Goal: Complete application form: Complete application form

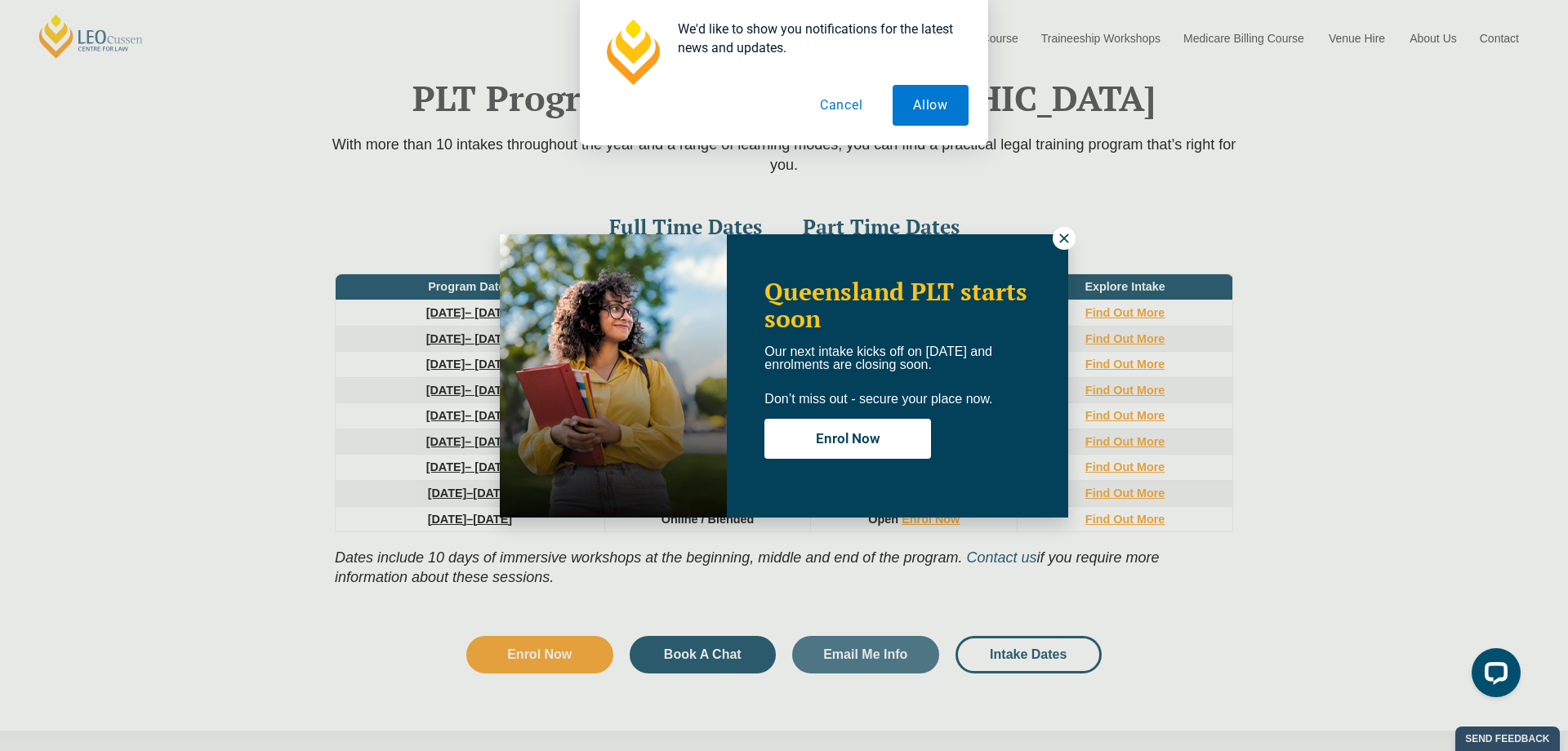
click at [1062, 247] on button at bounding box center [1064, 239] width 23 height 23
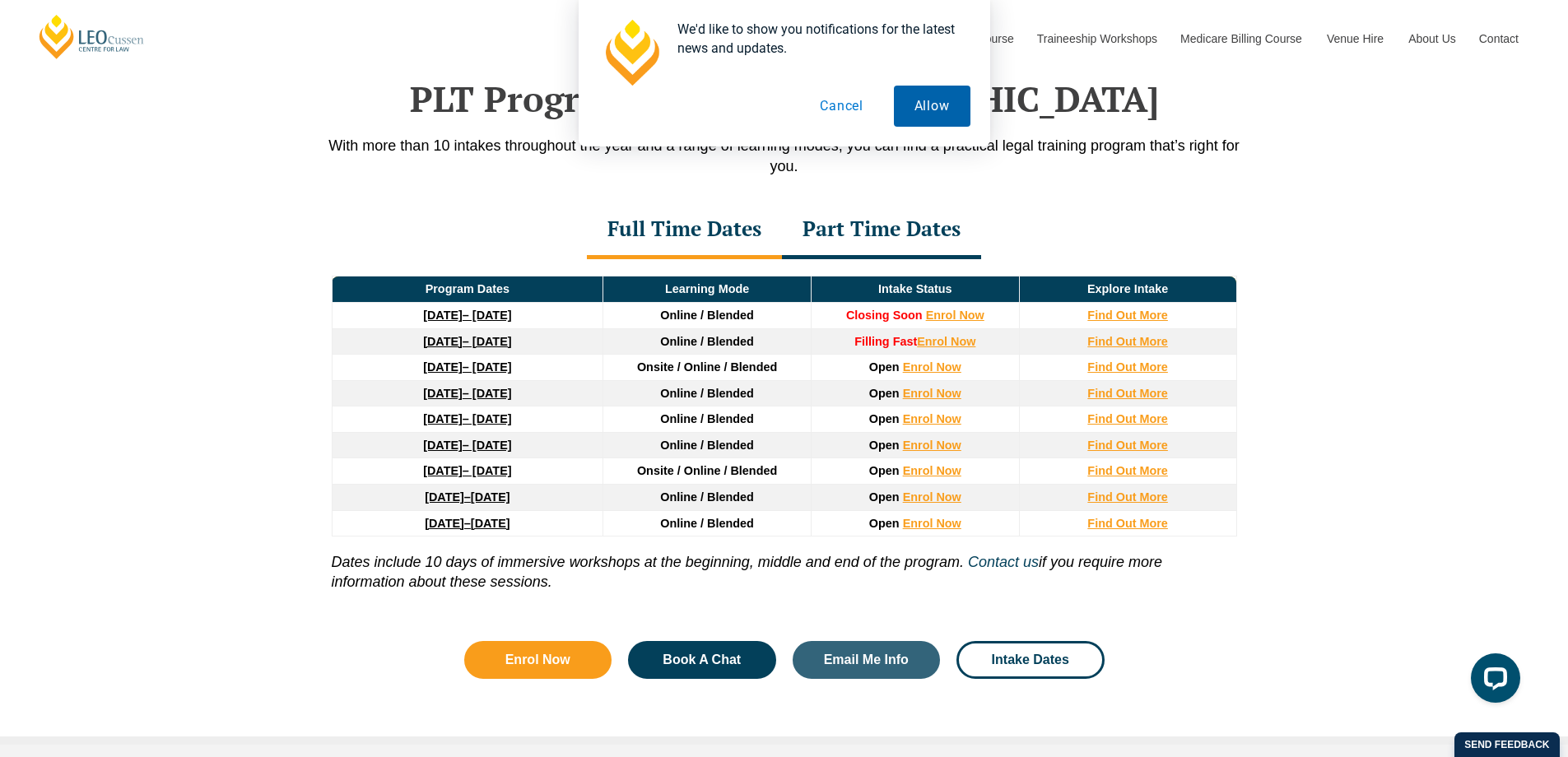
click at [929, 111] on button "Allow" at bounding box center [933, 106] width 77 height 41
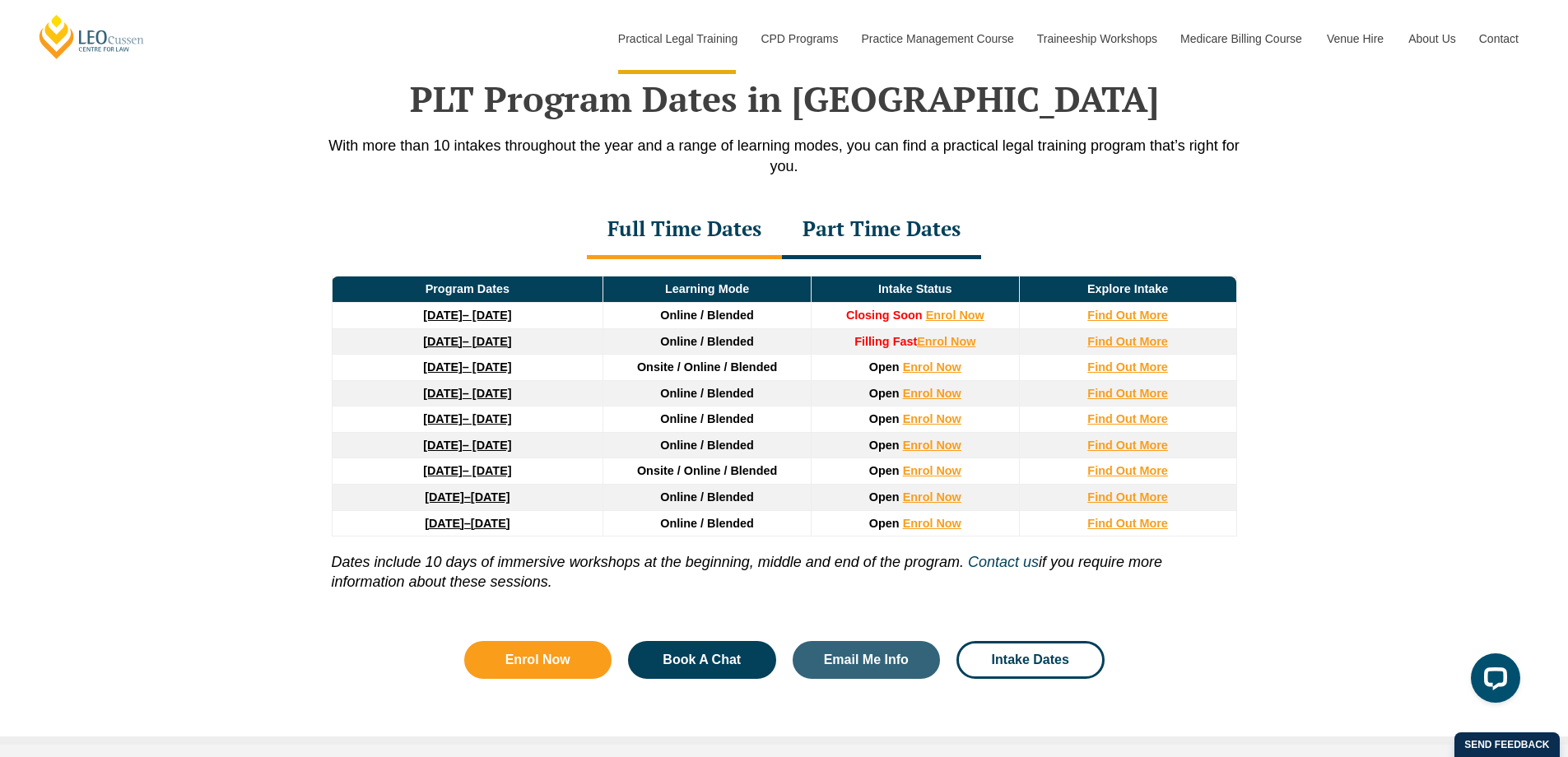
scroll to position [2136, 0]
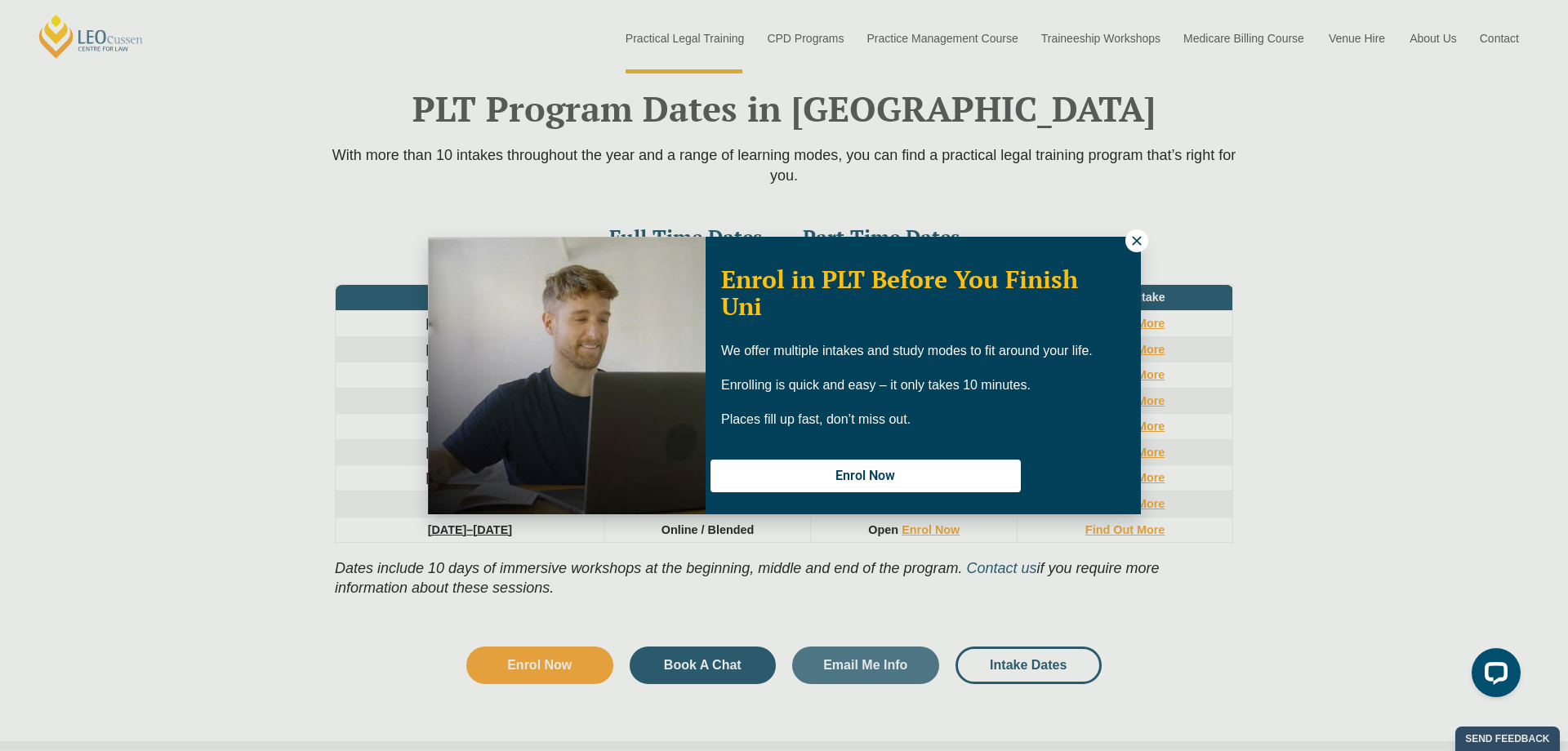
click at [1130, 240] on icon at bounding box center [1136, 241] width 15 height 15
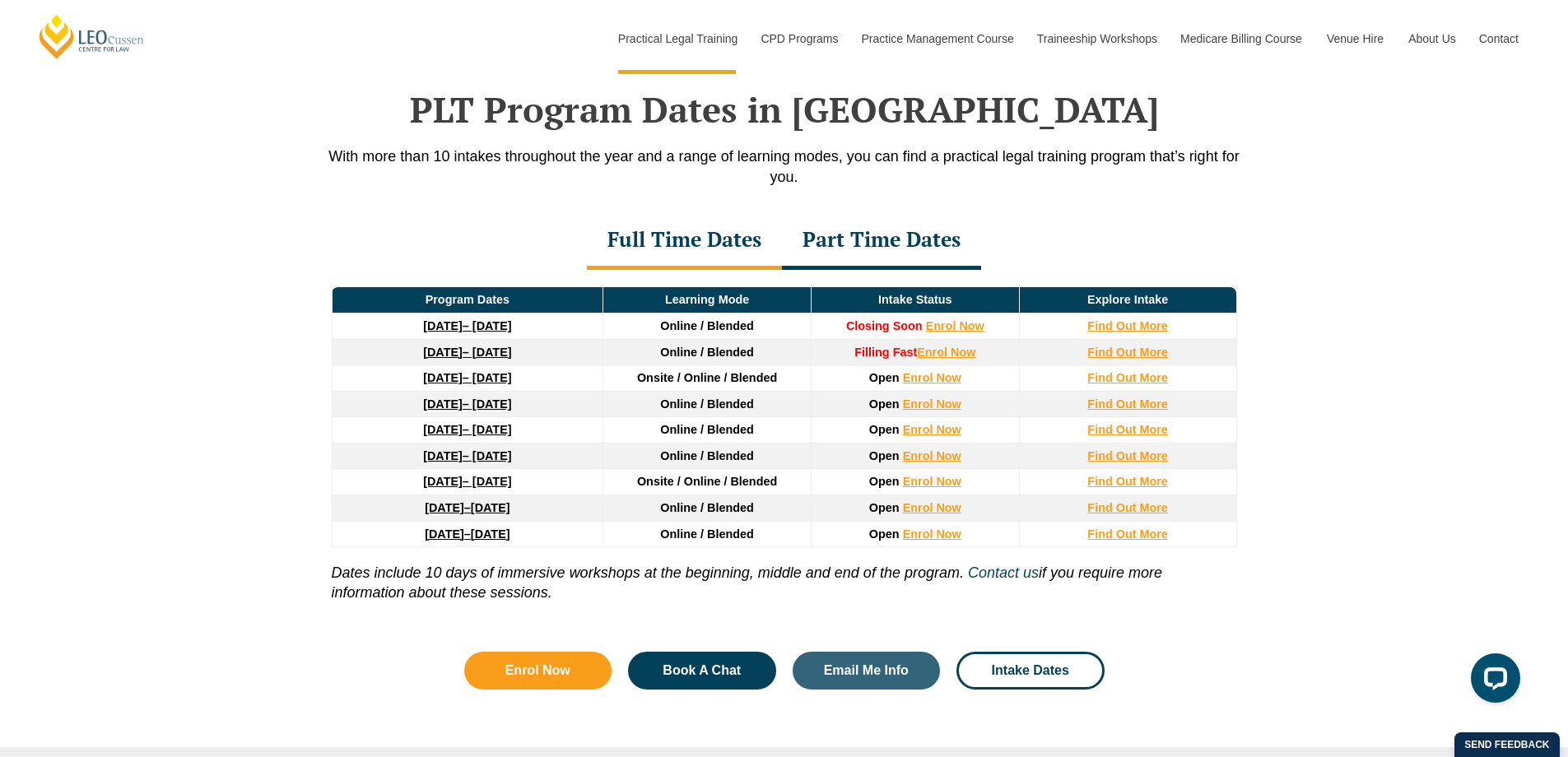
click at [511, 332] on link "[DATE] – [DATE]" at bounding box center [467, 326] width 88 height 13
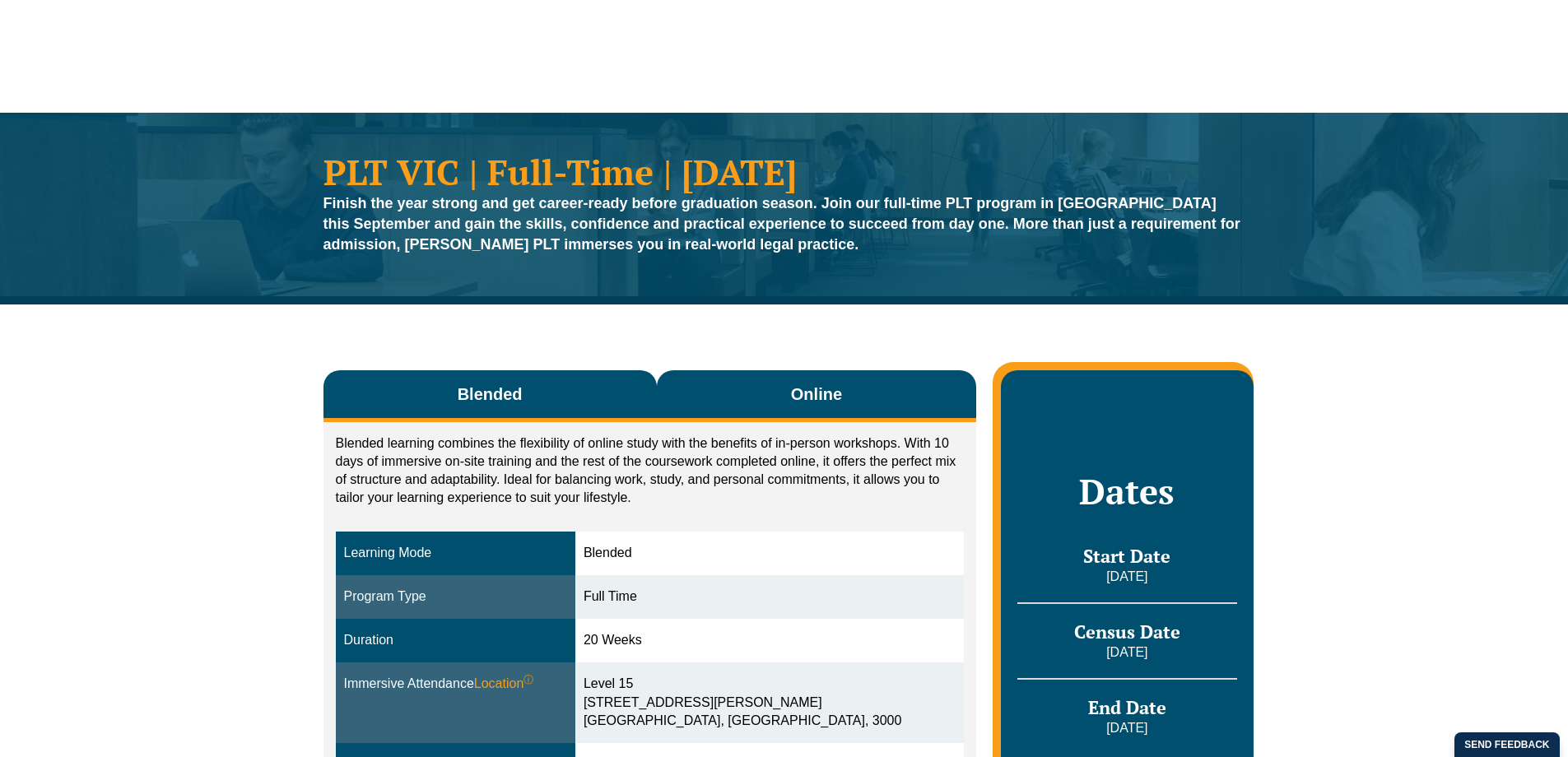
click at [751, 394] on button "Online" at bounding box center [817, 396] width 320 height 52
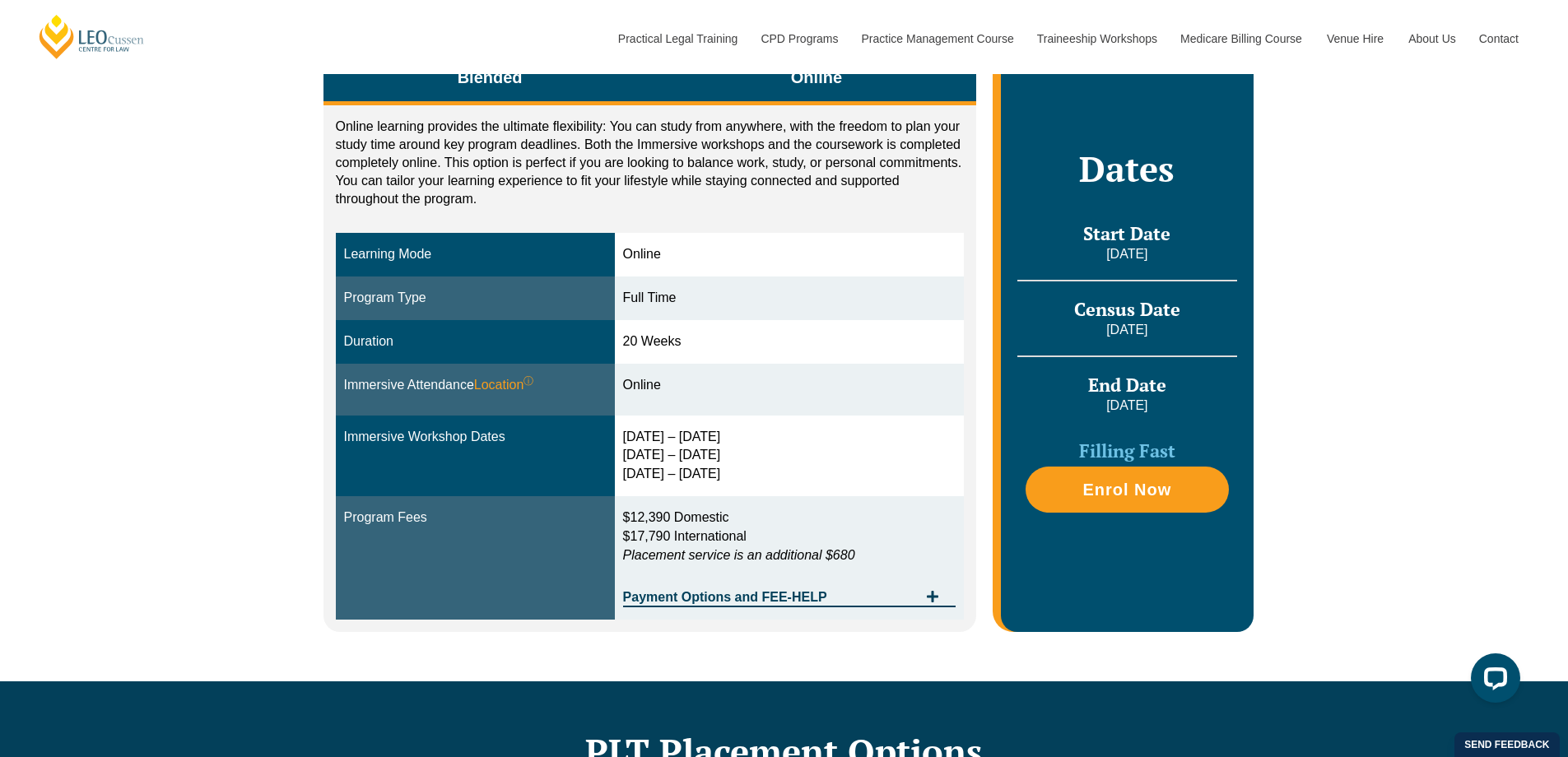
click at [564, 93] on button "Blended" at bounding box center [490, 80] width 333 height 52
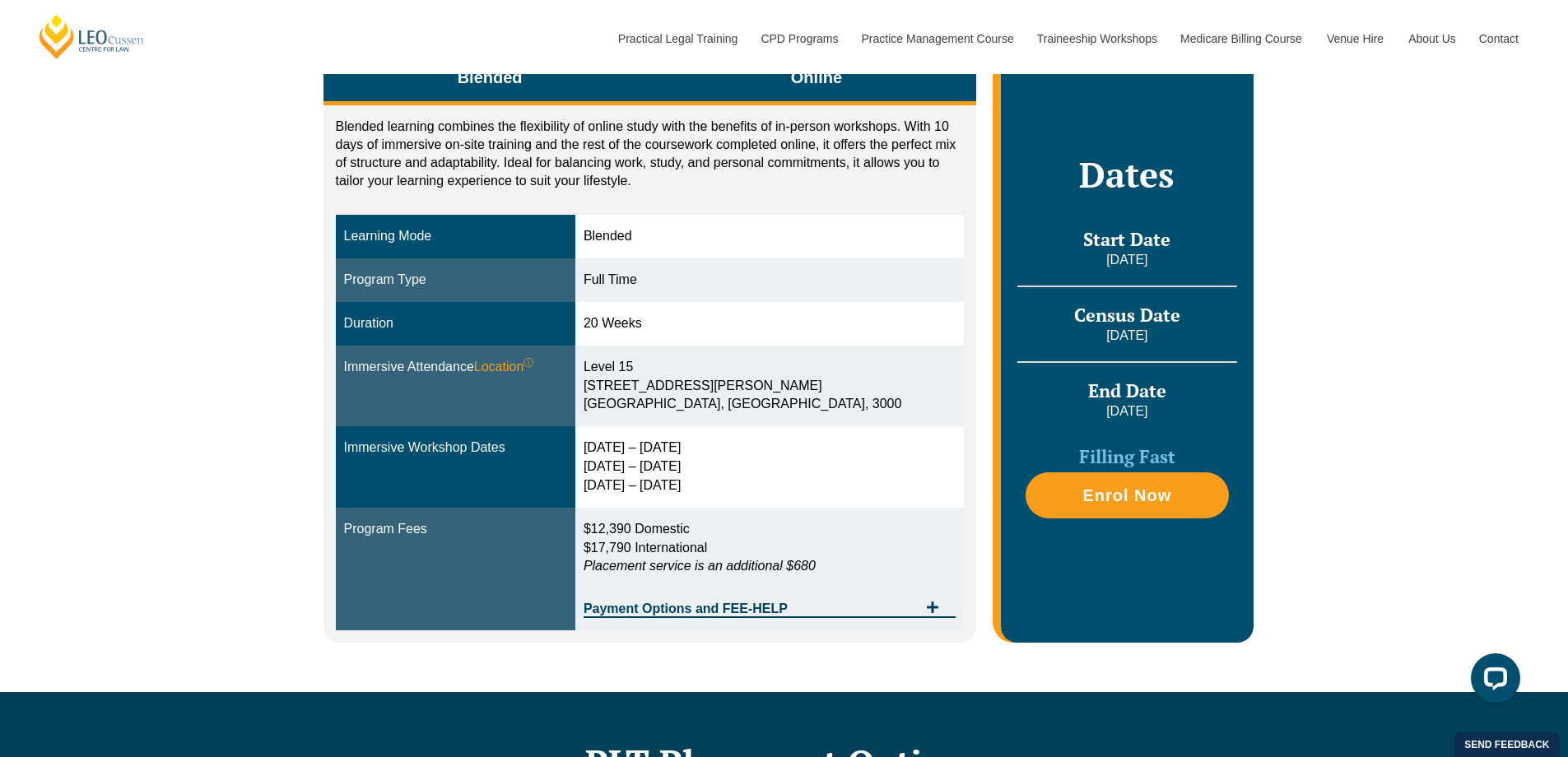
click at [775, 91] on button "Online" at bounding box center [817, 80] width 320 height 52
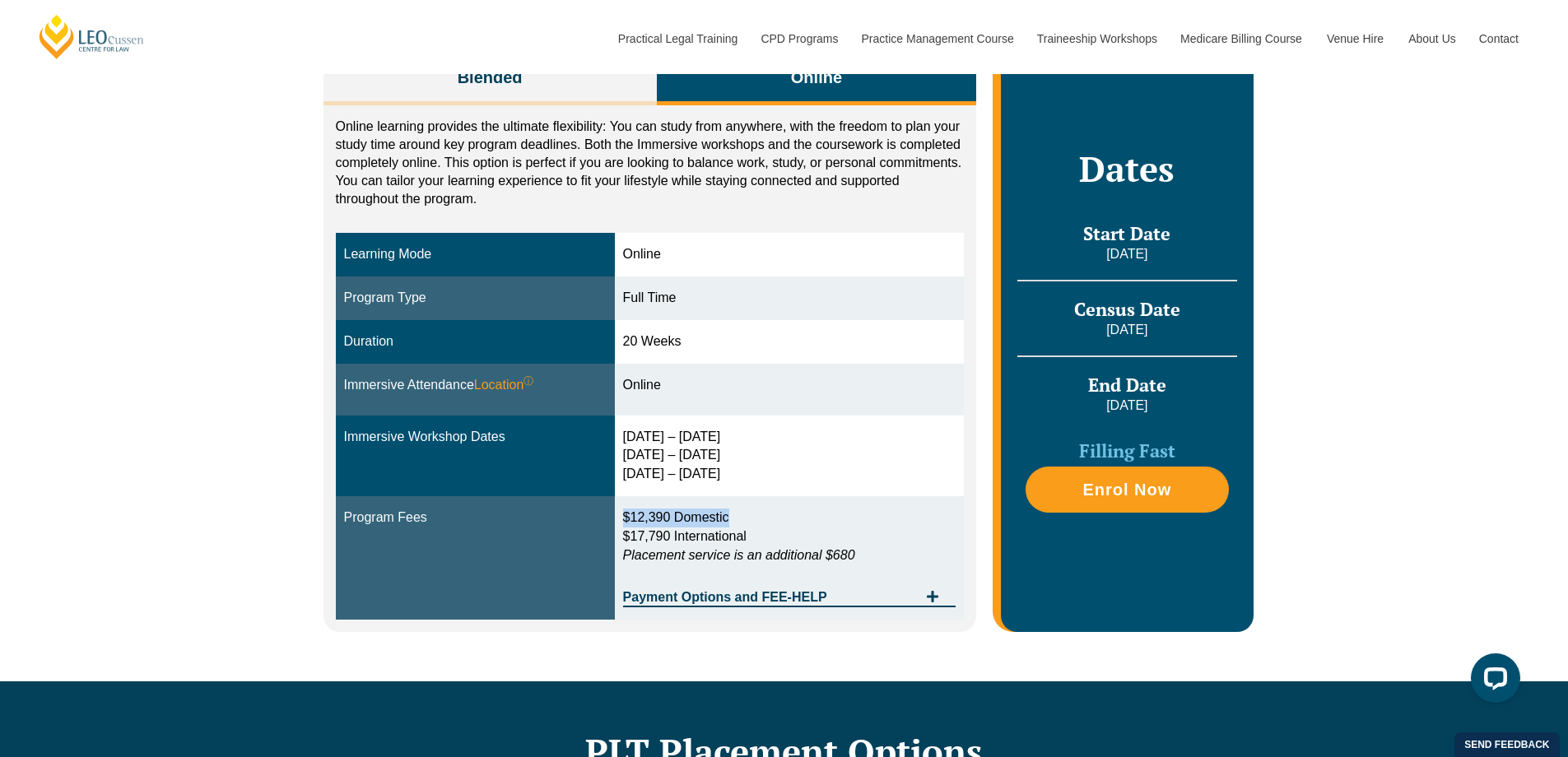
drag, startPoint x: 738, startPoint y: 510, endPoint x: 632, endPoint y: 517, distance: 106.2
click at [632, 517] on p "$12,390 Domestic $17,790 International Placement service is an additional $680" at bounding box center [789, 536] width 333 height 56
click at [780, 508] on p "$12,390 Domestic $17,790 International Placement service is an additional $680" at bounding box center [789, 536] width 333 height 56
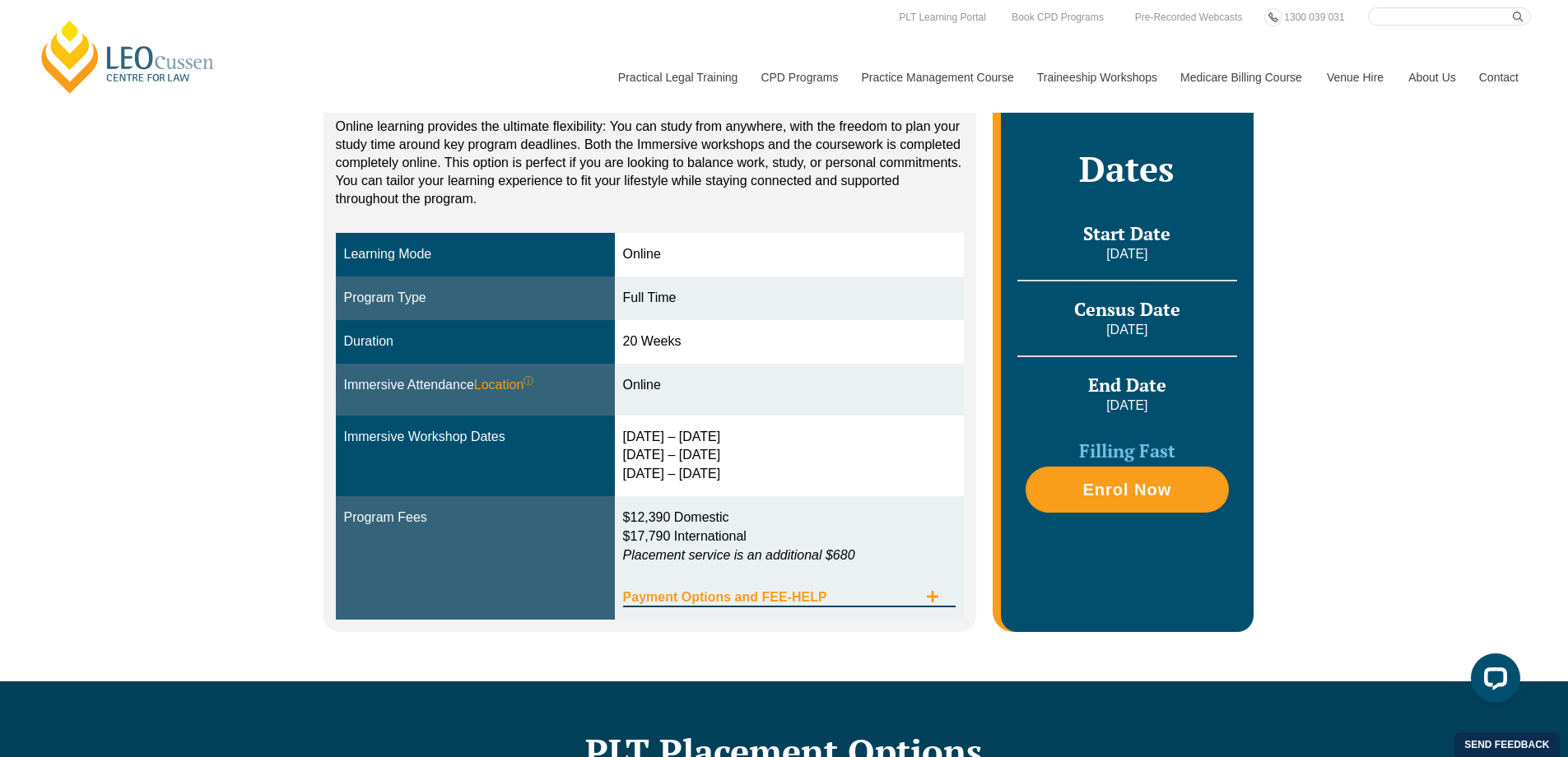
click at [933, 591] on icon "Tabs. Open items with Enter or Space, close with Escape and navigate using the …" at bounding box center [932, 596] width 12 height 12
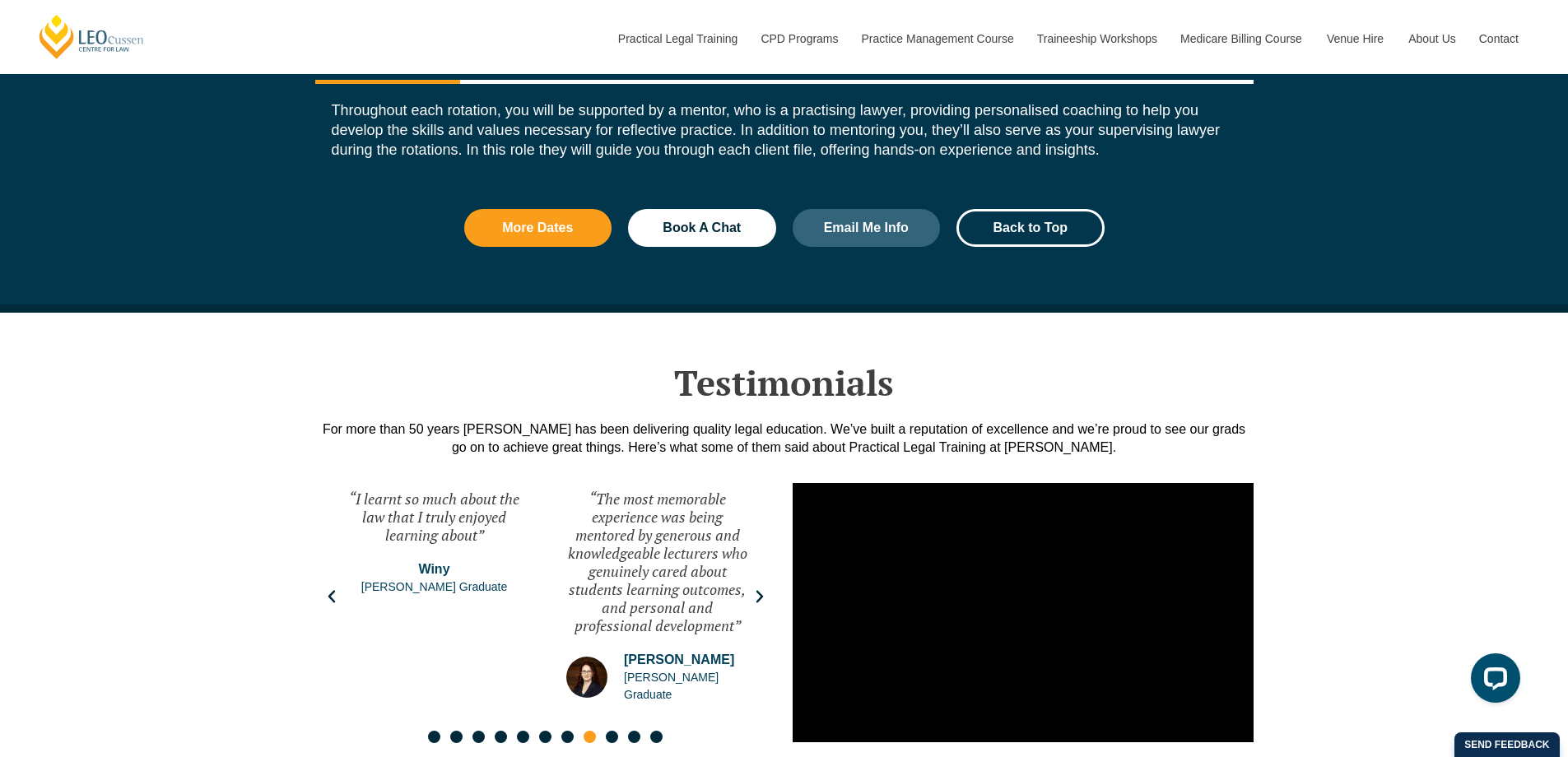
scroll to position [2547, 0]
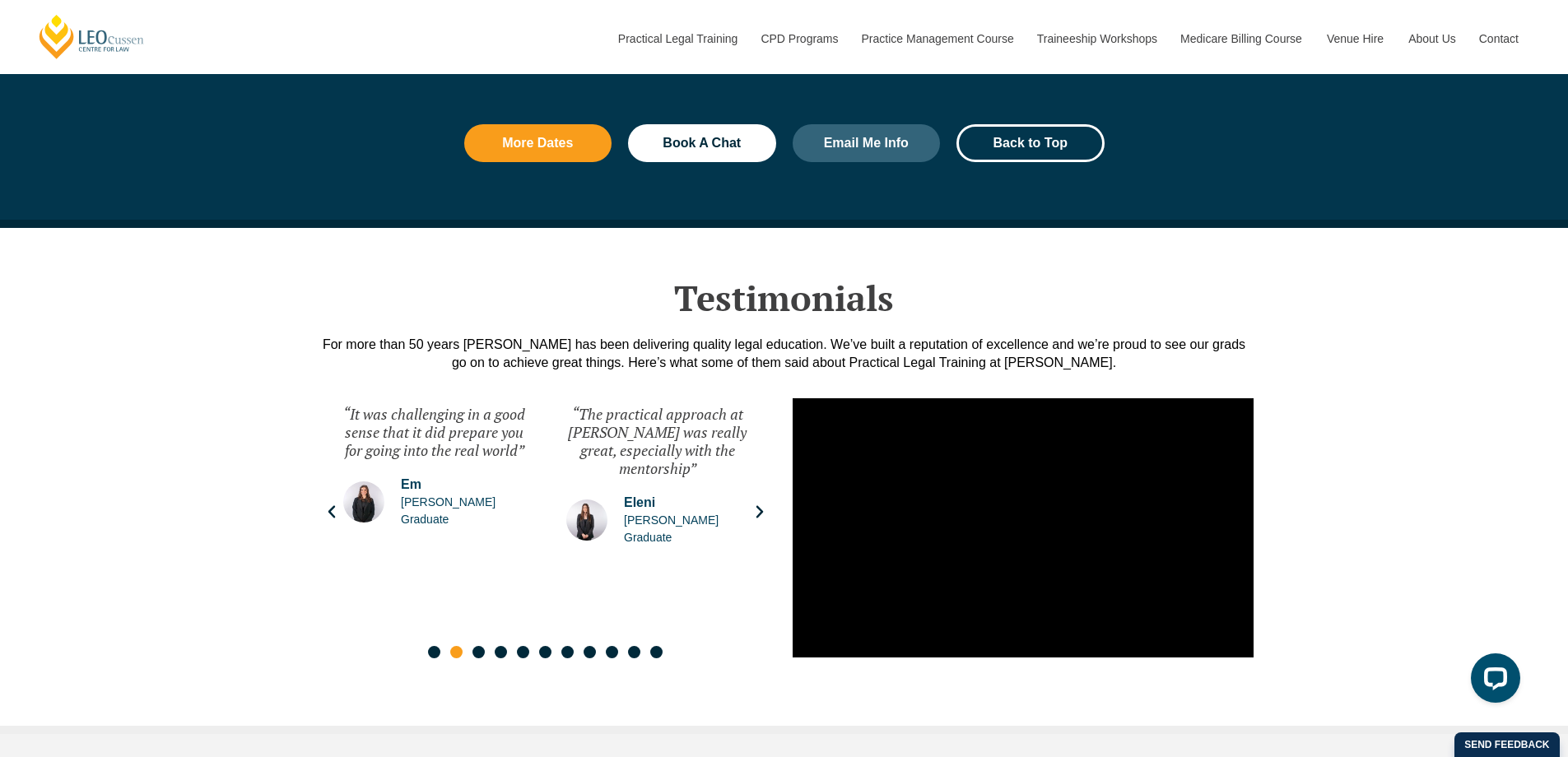
click at [432, 646] on span "Go to slide 1" at bounding box center [434, 652] width 13 height 13
click at [476, 646] on span "Go to slide 3" at bounding box center [479, 652] width 13 height 13
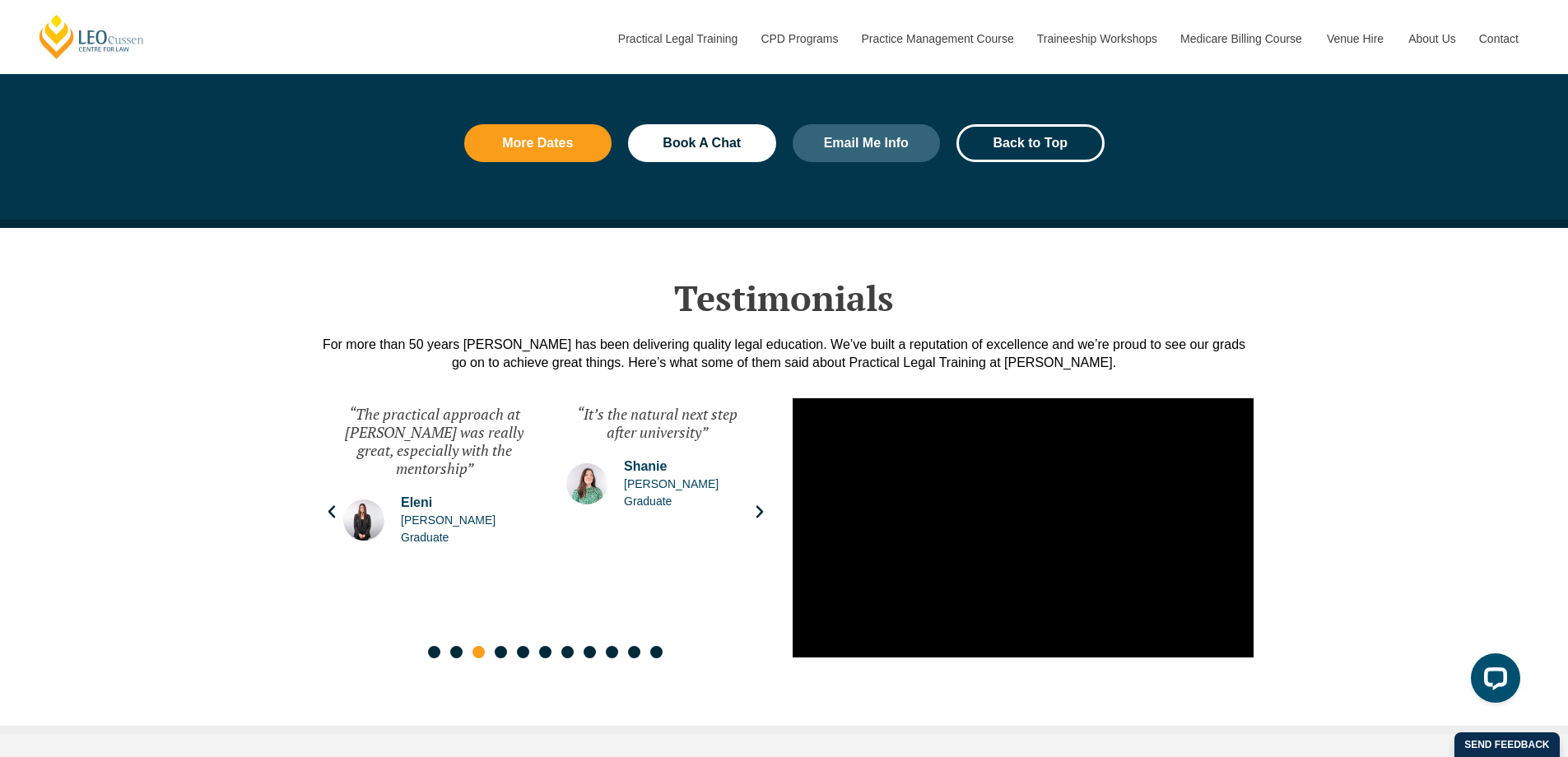
click at [499, 646] on span "Go to slide 4" at bounding box center [501, 652] width 13 height 13
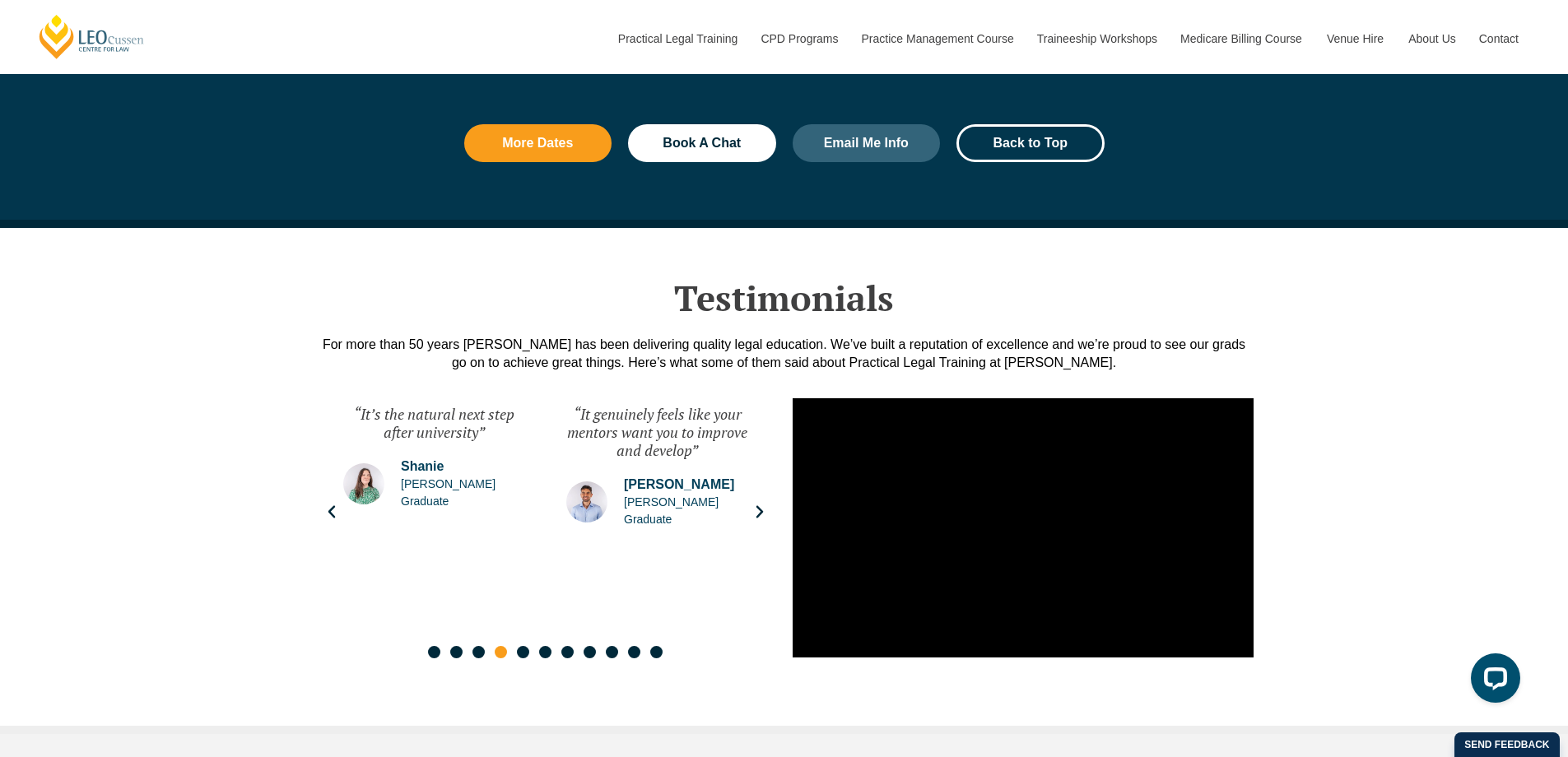
click at [517, 646] on span "Go to slide 5" at bounding box center [524, 652] width 13 height 13
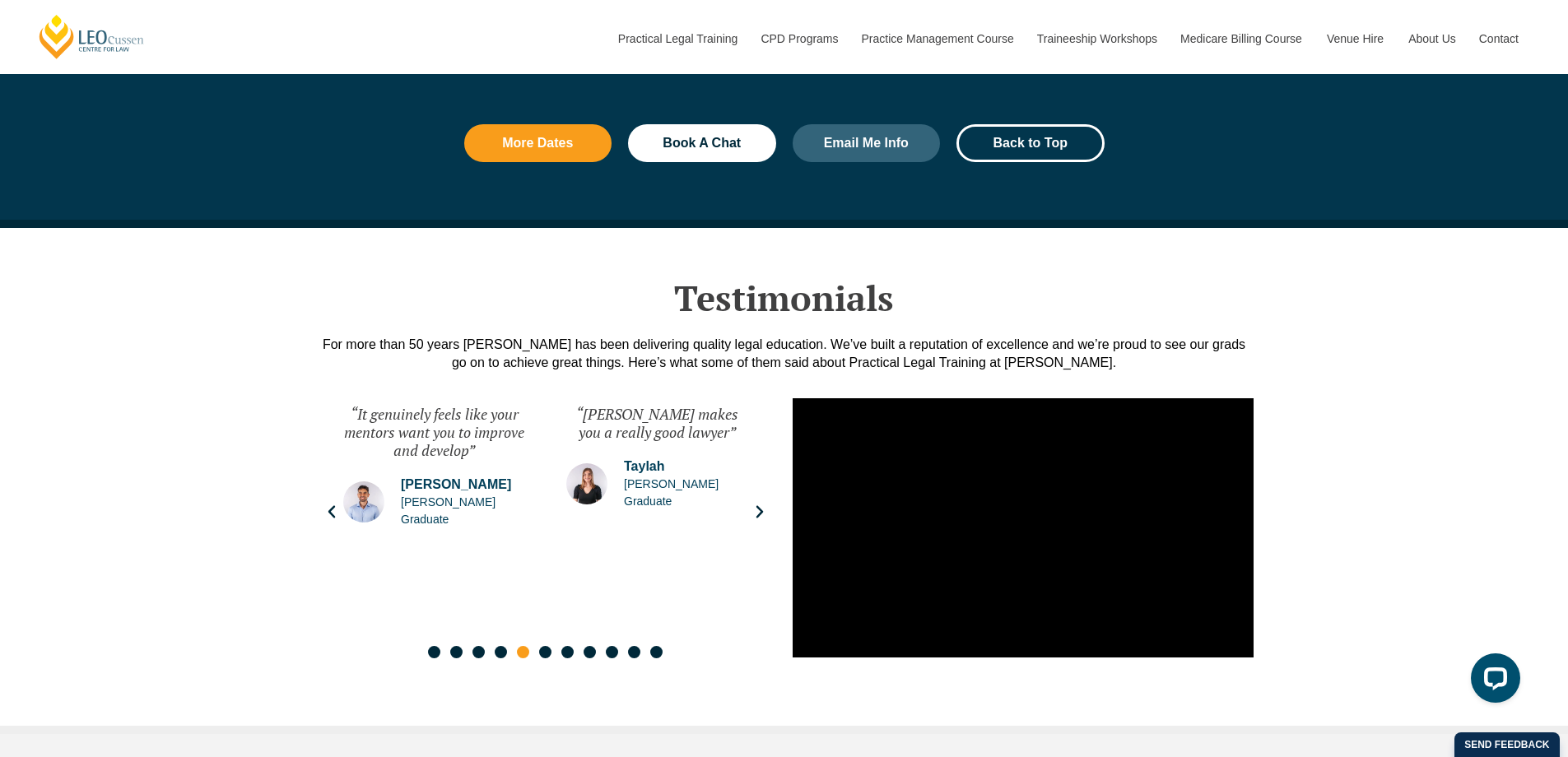
click at [545, 646] on span "Go to slide 6" at bounding box center [545, 652] width 13 height 13
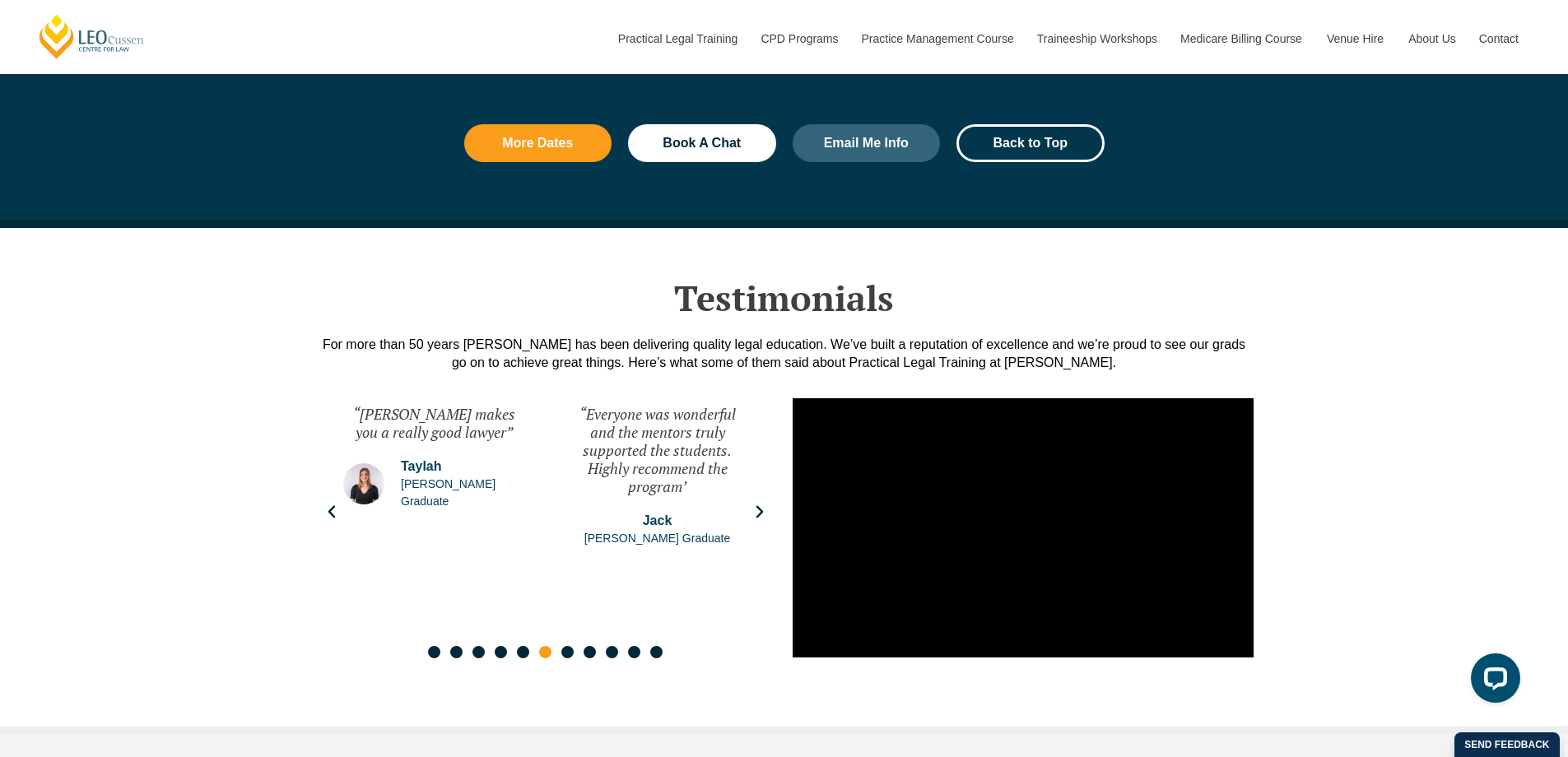
click at [569, 646] on span "Go to slide 7" at bounding box center [567, 652] width 13 height 13
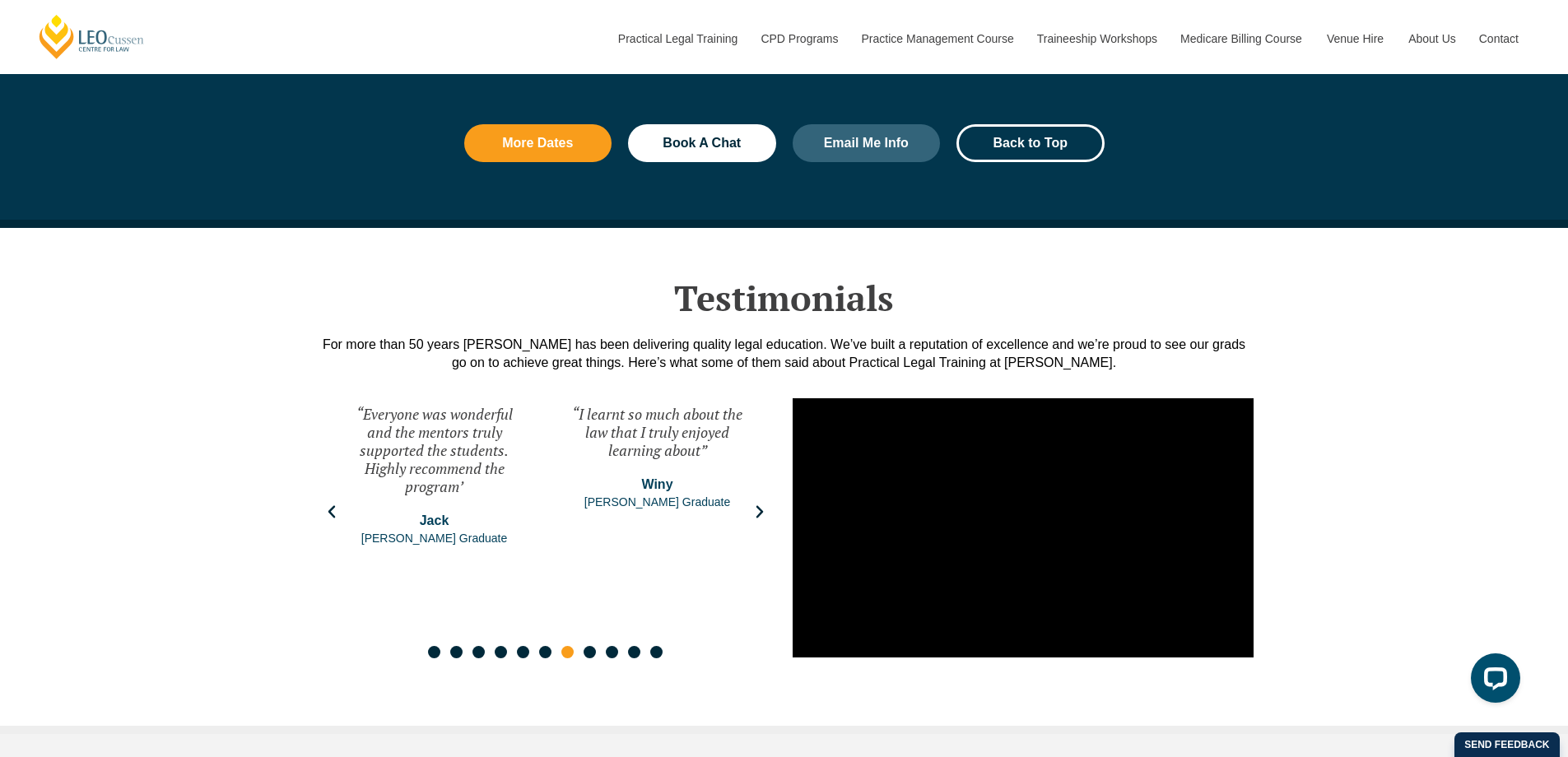
click at [592, 646] on span "Go to slide 8" at bounding box center [590, 652] width 13 height 13
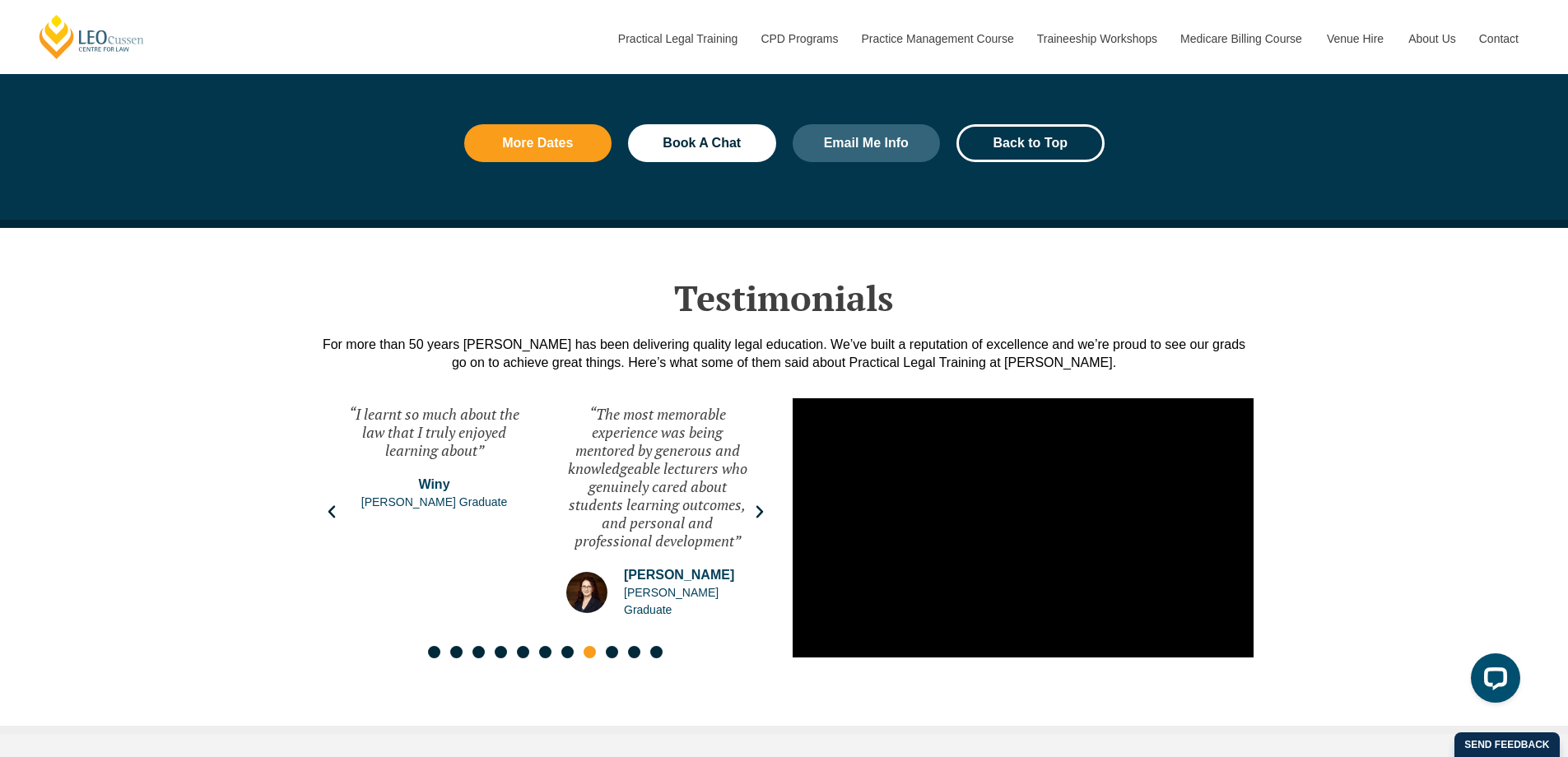
click at [618, 646] on span "Go to slide 9" at bounding box center [612, 652] width 13 height 13
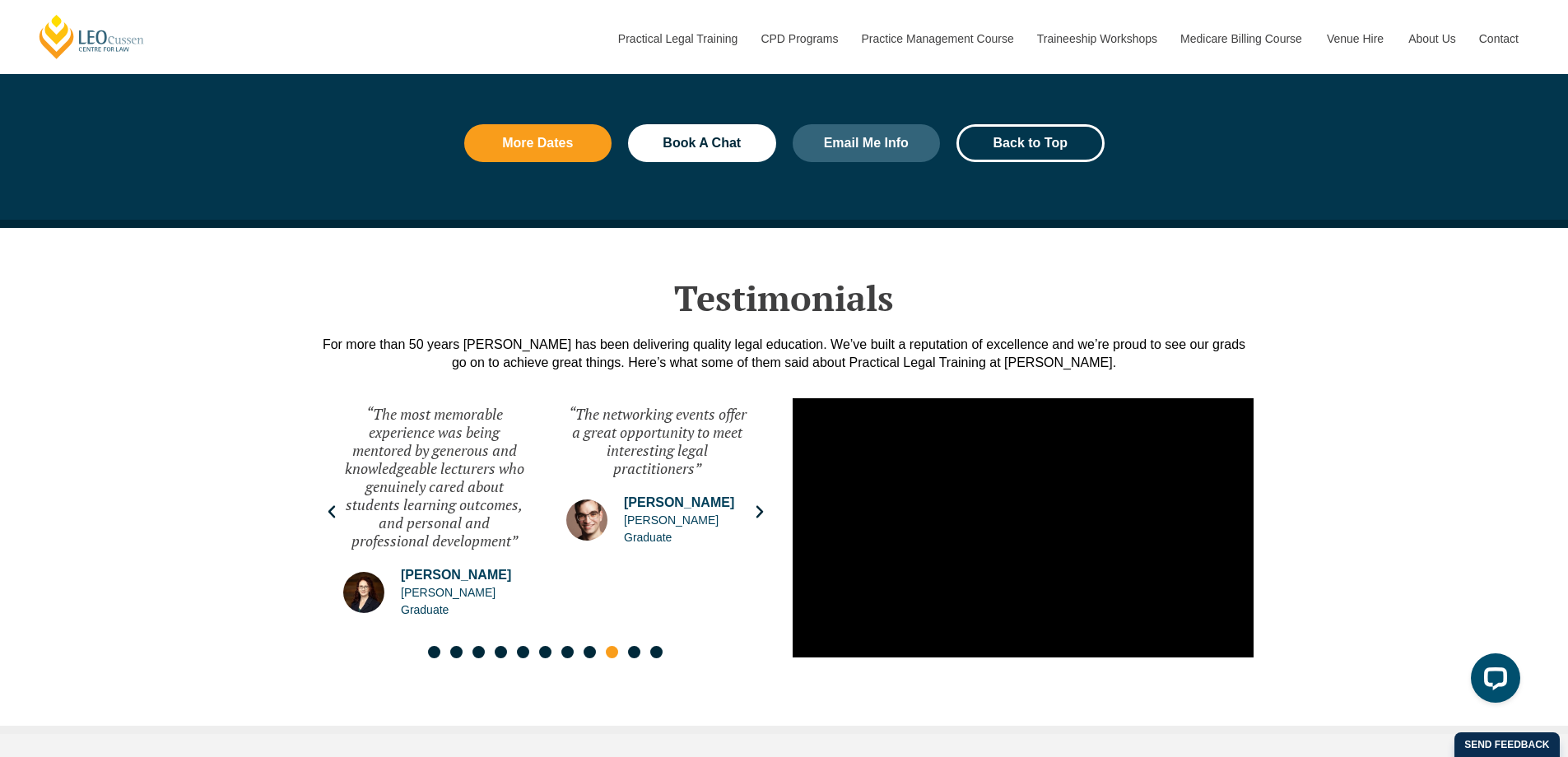
click at [629, 646] on span "Go to slide 10" at bounding box center [635, 652] width 13 height 13
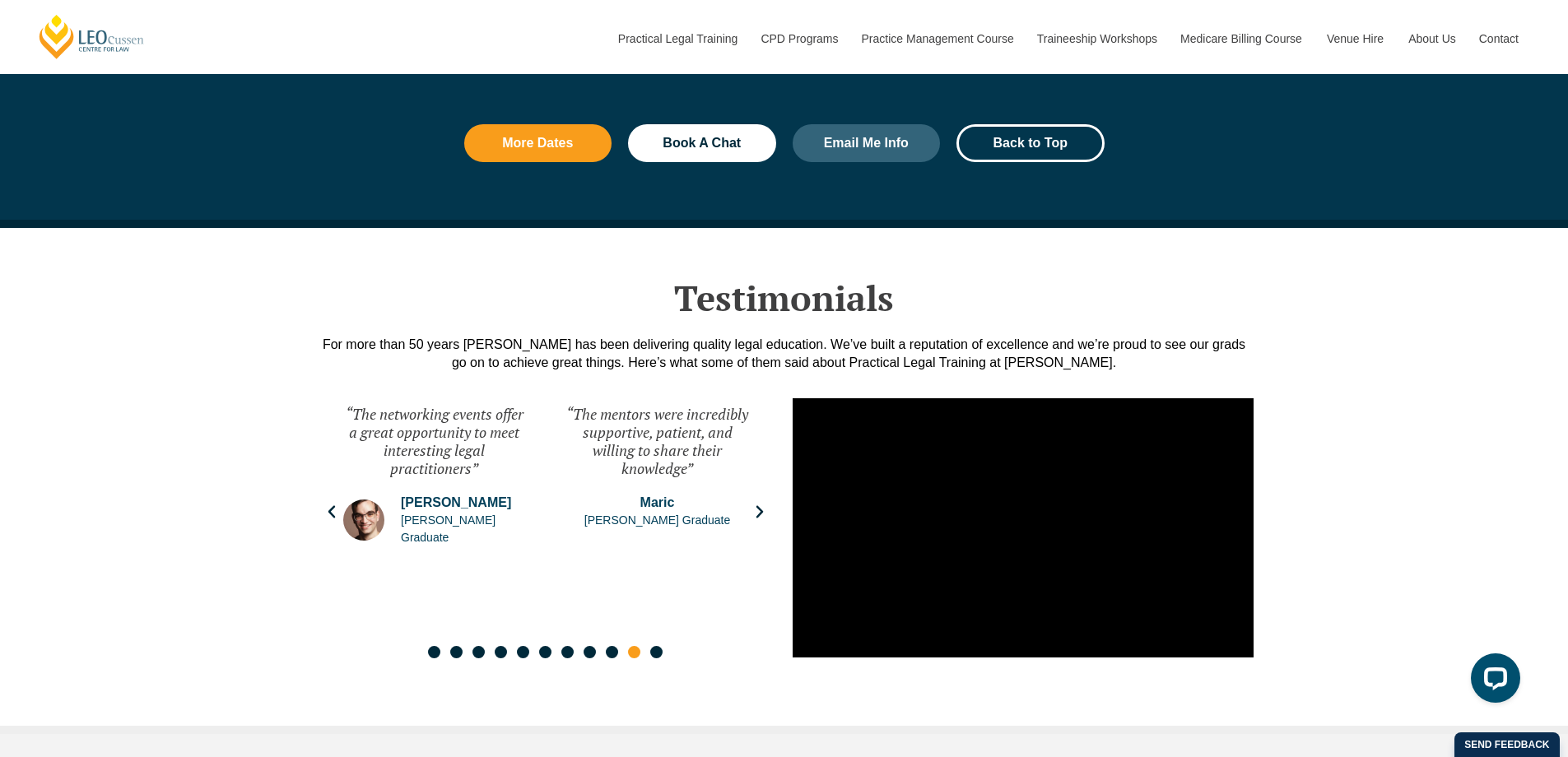
click at [655, 646] on span "Go to slide 11" at bounding box center [656, 652] width 13 height 13
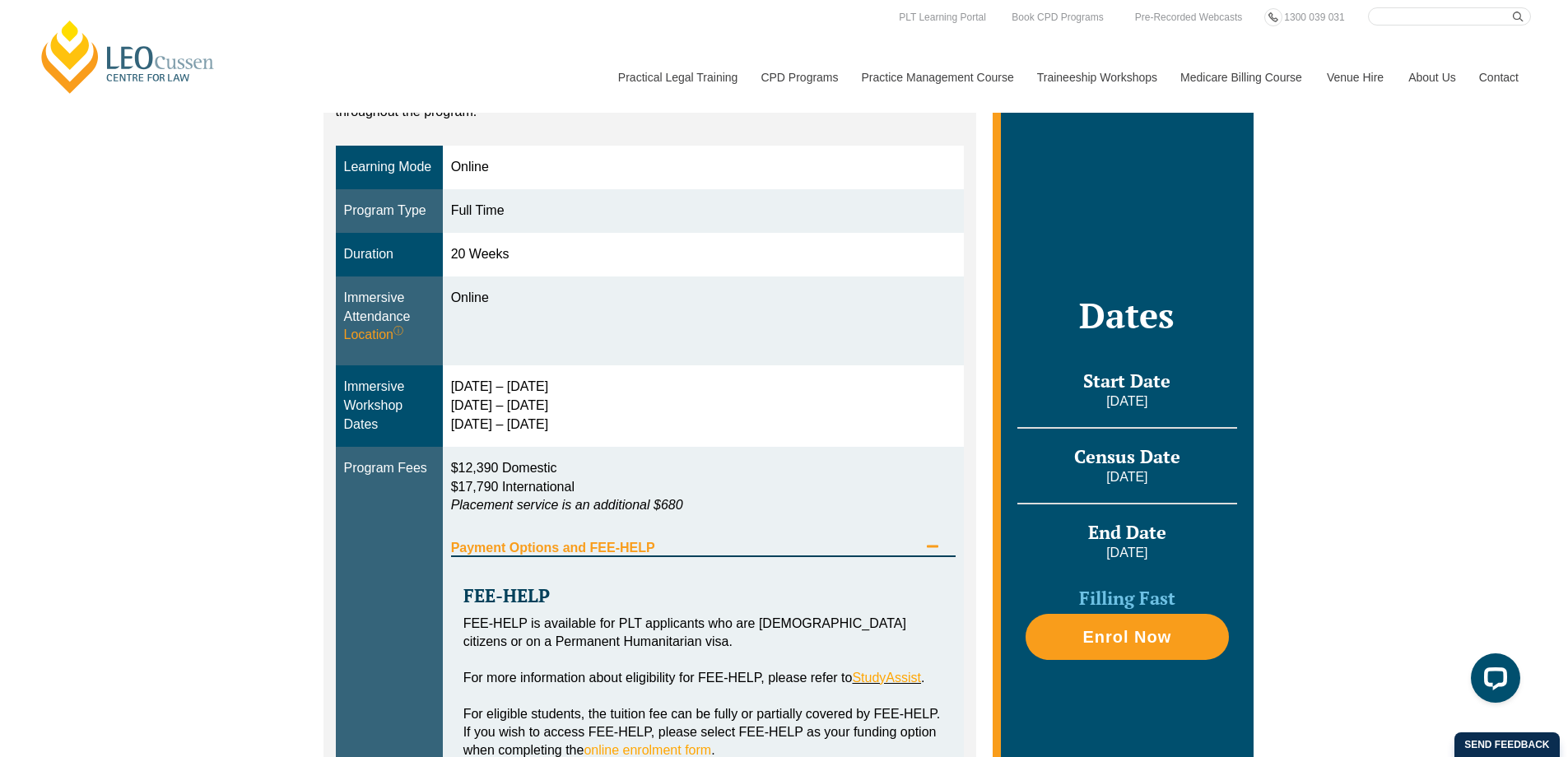
scroll to position [0, 0]
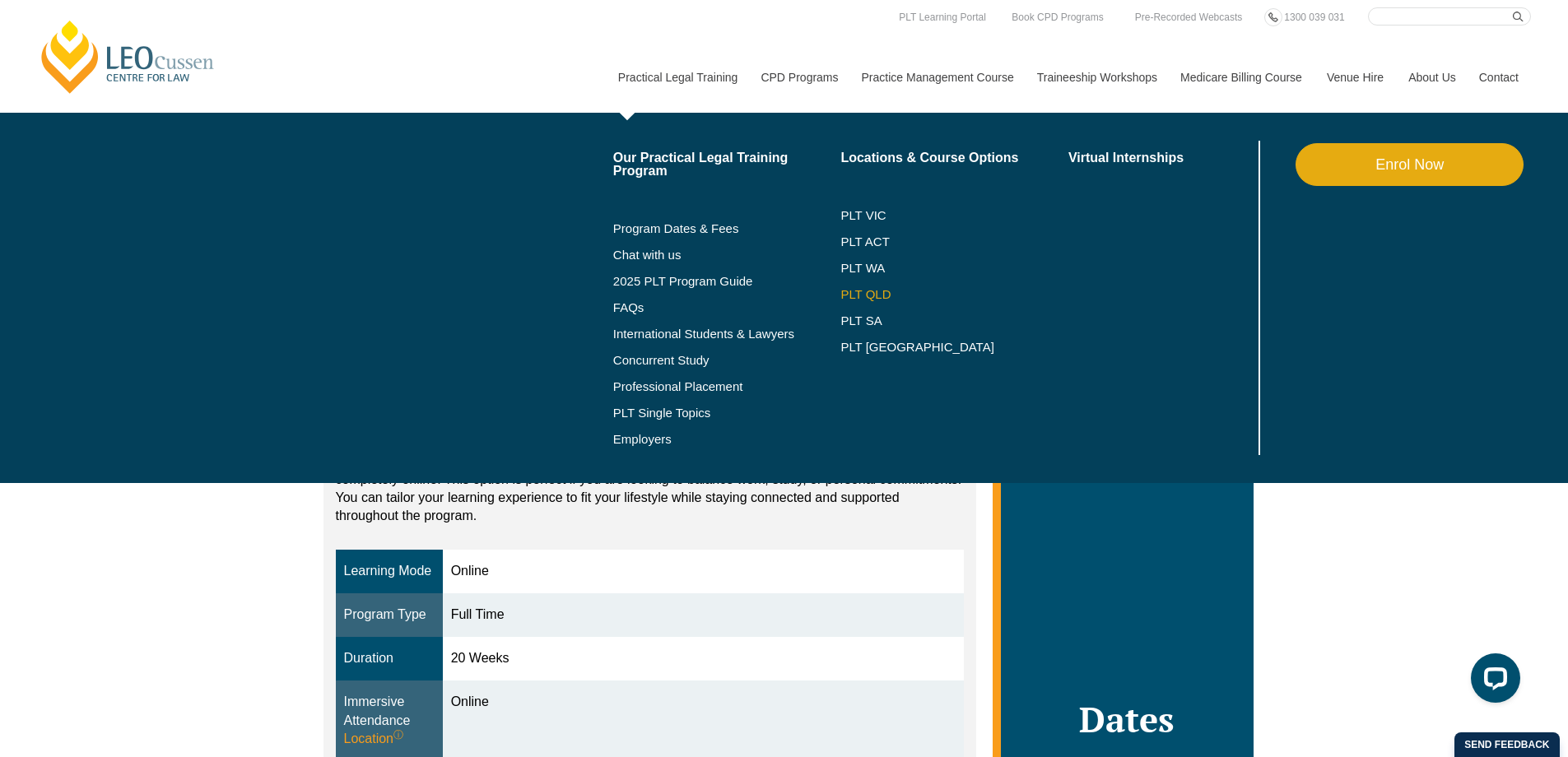
click at [856, 293] on link "PLT QLD" at bounding box center [954, 294] width 228 height 13
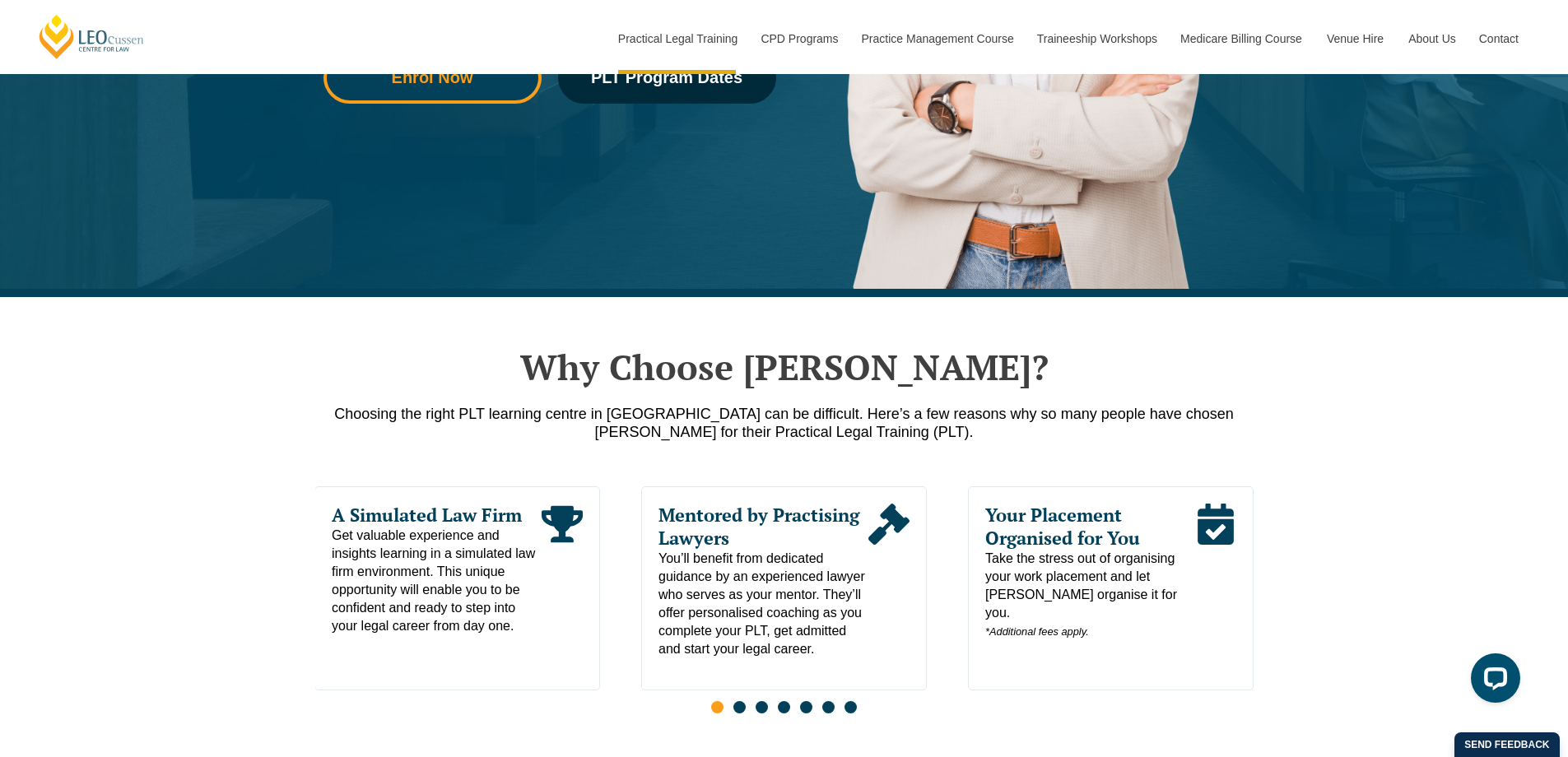
click at [446, 87] on link "Enrol Now" at bounding box center [432, 77] width 218 height 53
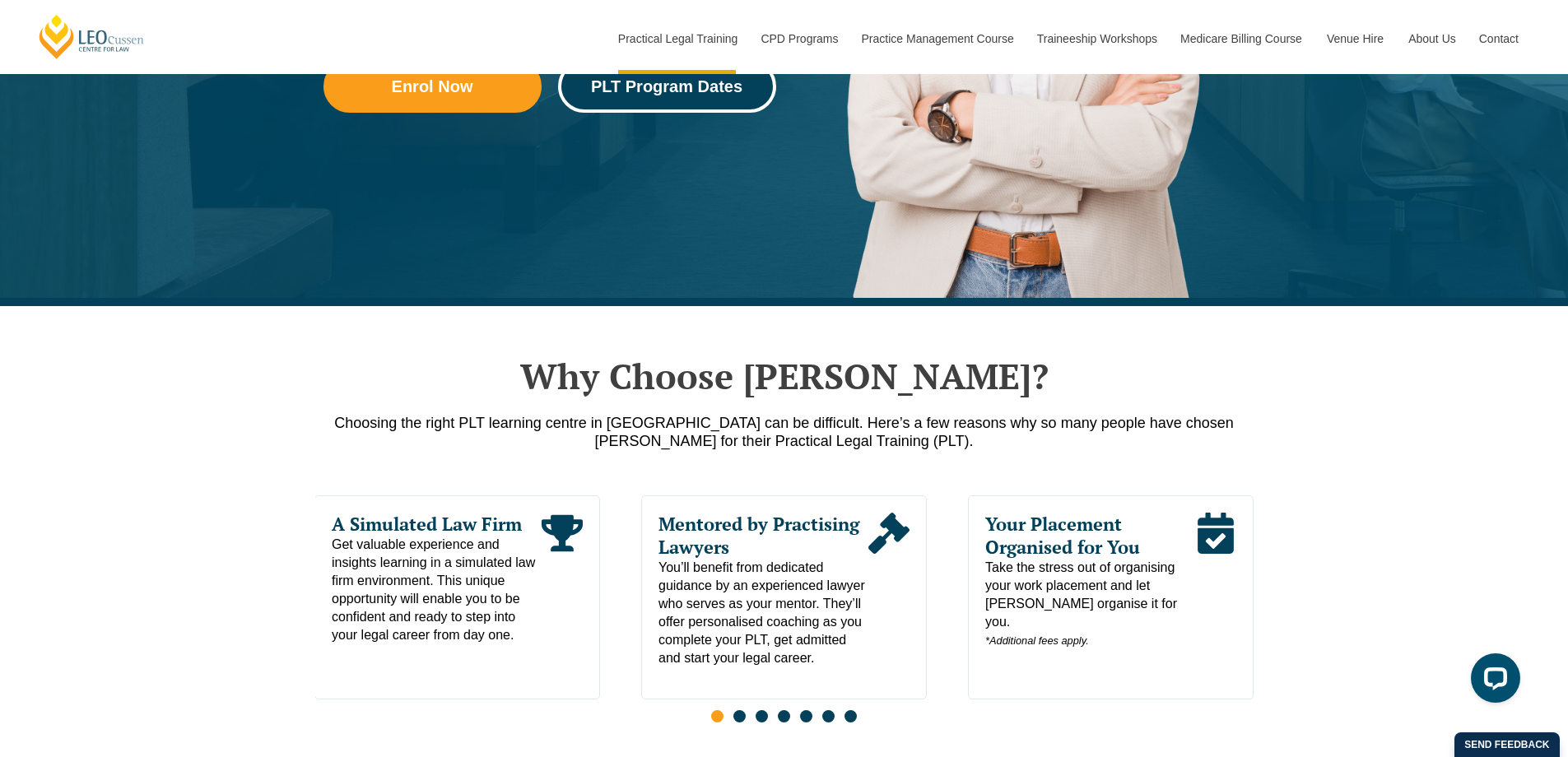
click at [681, 105] on link "PLT Program Dates" at bounding box center [667, 86] width 218 height 53
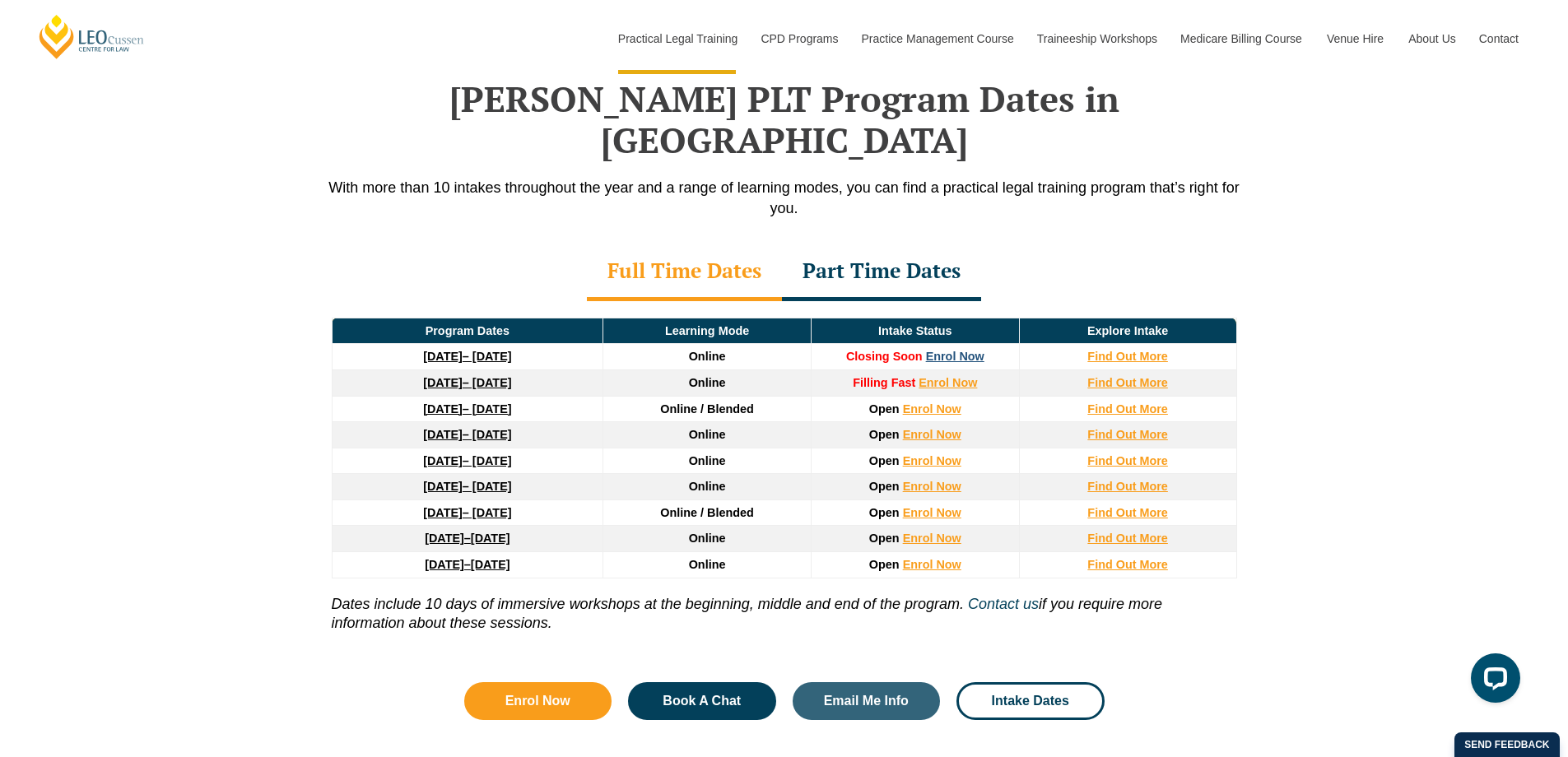
click at [953, 350] on link "Enrol Now" at bounding box center [955, 356] width 58 height 13
click at [1132, 350] on strong "Find Out More" at bounding box center [1128, 356] width 81 height 13
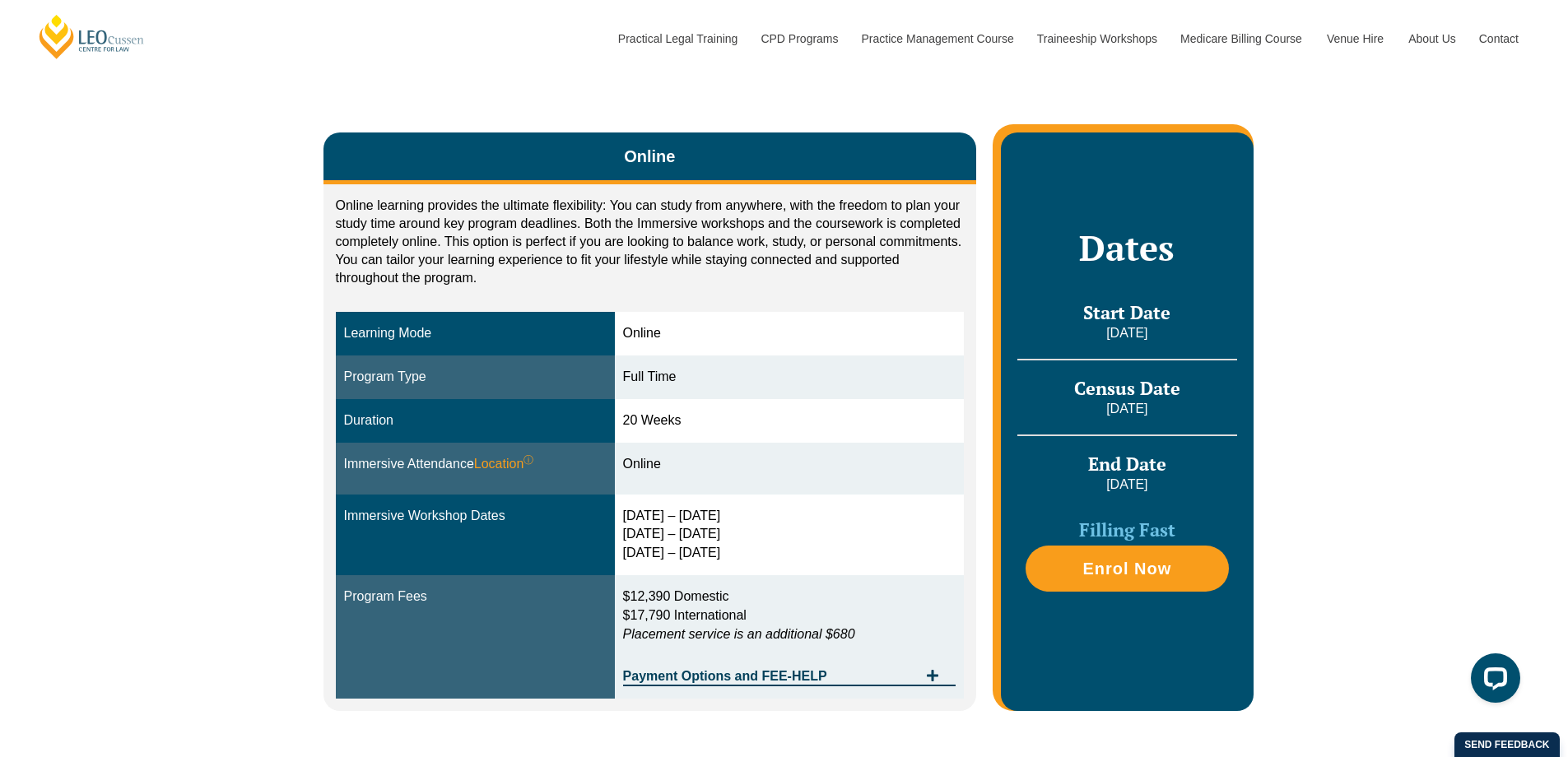
scroll to position [291, 0]
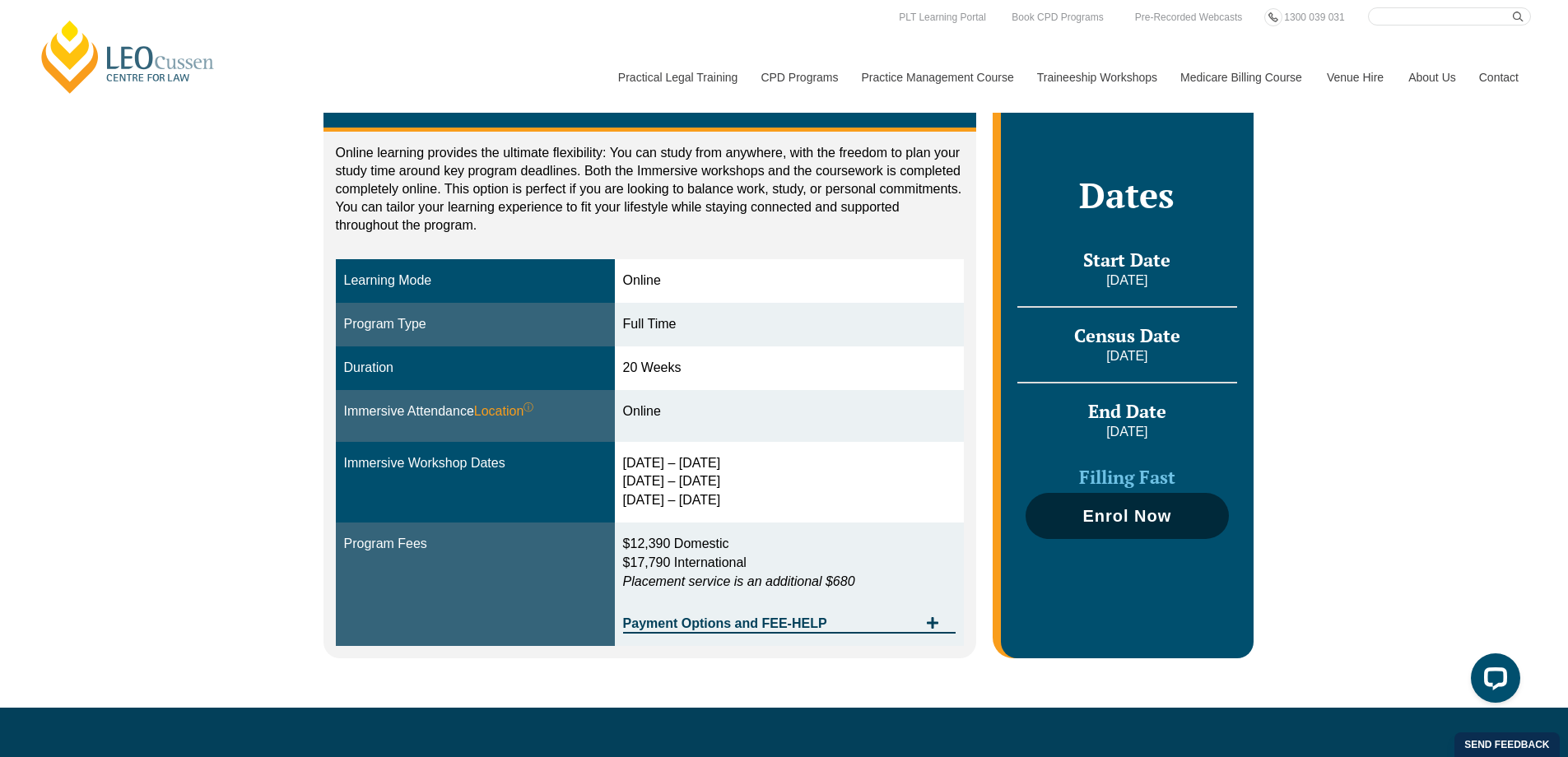
click at [1096, 515] on span "Enrol Now" at bounding box center [1126, 515] width 89 height 16
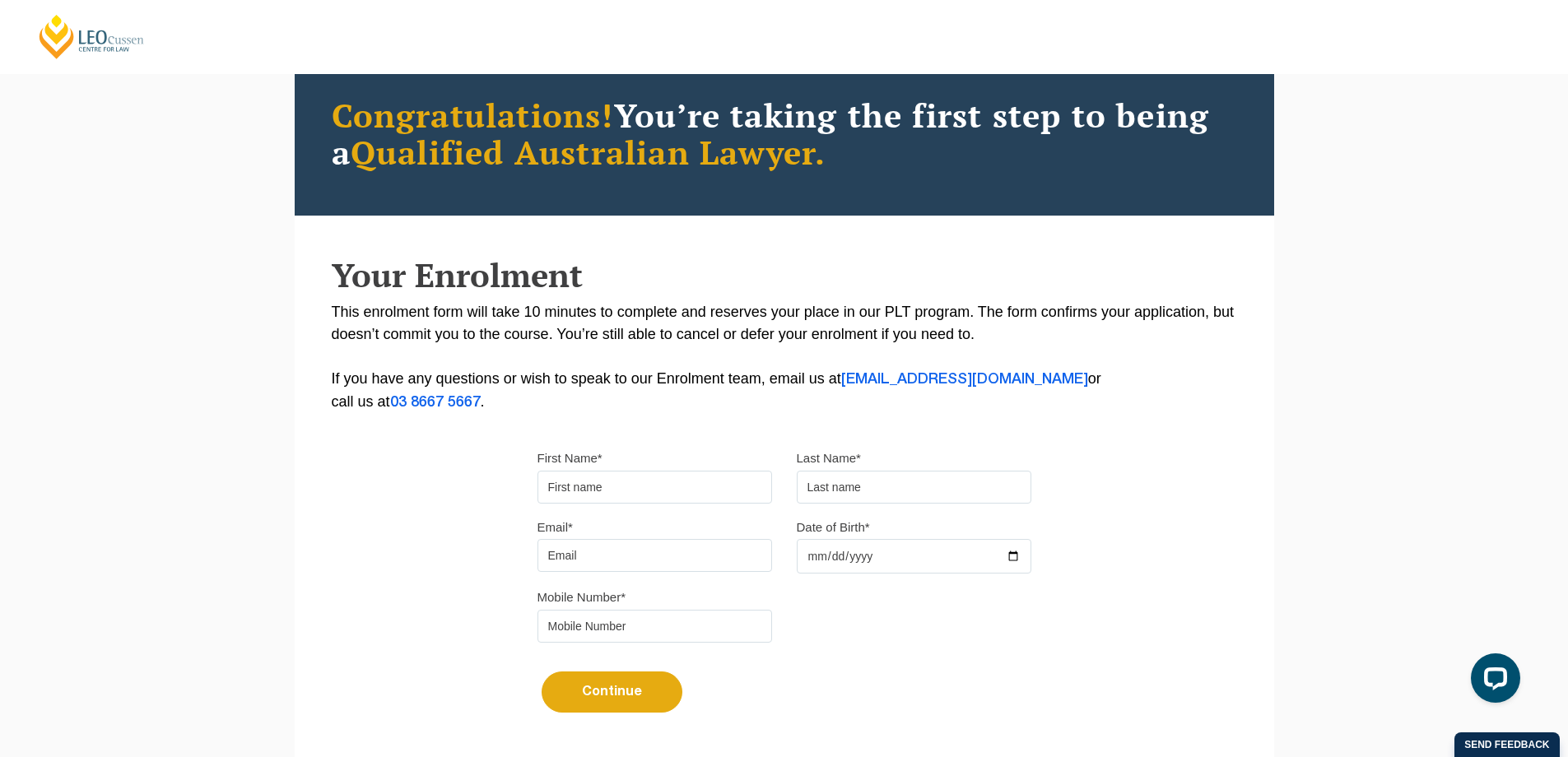
click at [650, 486] on input "First Name*" at bounding box center [654, 487] width 234 height 33
type input "James"
type input "Norris"
type input "JamesNorris63@yahoo.co.uk"
click at [937, 574] on input "Date of Birth*" at bounding box center [914, 556] width 234 height 35
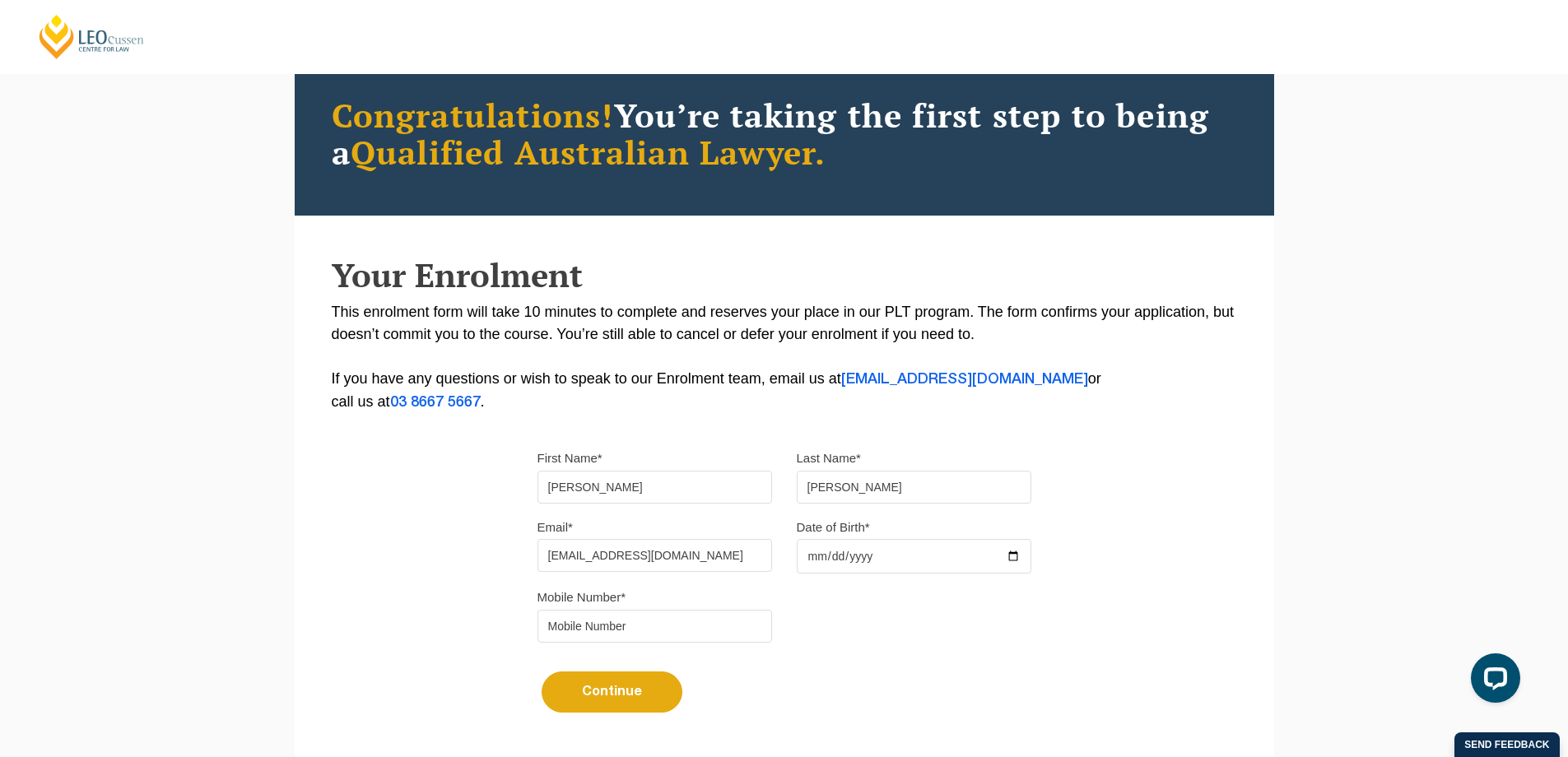
click at [930, 566] on input "Date of Birth*" at bounding box center [914, 556] width 234 height 35
click at [831, 557] on input "Date of Birth*" at bounding box center [914, 556] width 234 height 35
click at [873, 558] on input "Date of Birth*" at bounding box center [914, 556] width 234 height 35
click at [859, 558] on input "Date of Birth*" at bounding box center [914, 556] width 234 height 35
type input "1993-05-20"
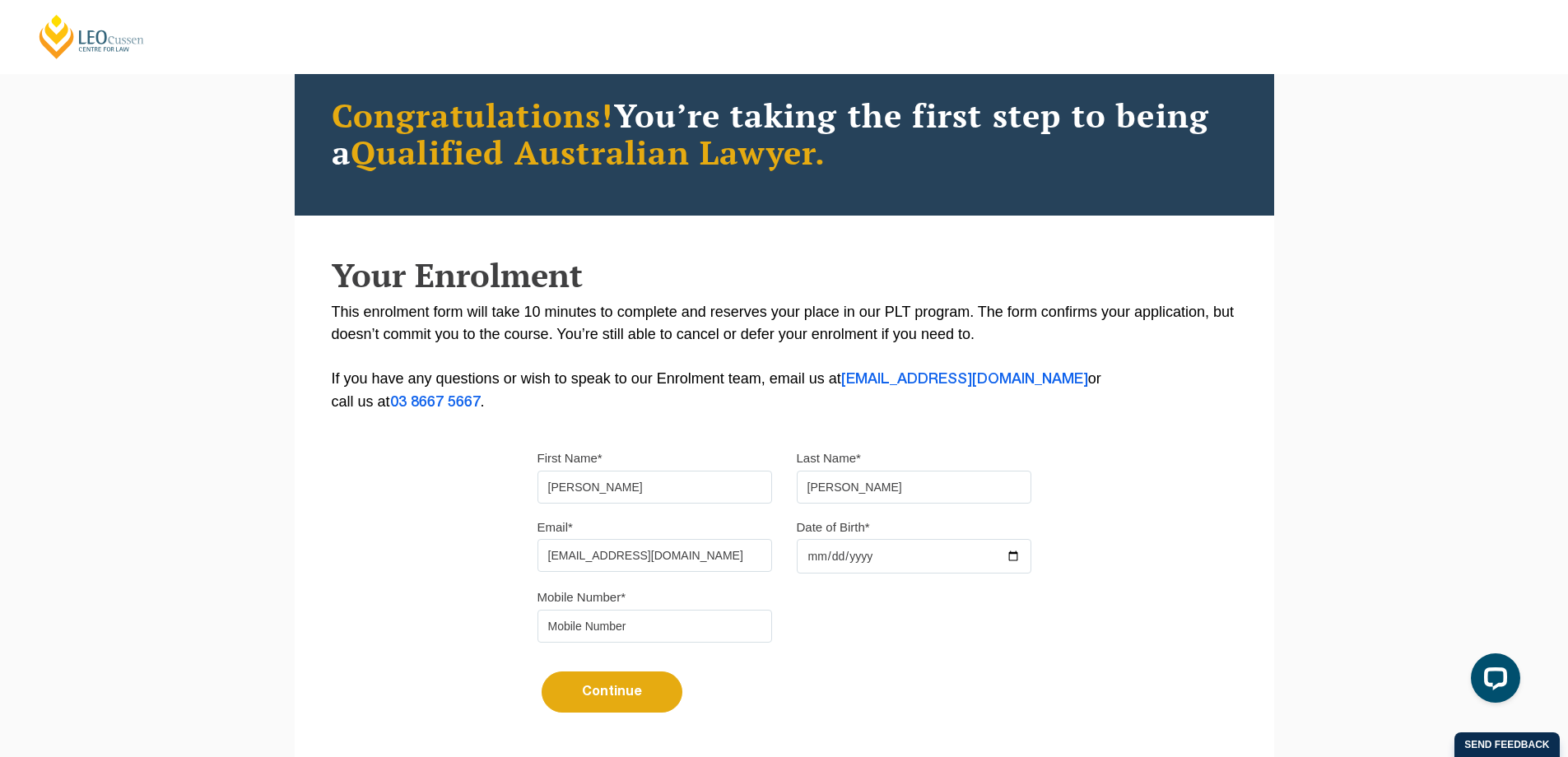
click at [978, 614] on div "Mobile Number*" at bounding box center [784, 620] width 518 height 69
click at [740, 629] on input "tel" at bounding box center [654, 625] width 234 height 33
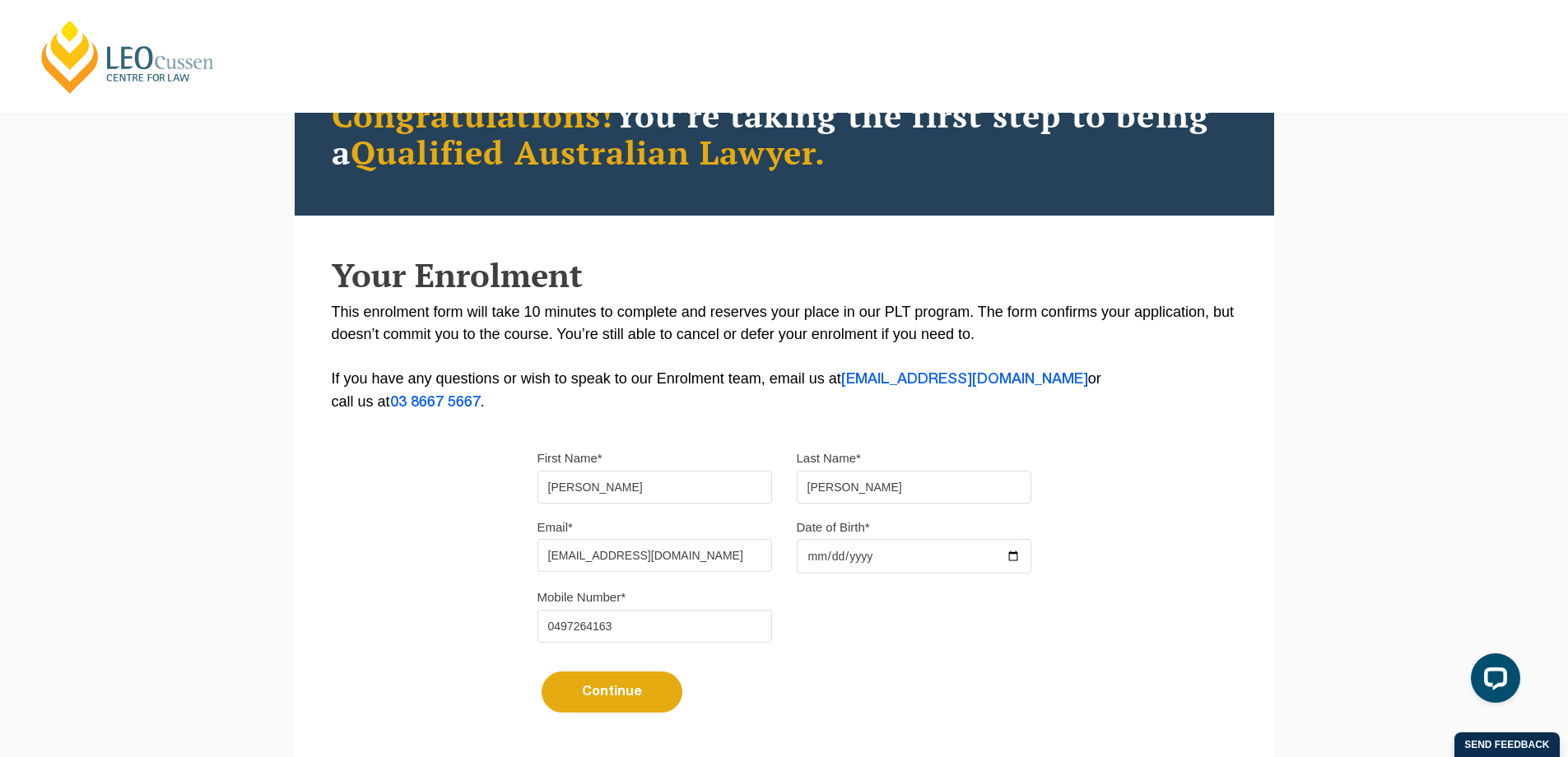
type input "0497264163"
click at [629, 705] on button "Continue" at bounding box center [611, 692] width 141 height 41
select select
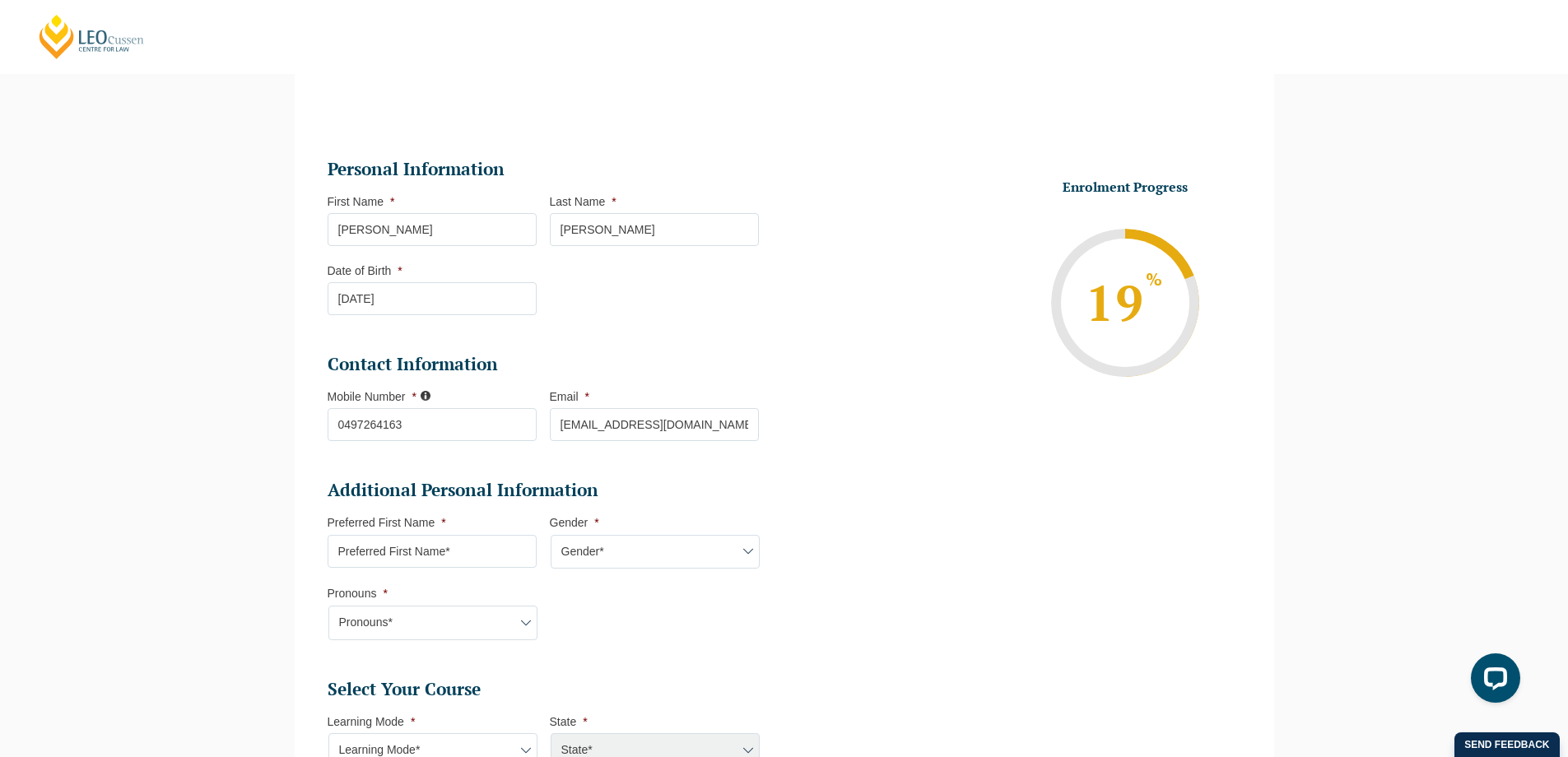
scroll to position [162, 0]
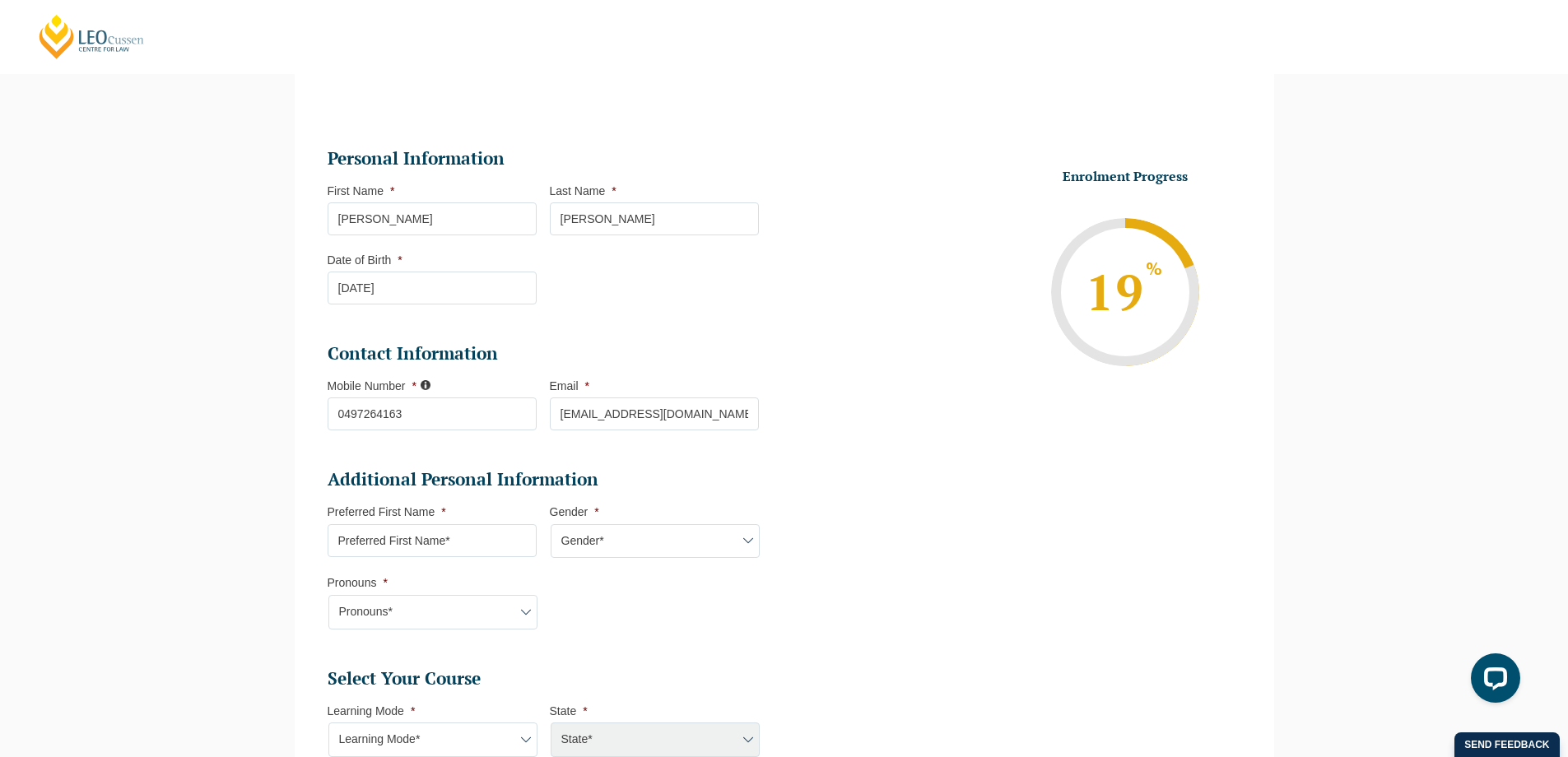
click at [460, 540] on input "Preferred First Name *" at bounding box center [432, 540] width 209 height 33
type input "James"
select select "Male"
select select "He/Him/His"
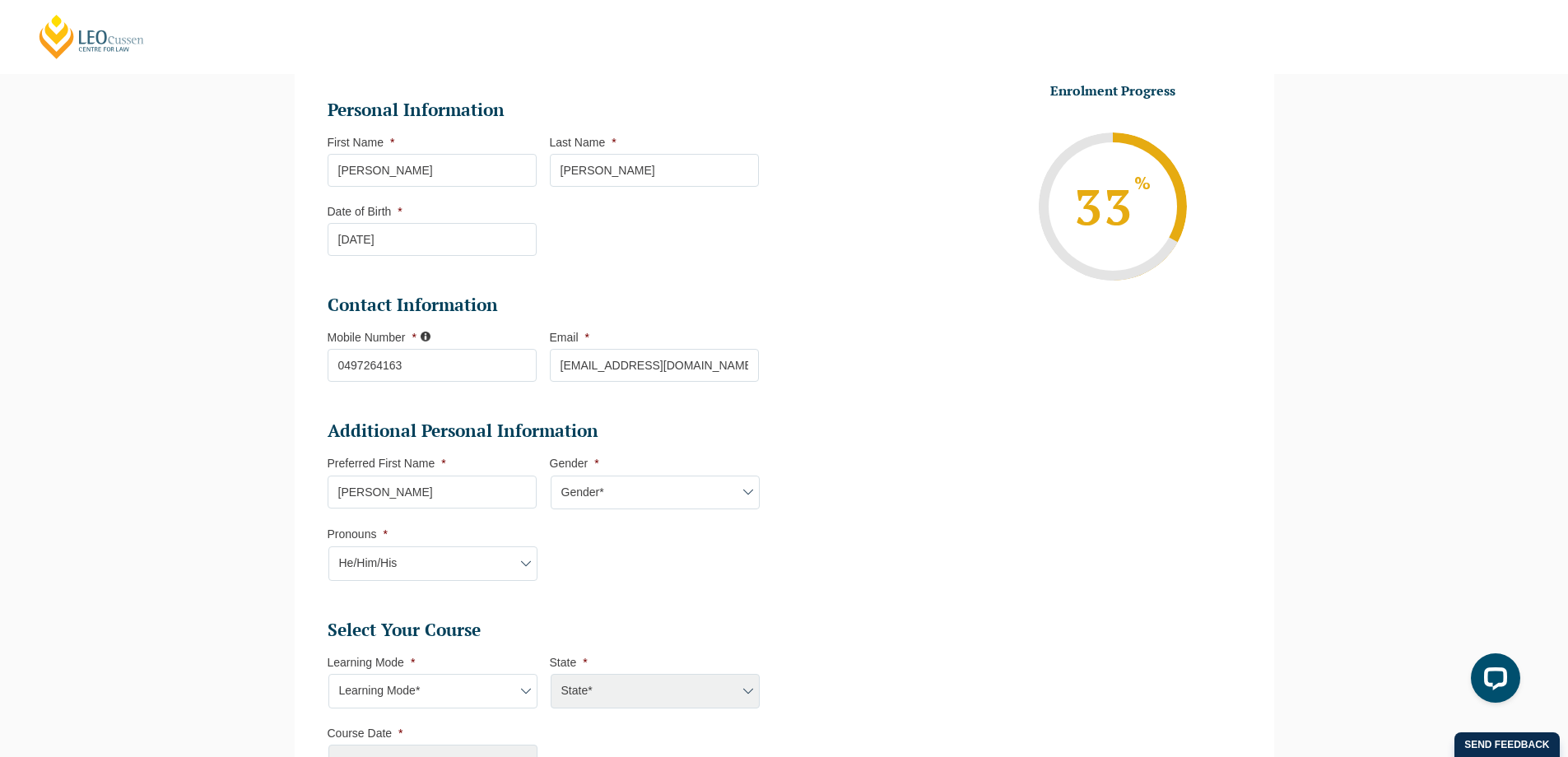
scroll to position [342, 0]
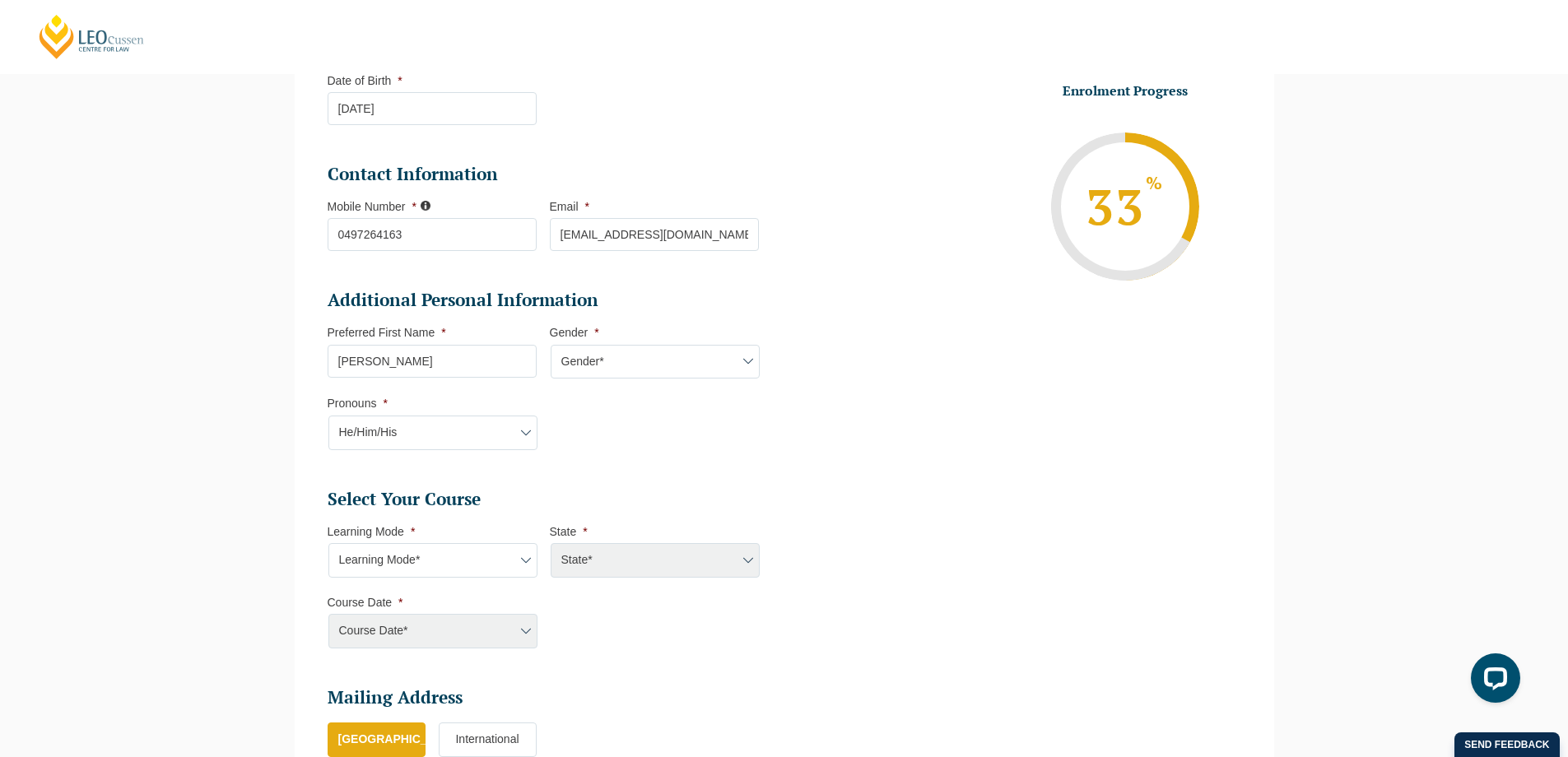
select select "Online Full Time Learning"
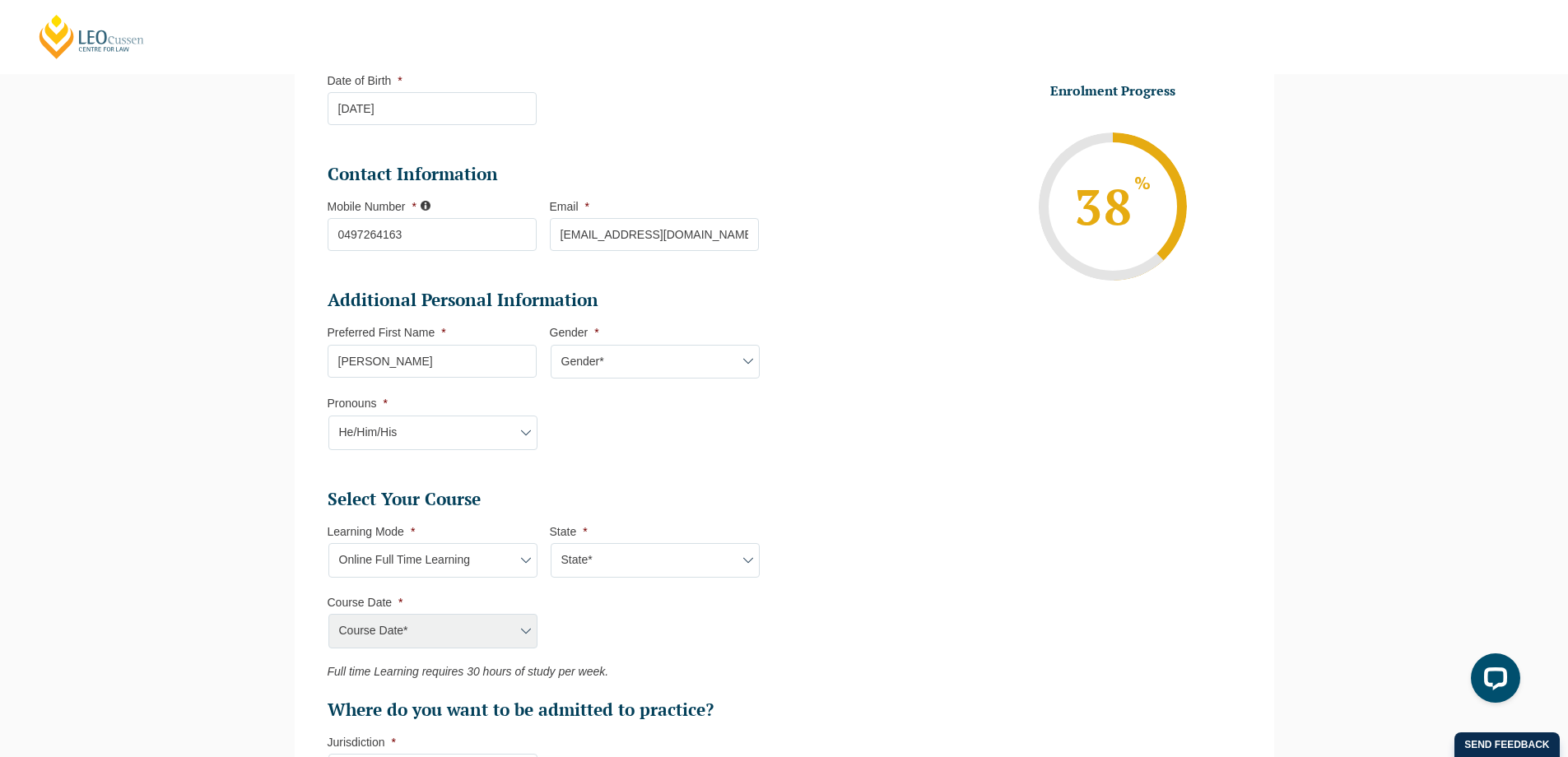
select select "National (ACT/NSW, VIC, QLD, SA, WA)"
select select "September 2025 (22-Sep-2025 to 20-Feb-2026)"
type input "Intake 10 September 2025 FT"
type input "Practical Legal Training (NAT)"
select select "NAT PLT (SEP) 2025 Full Time Online"
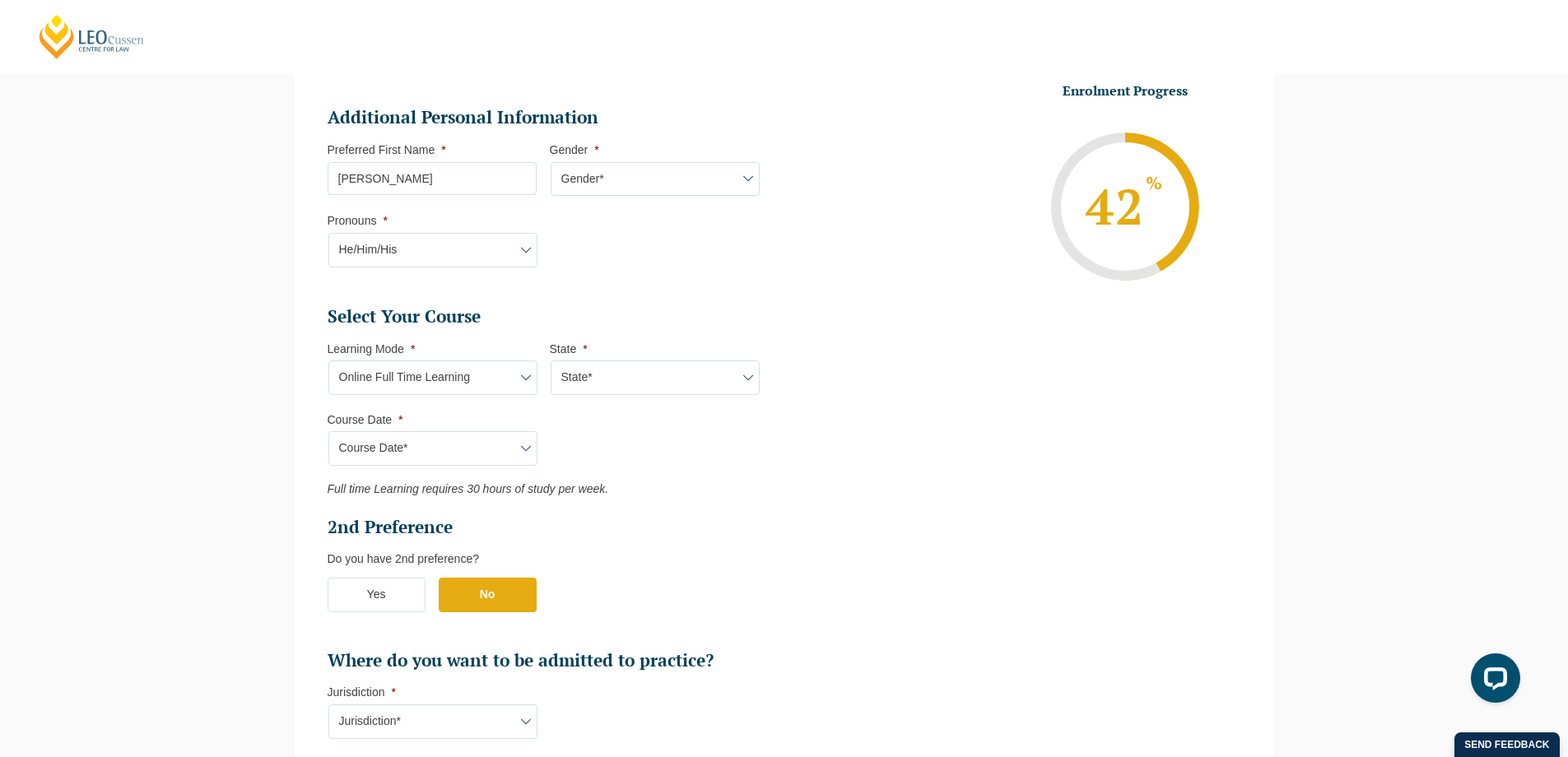
scroll to position [608, 0]
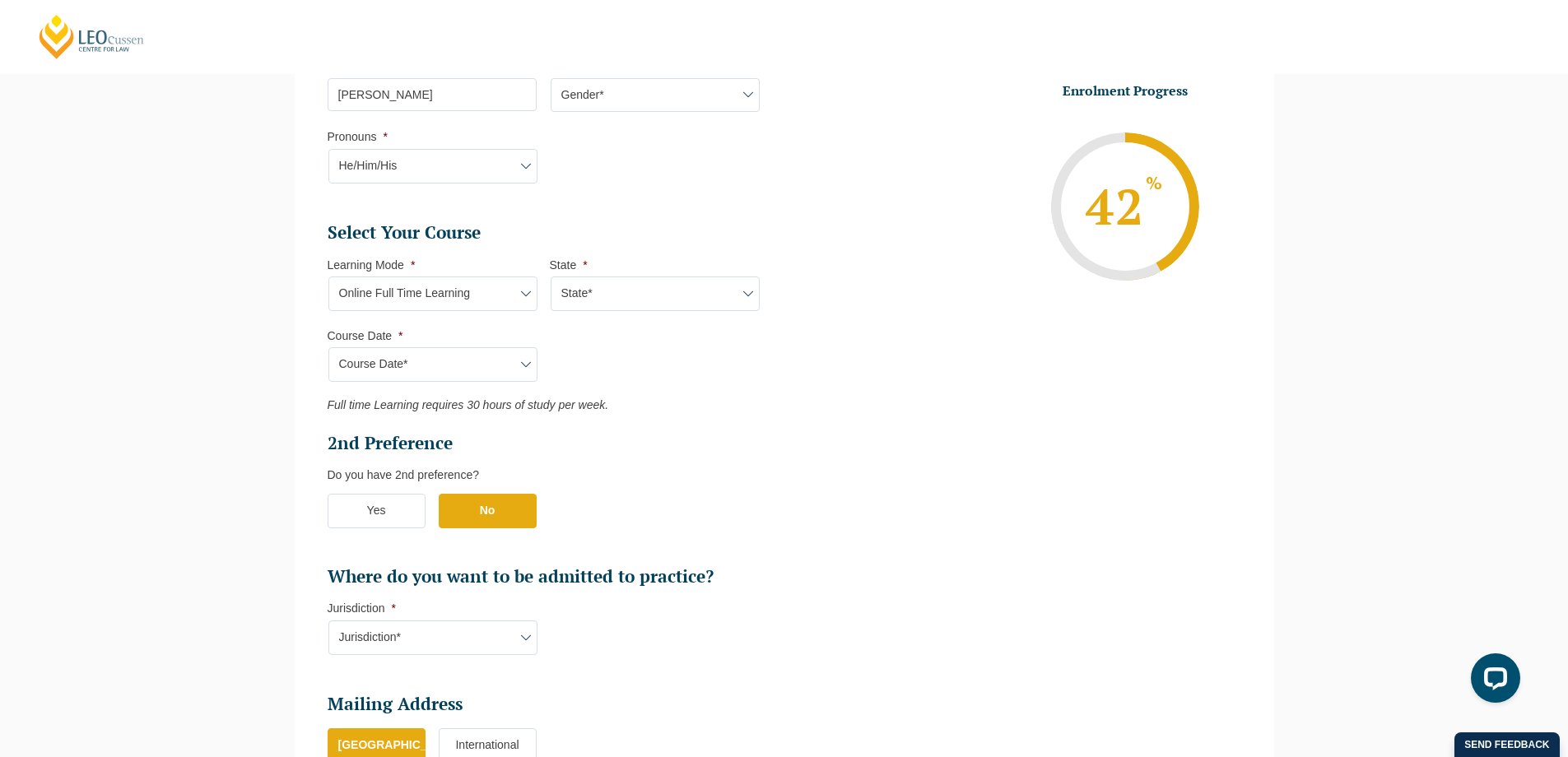
click at [418, 506] on label "Yes" at bounding box center [376, 511] width 98 height 35
click at [0, 0] on input "Yes" at bounding box center [0, 0] width 0 height 0
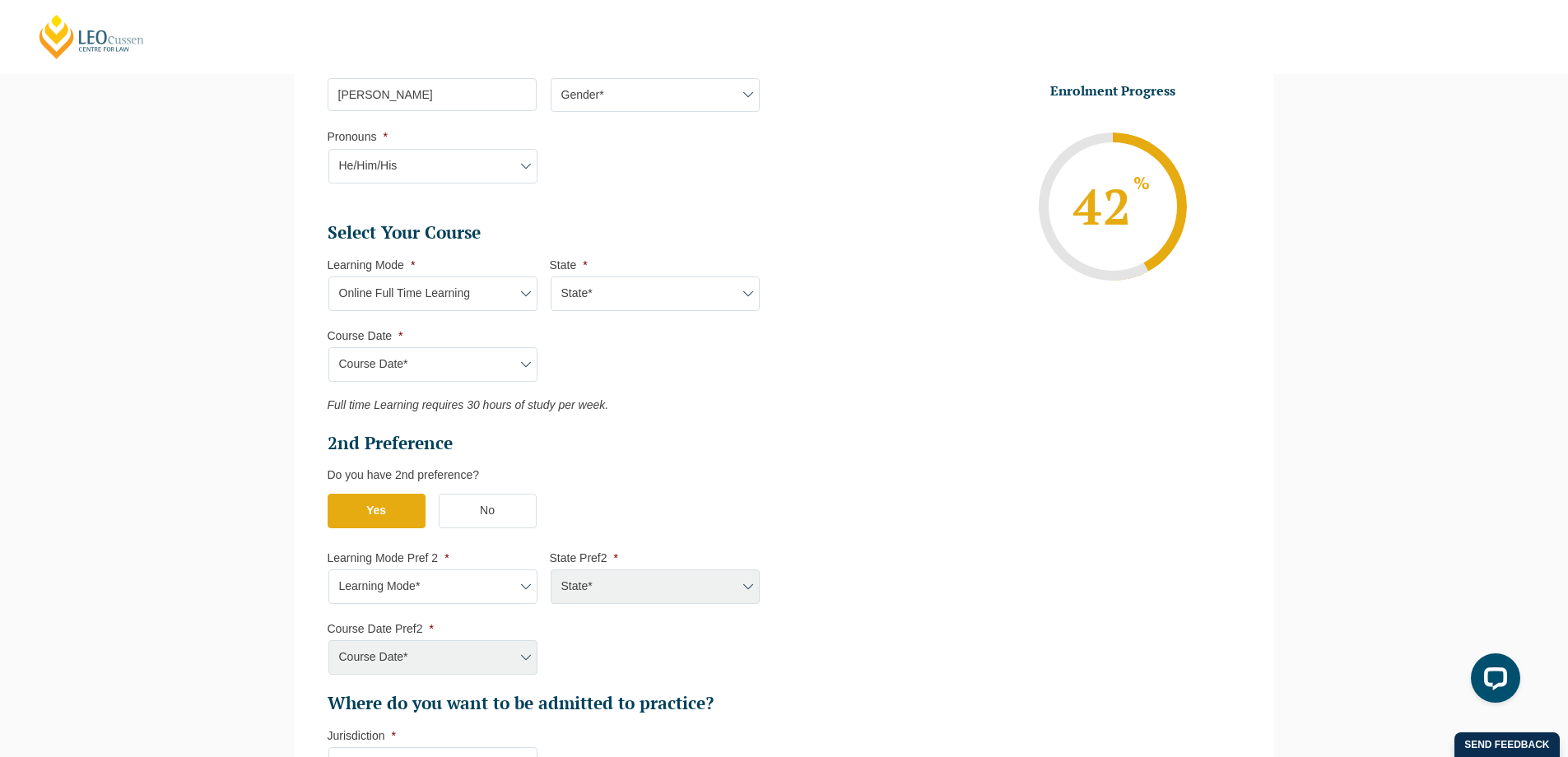
click at [471, 506] on label "No" at bounding box center [487, 511] width 98 height 35
click at [0, 0] on input "No" at bounding box center [0, 0] width 0 height 0
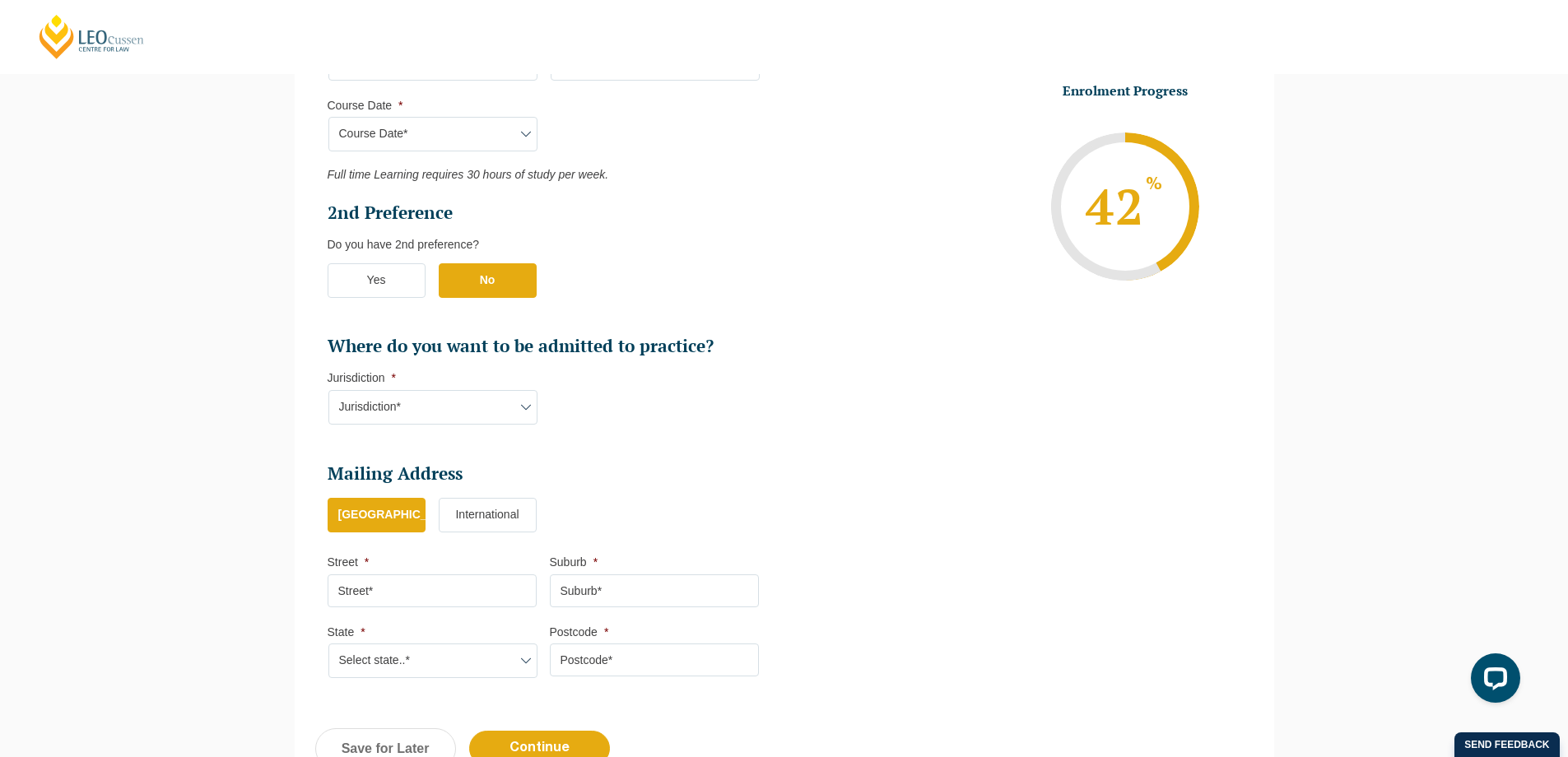
scroll to position [923, 0]
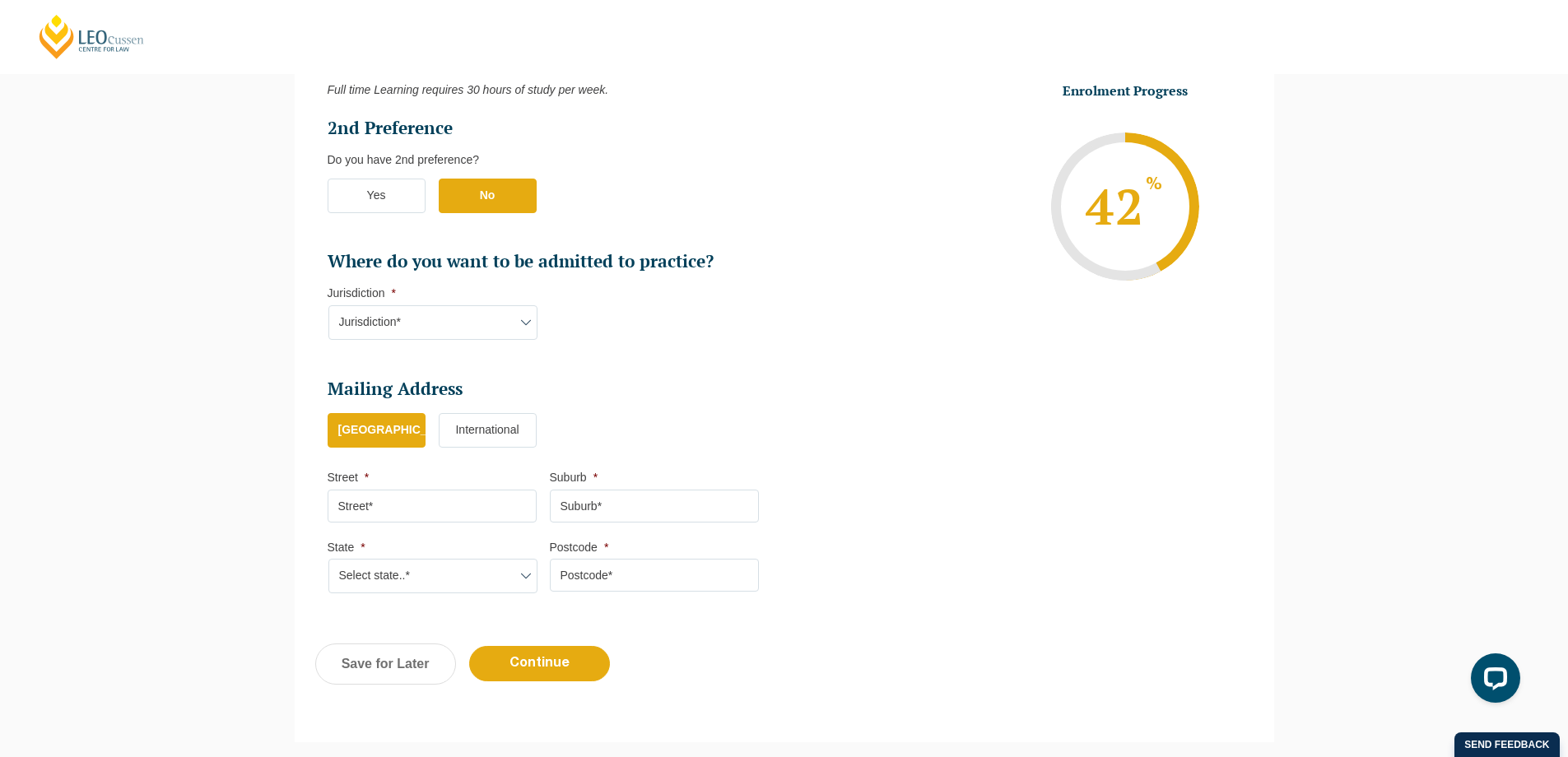
select select "QLD"
click at [435, 500] on input "Street *" at bounding box center [432, 506] width 209 height 33
type input "1 County Close"
type input "Caloundra West"
select select "QLD"
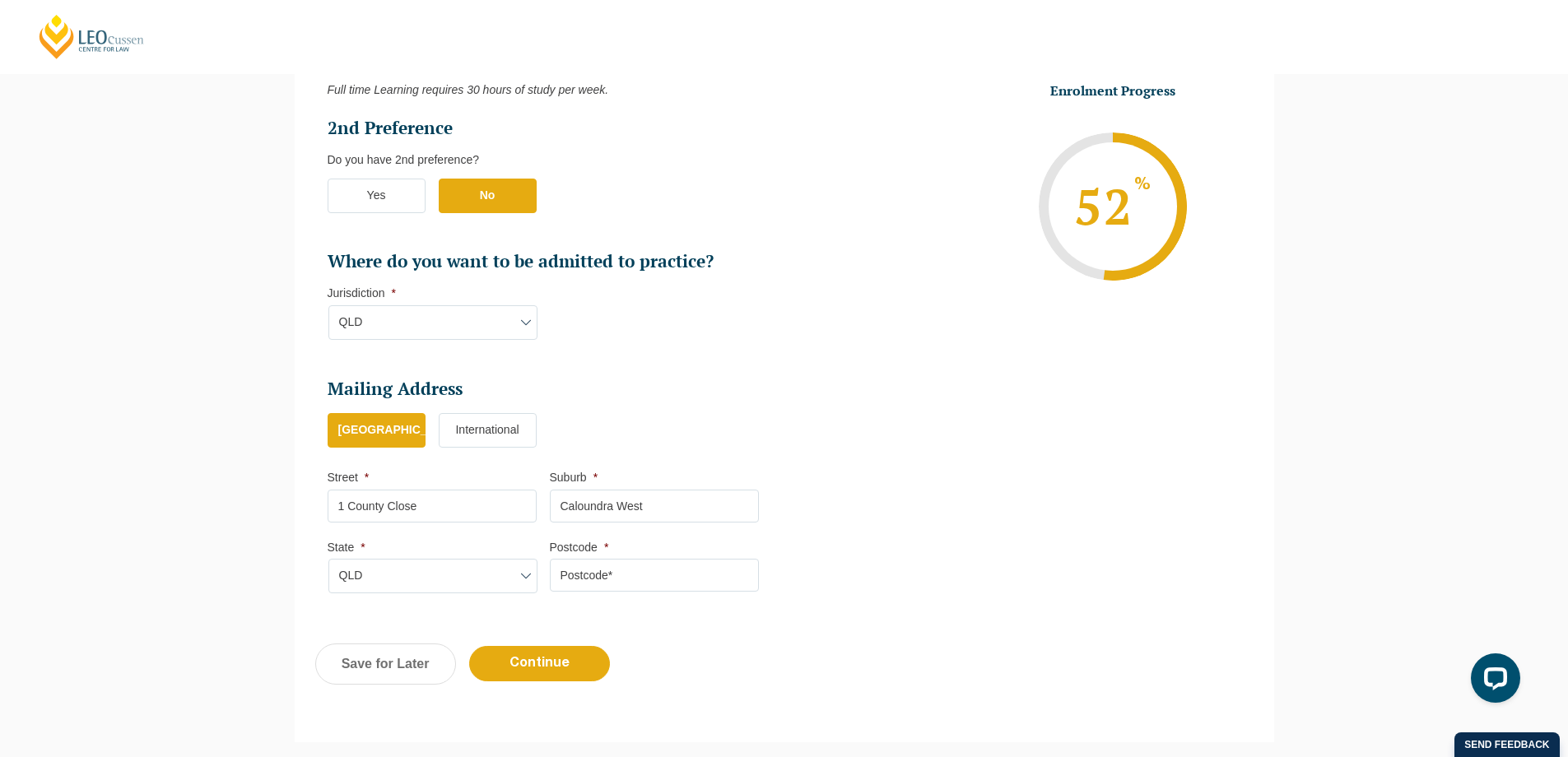
click at [618, 568] on input "Postcode *" at bounding box center [654, 574] width 209 height 33
type input "4551"
click at [815, 644] on div "Previous Continue Save for Later" at bounding box center [784, 672] width 979 height 90
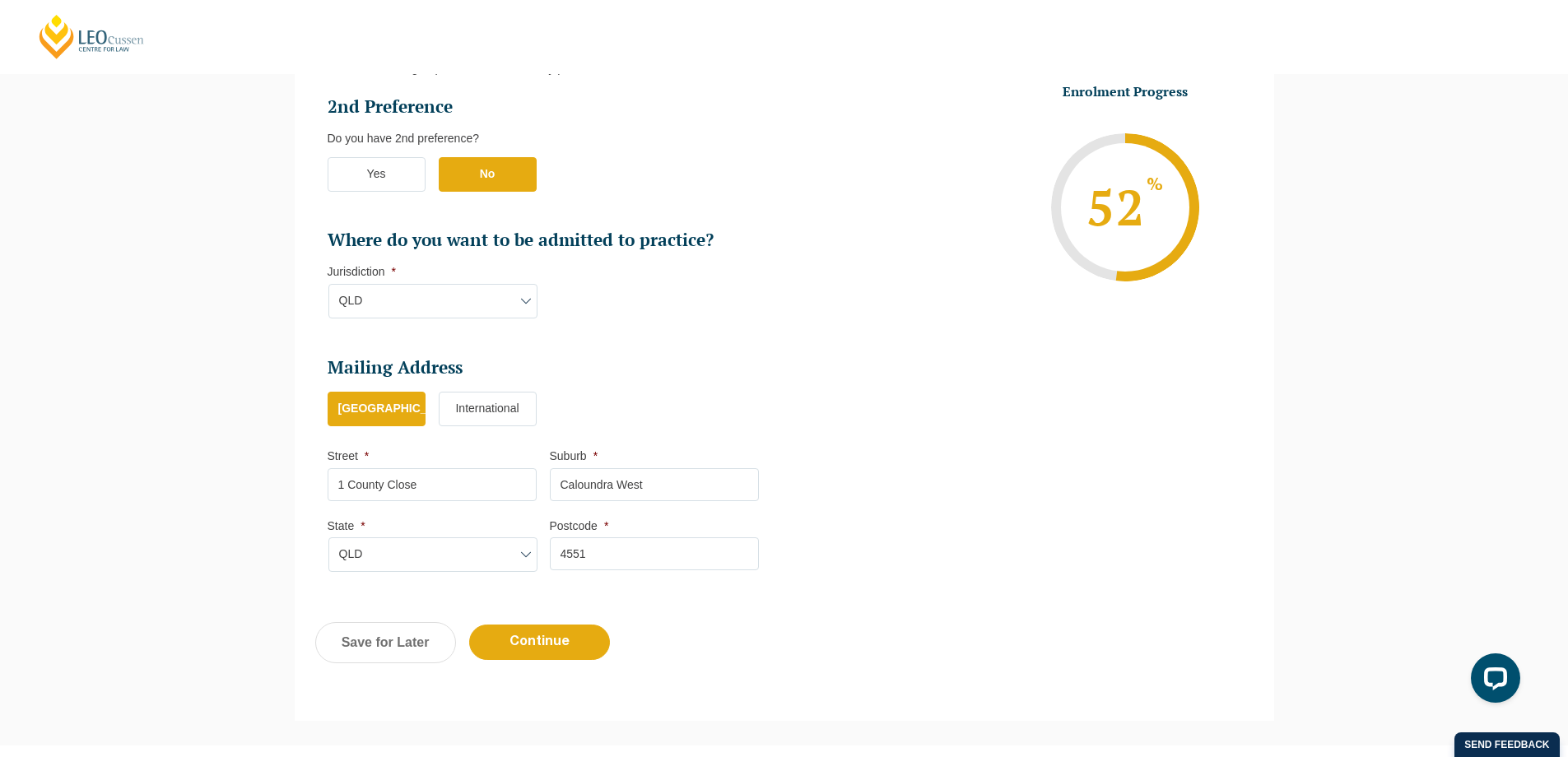
scroll to position [956, 0]
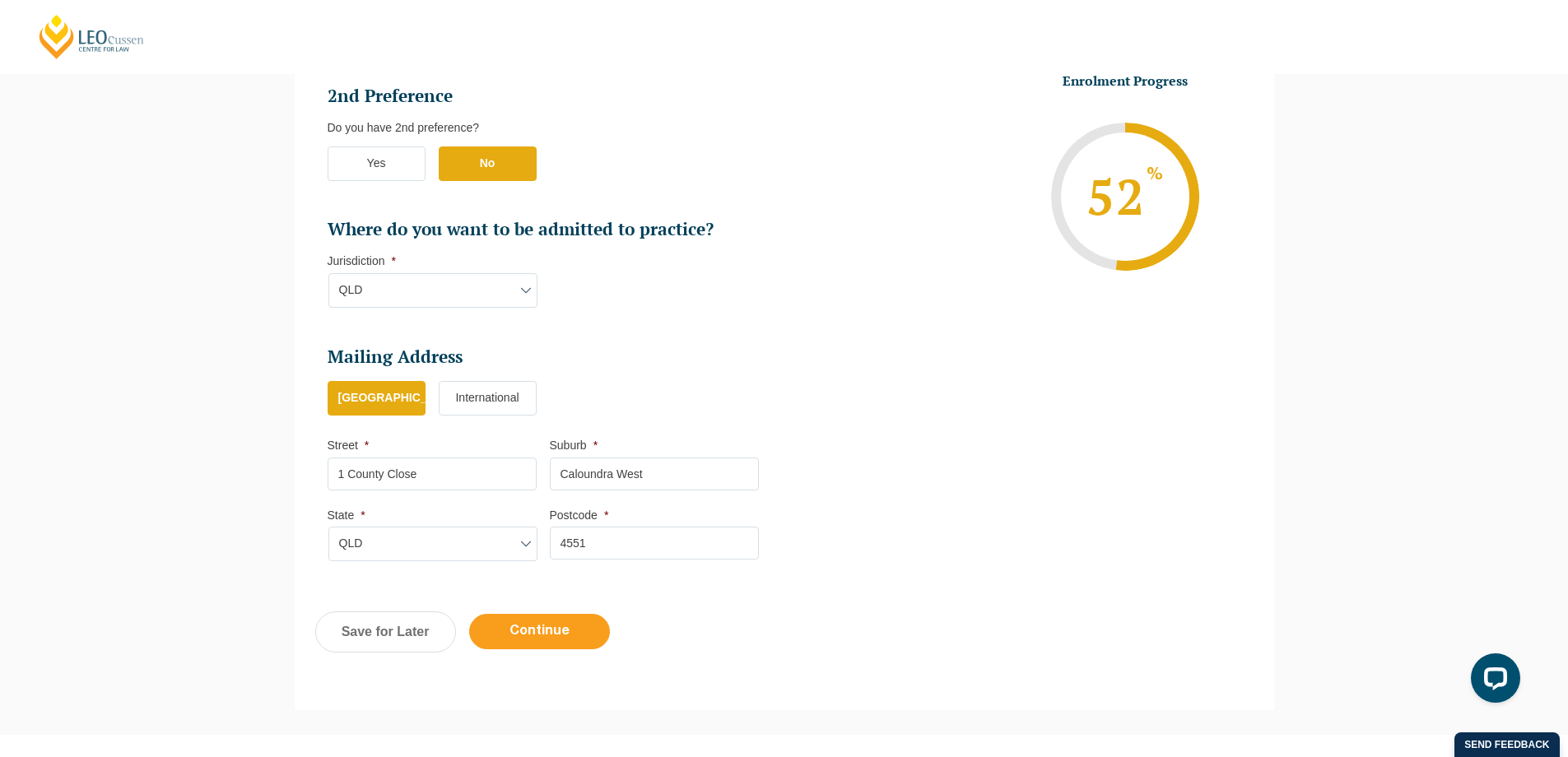
click at [555, 628] on input "Continue" at bounding box center [539, 632] width 141 height 36
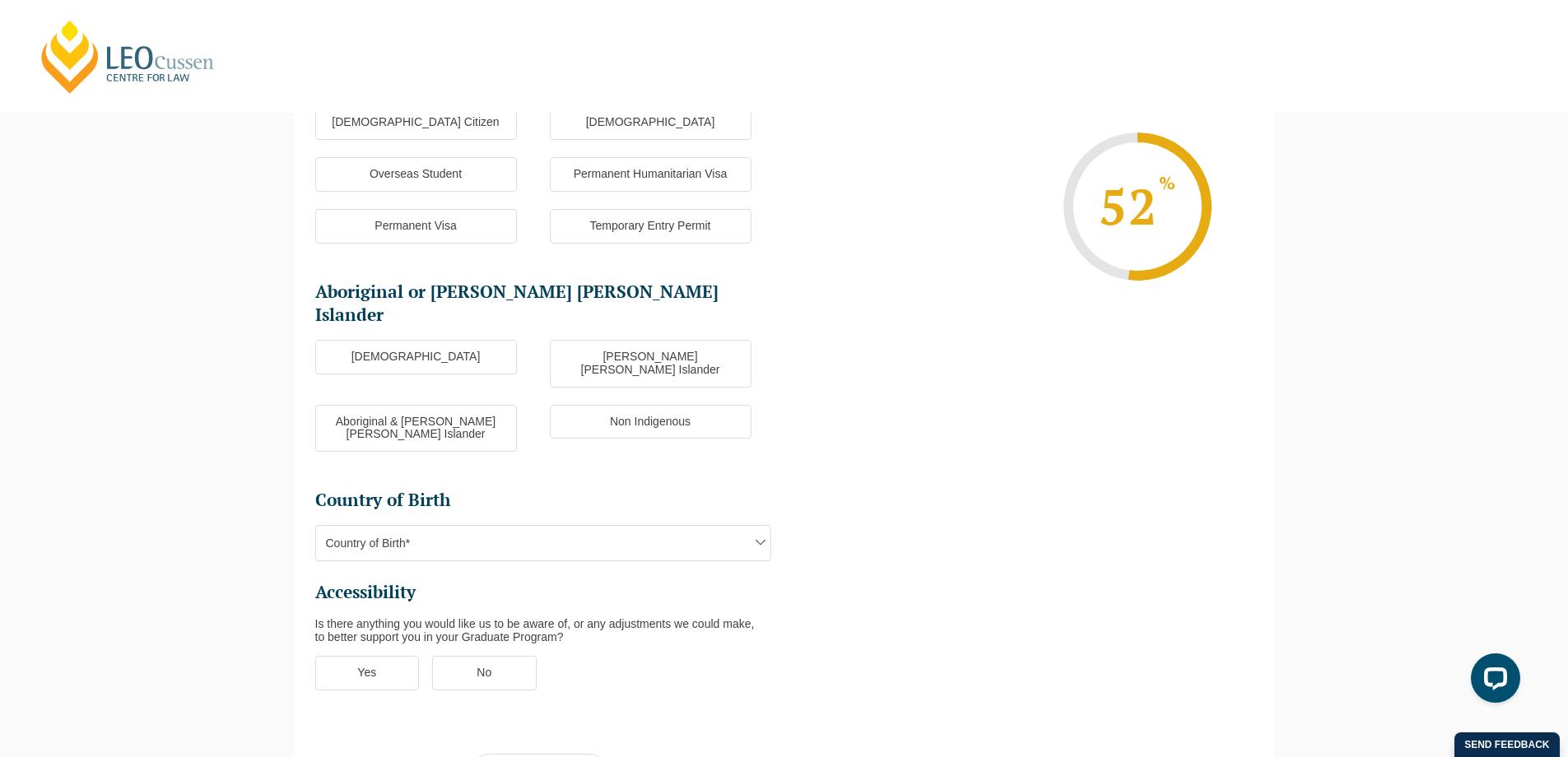
scroll to position [142, 0]
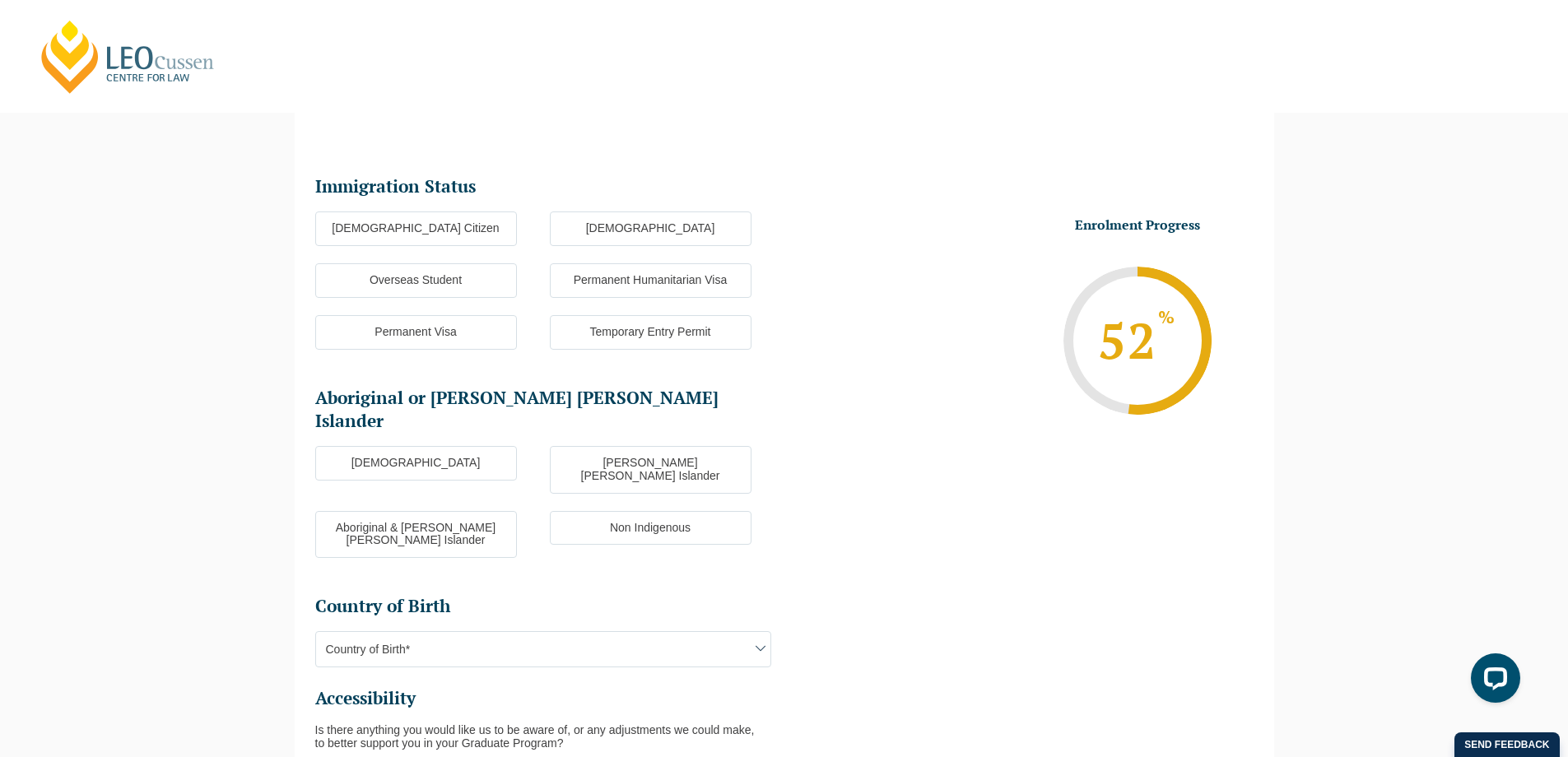
click at [481, 234] on label "Australian Citizen" at bounding box center [415, 228] width 201 height 35
click at [0, 0] on input "Australian Citizen" at bounding box center [0, 0] width 0 height 0
click at [690, 511] on label "Non Indigenous" at bounding box center [650, 528] width 201 height 35
click at [0, 0] on input "Non Indigenous" at bounding box center [0, 0] width 0 height 0
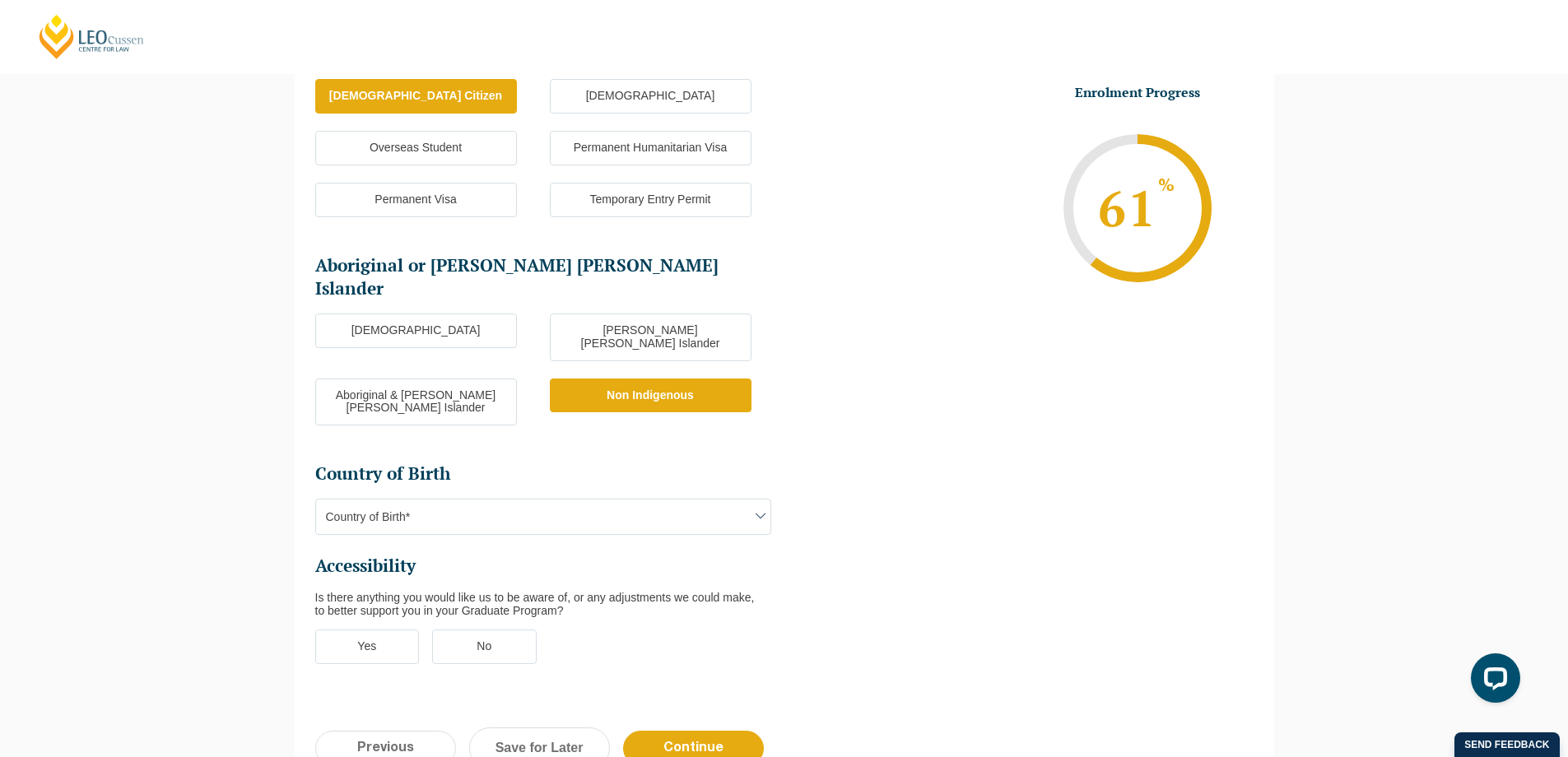
scroll to position [360, 0]
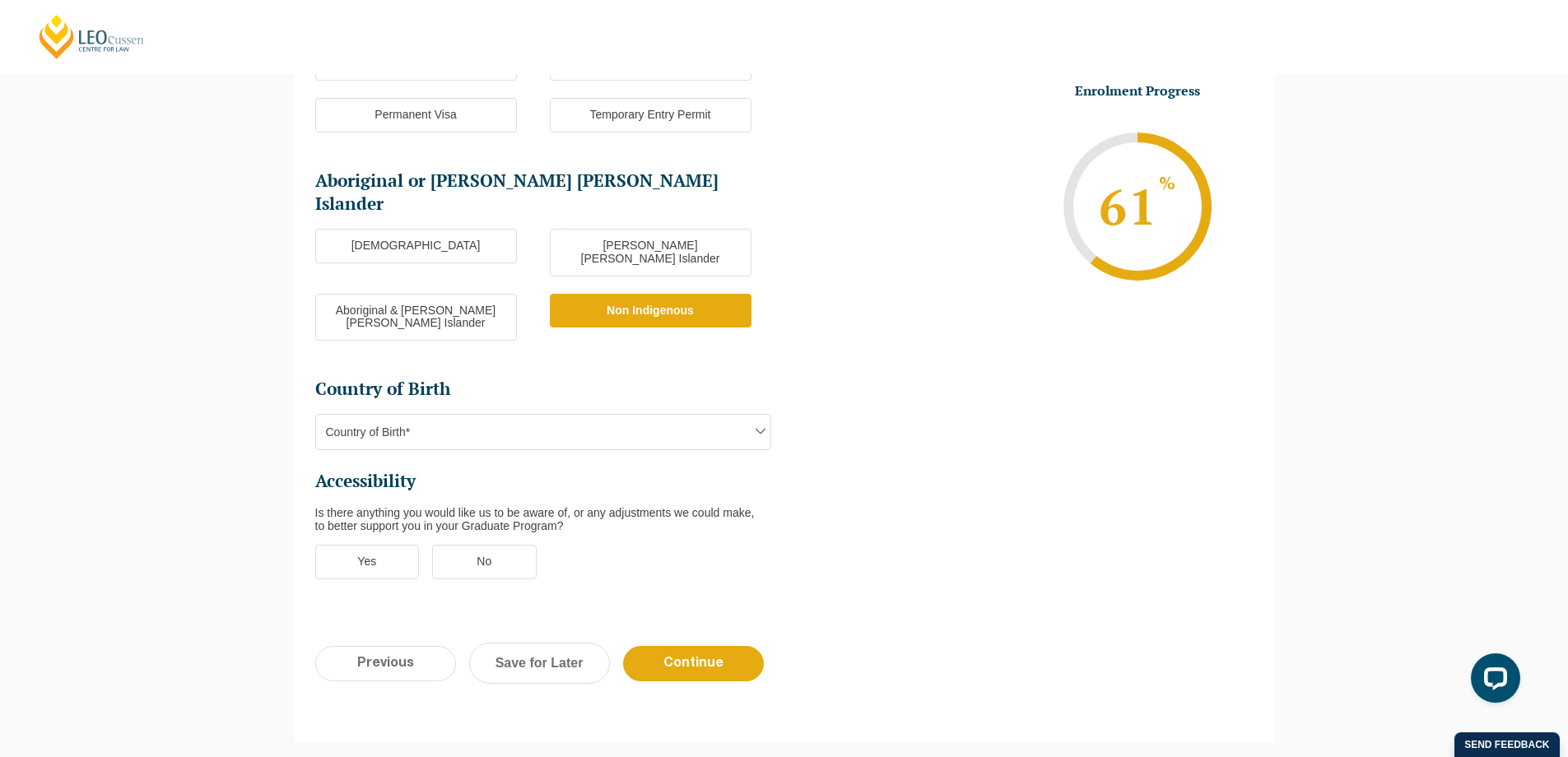
click at [435, 414] on span "Country of Birth*" at bounding box center [543, 431] width 455 height 35
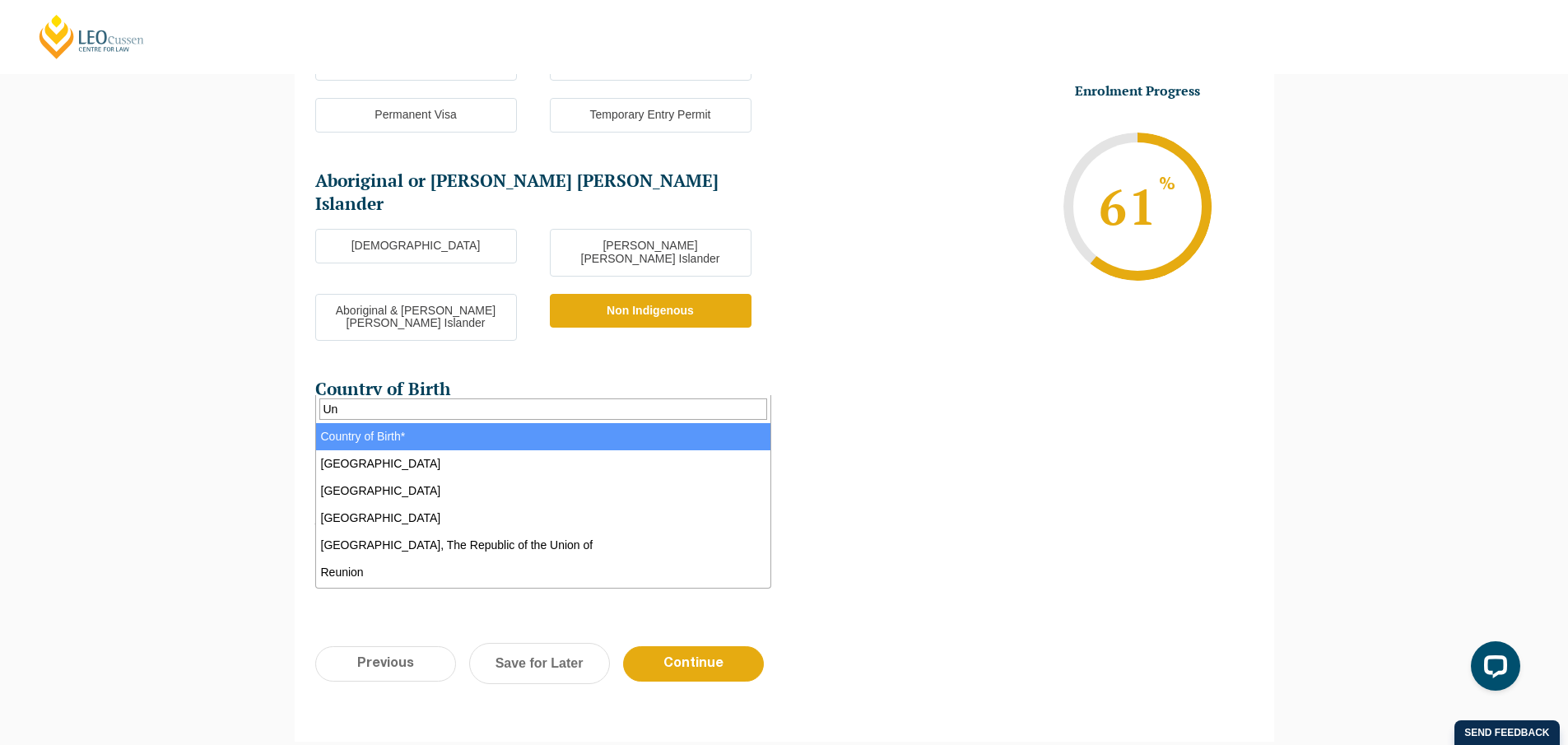
type input "U"
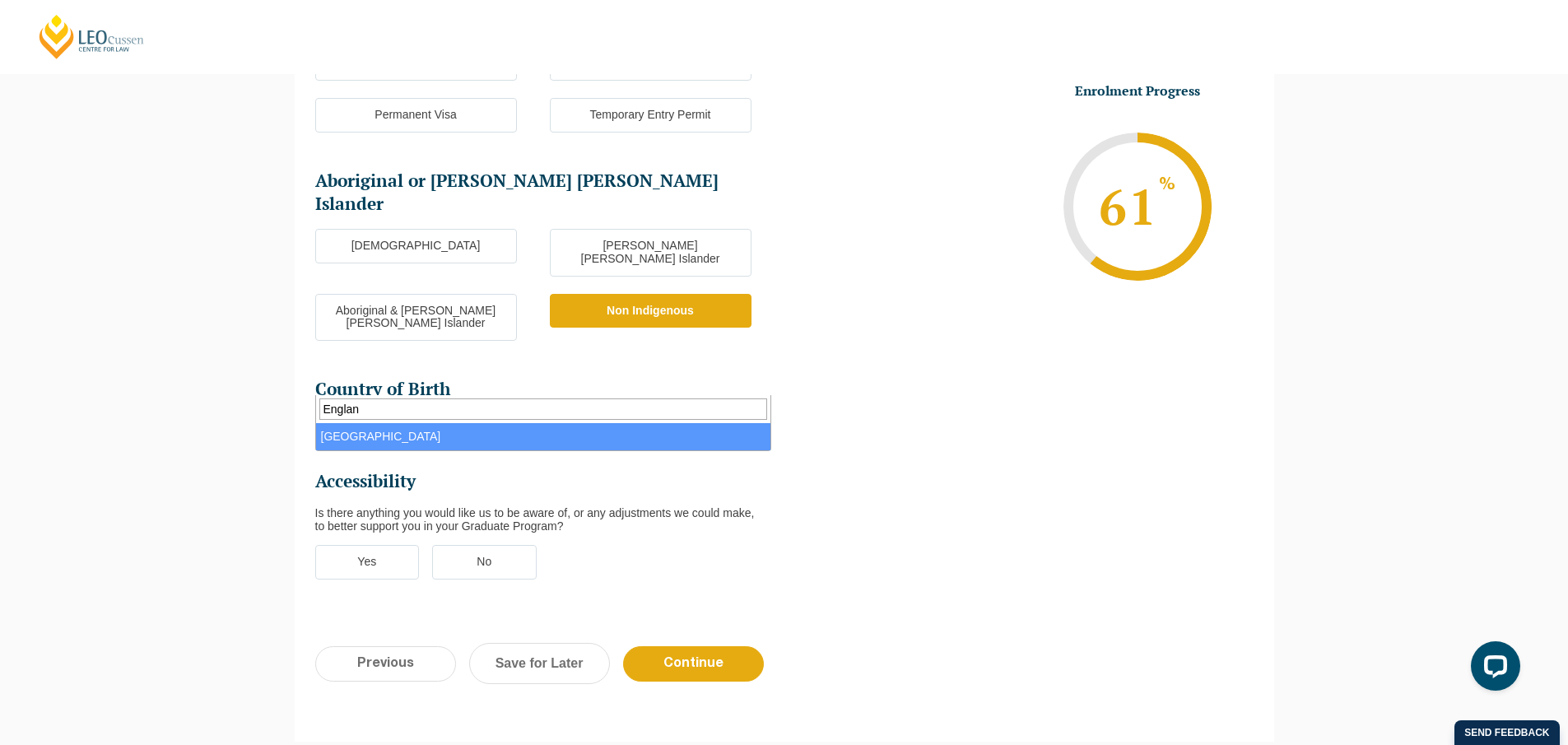
type input "Englan"
select select "England 2102"
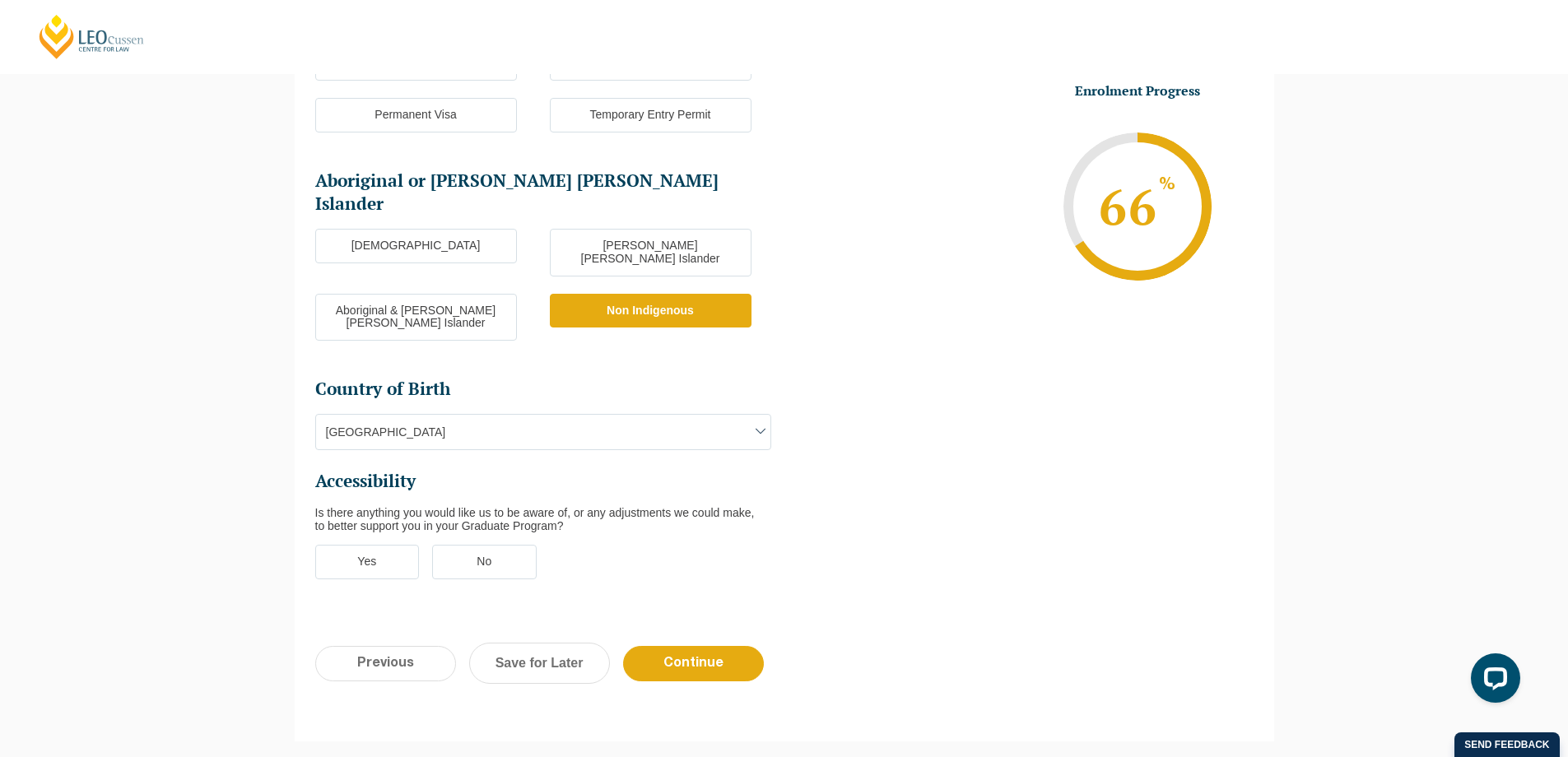
click at [494, 545] on label "No" at bounding box center [484, 562] width 105 height 35
click at [0, 0] on input "No" at bounding box center [0, 0] width 0 height 0
click at [708, 646] on input "Continue" at bounding box center [693, 664] width 141 height 36
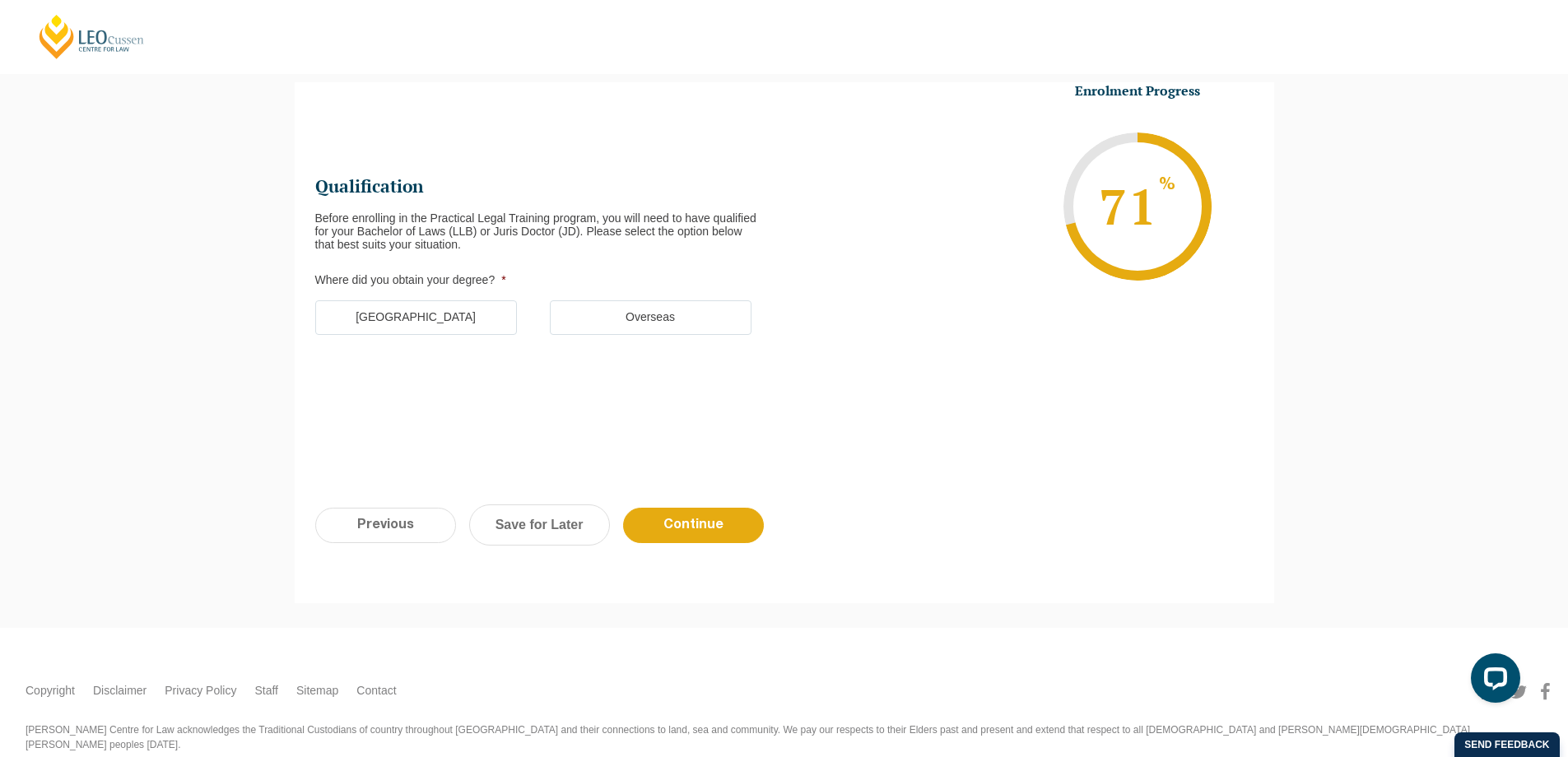
scroll to position [0, 0]
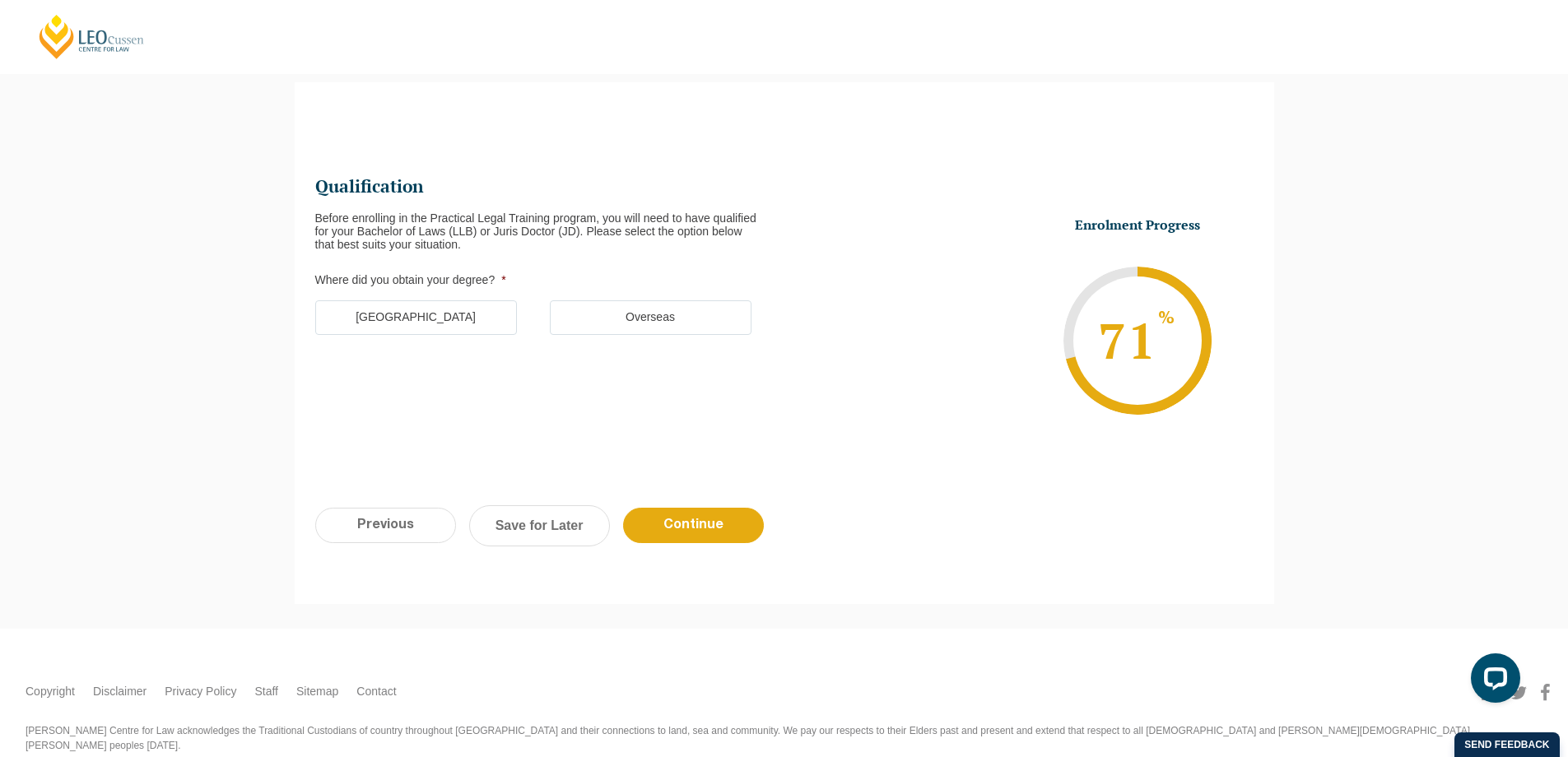
click at [456, 315] on label "Australia" at bounding box center [415, 318] width 201 height 35
click at [0, 0] on input "Australia" at bounding box center [0, 0] width 0 height 0
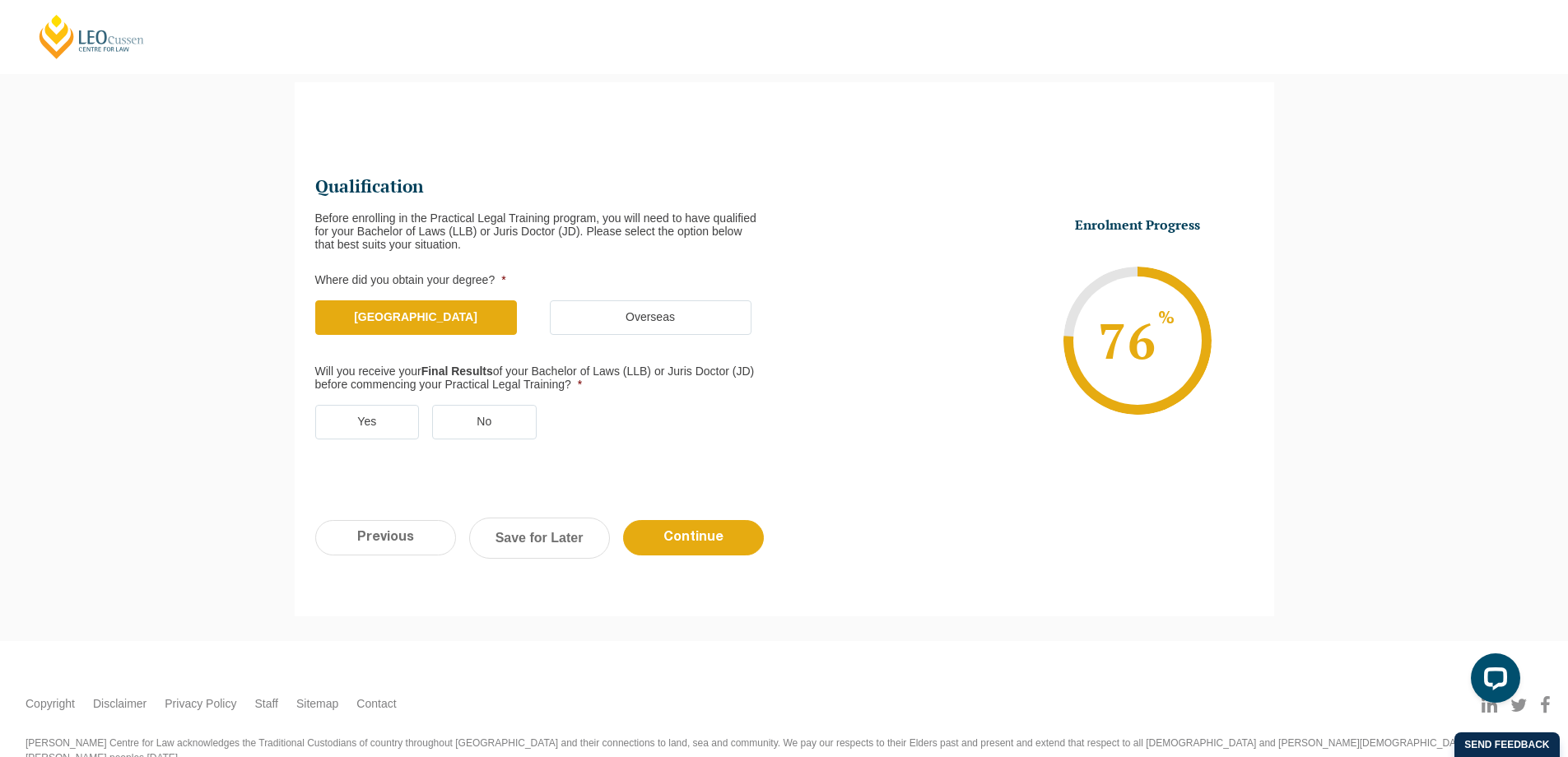
click at [387, 422] on label "Yes" at bounding box center [367, 421] width 105 height 35
click at [0, 0] on input "Yes" at bounding box center [0, 0] width 0 height 0
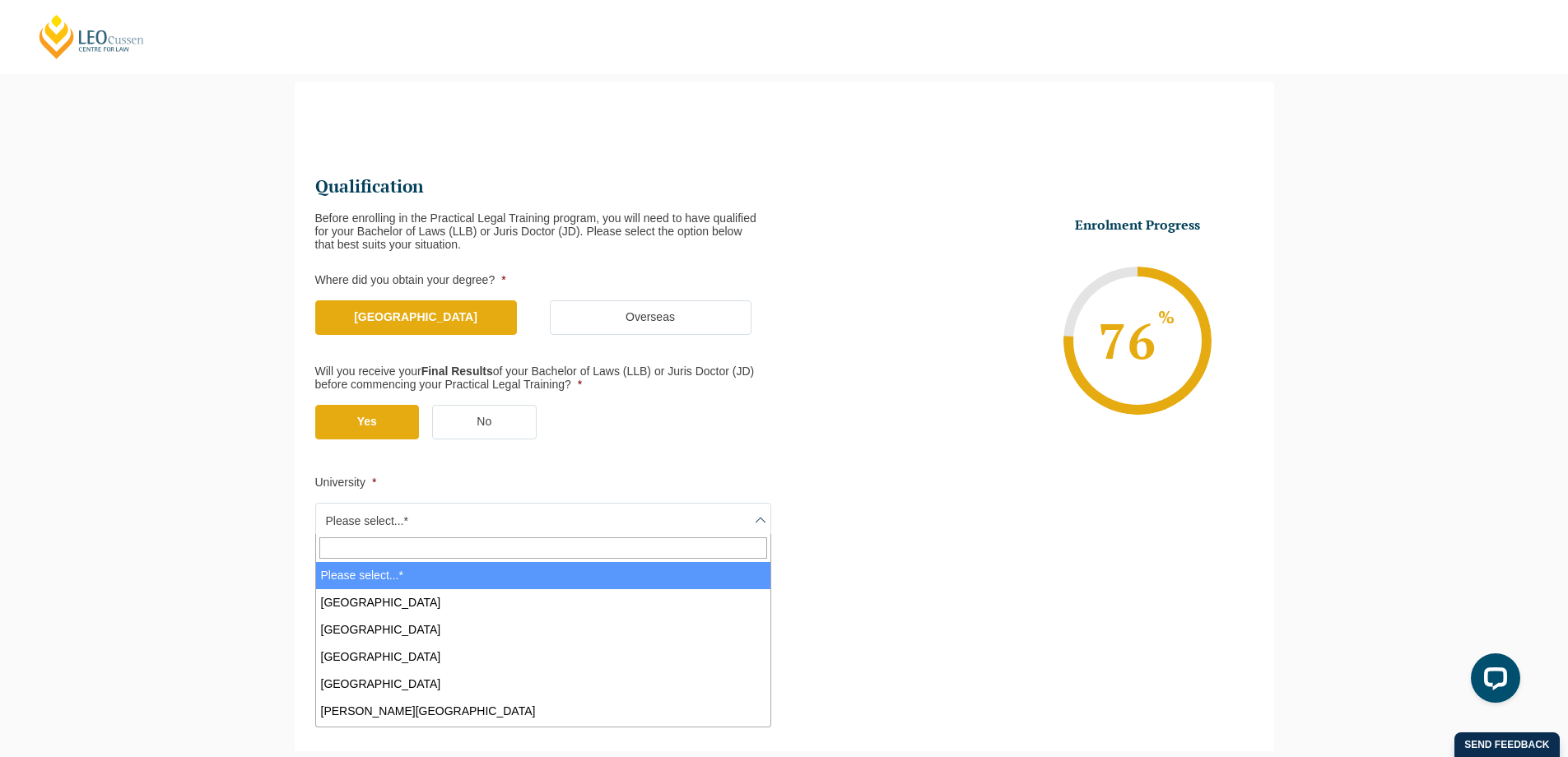
click at [447, 517] on span "Please select...*" at bounding box center [543, 521] width 455 height 35
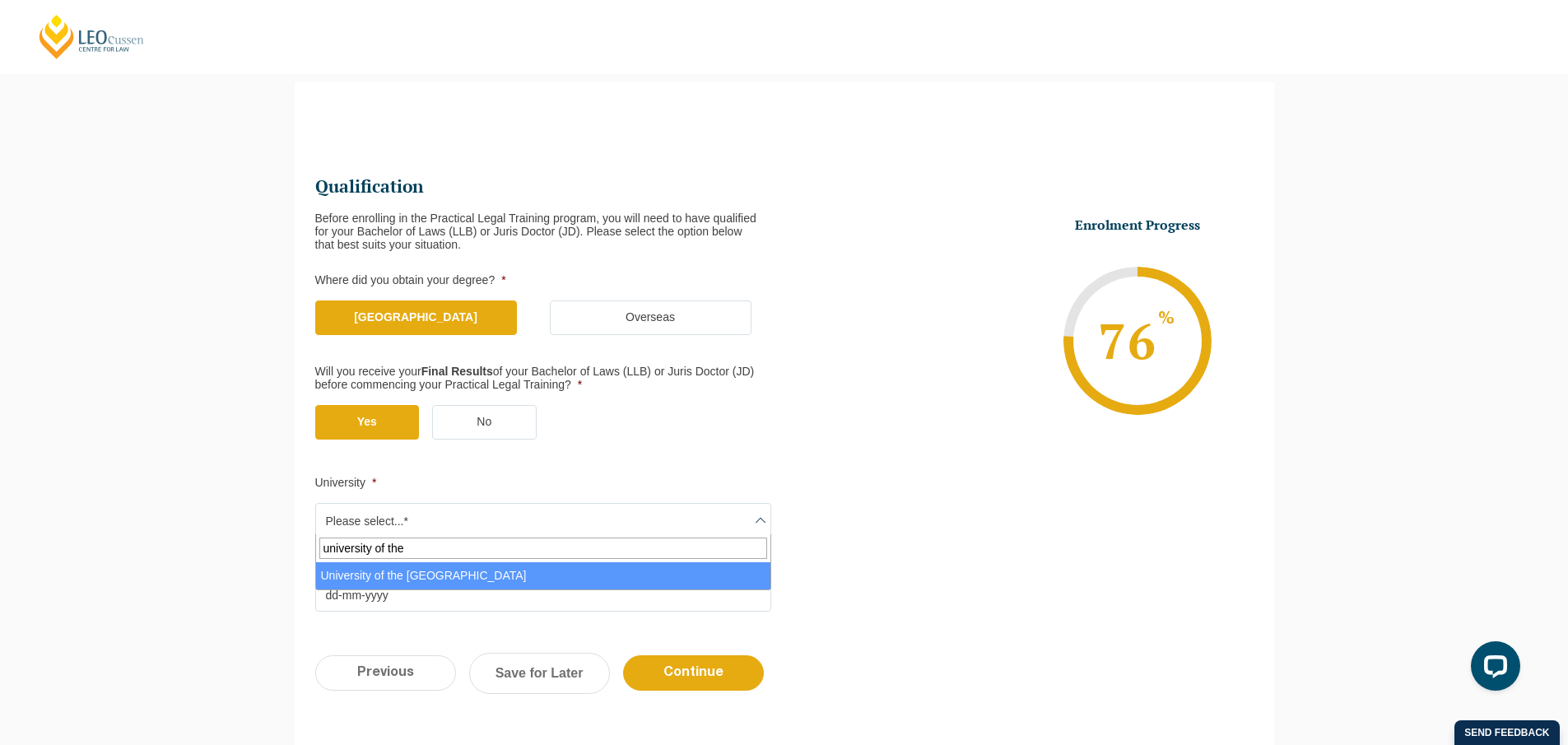
type input "university of the"
select select "University of the Sunshine Coast"
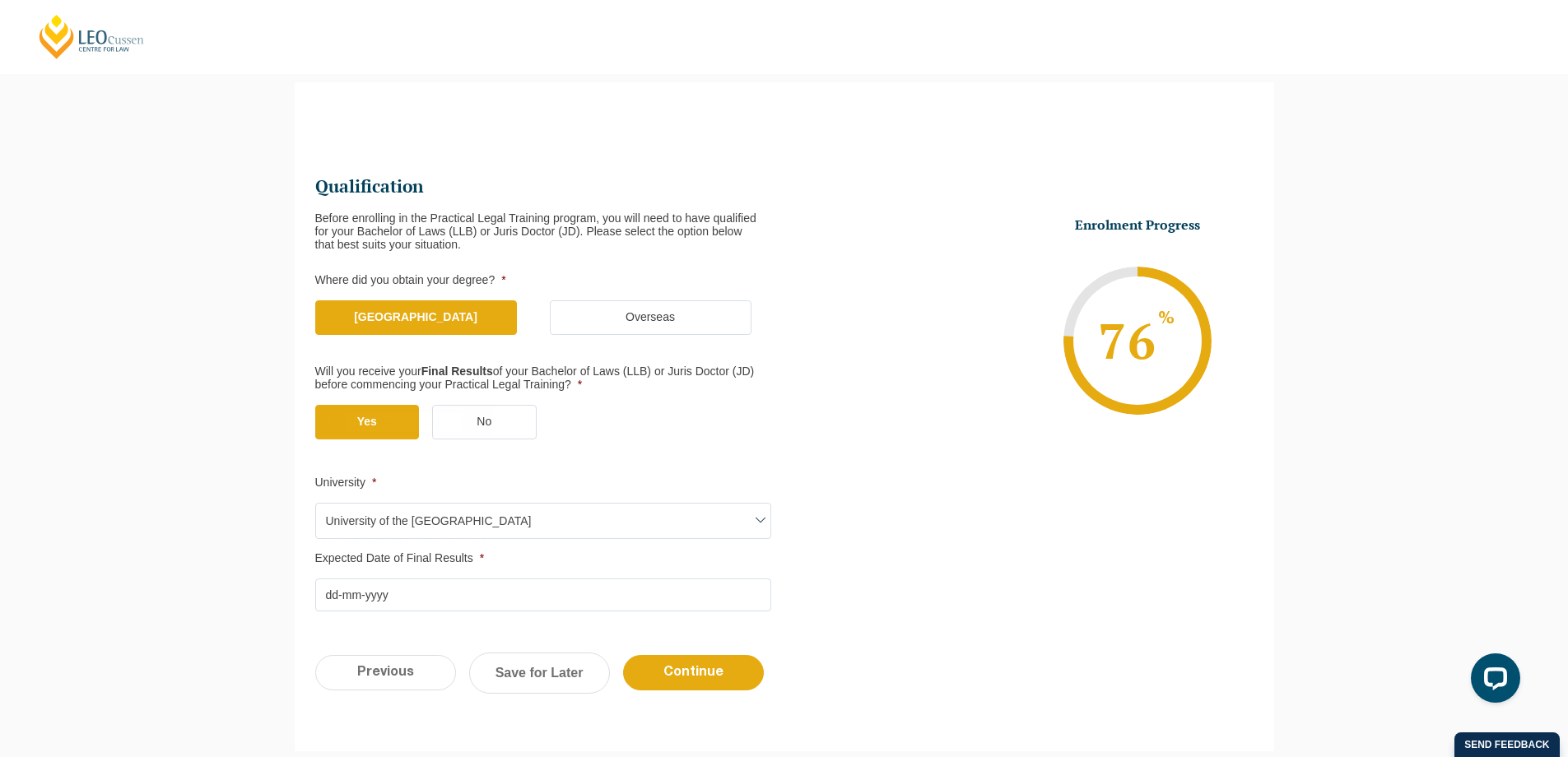
click at [491, 583] on input "Expected Date of Final Results *" at bounding box center [542, 594] width 456 height 33
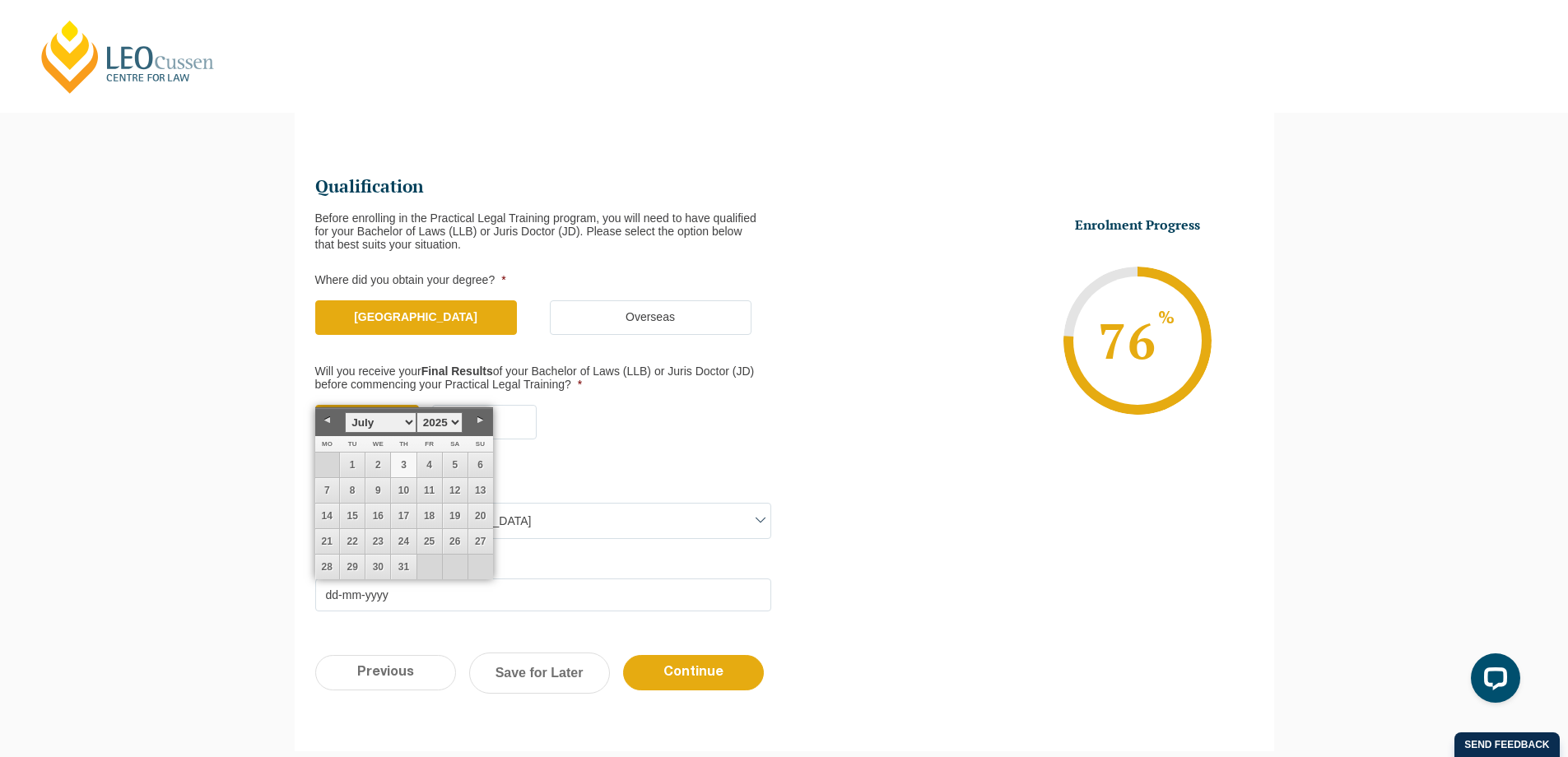
click at [397, 466] on link "3" at bounding box center [404, 465] width 25 height 25
type input "03-07-2025"
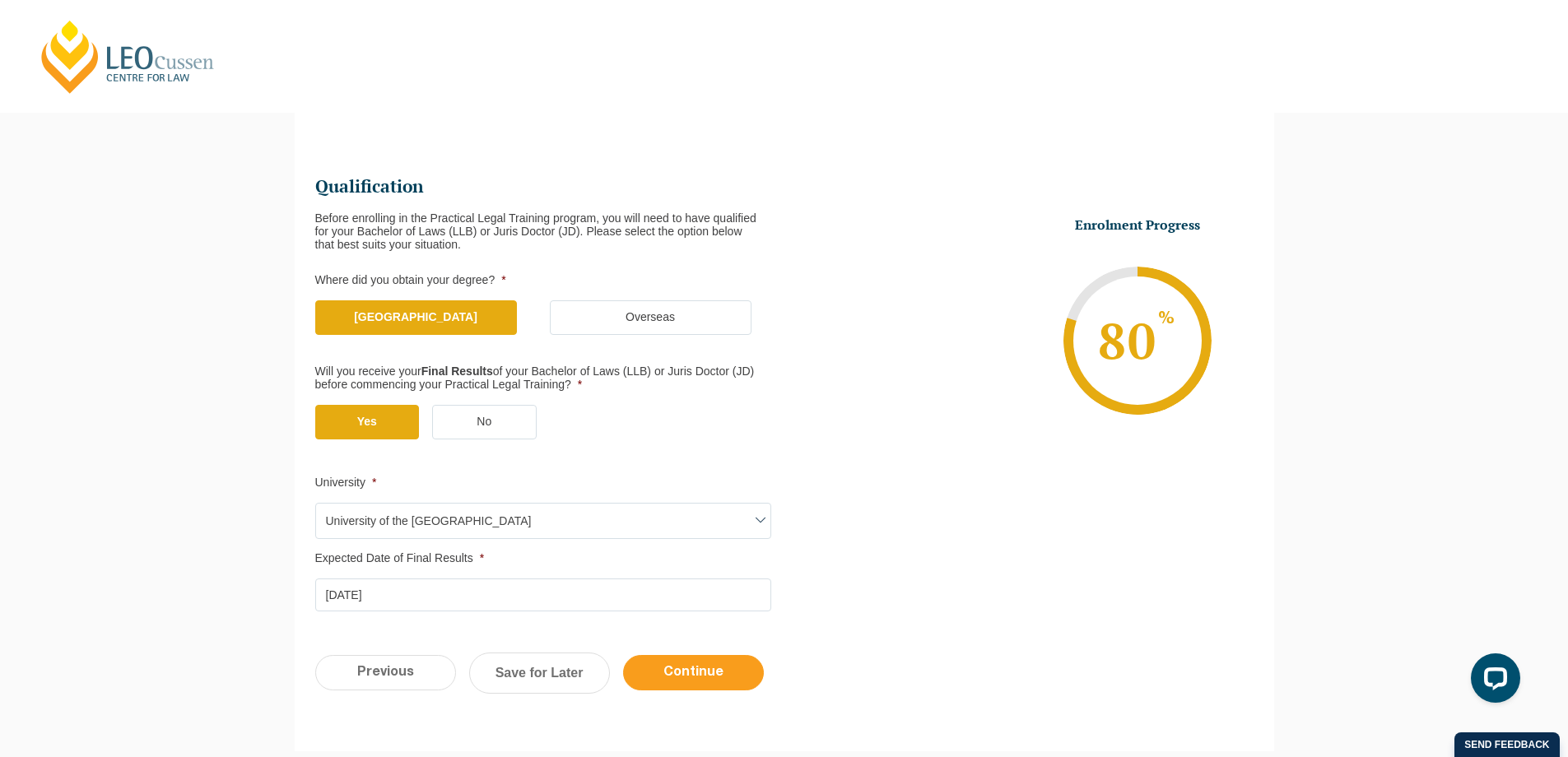
click at [711, 672] on input "Continue" at bounding box center [693, 673] width 141 height 36
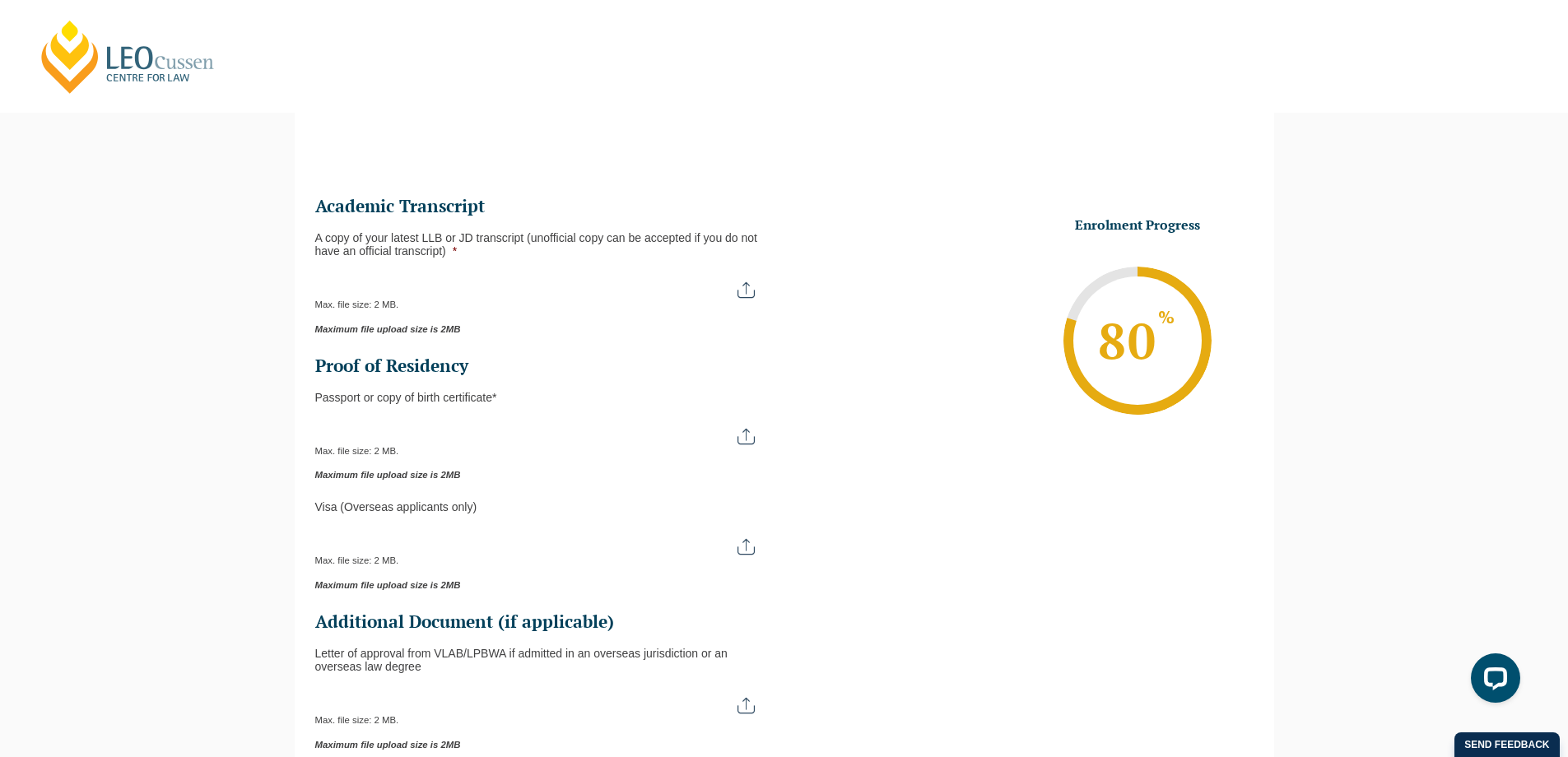
click at [450, 290] on input "A copy of your latest LLB or JD transcript (unofficial copy can be accepted if …" at bounding box center [542, 284] width 456 height 28
click at [747, 283] on input "A copy of your latest LLB or JD transcript (unofficial copy can be accepted if …" at bounding box center [542, 284] width 456 height 28
type input "C:\fakepath\Academic Transcript.pdf"
click at [610, 441] on div "Max. file size: 2 MB." at bounding box center [542, 437] width 456 height 41
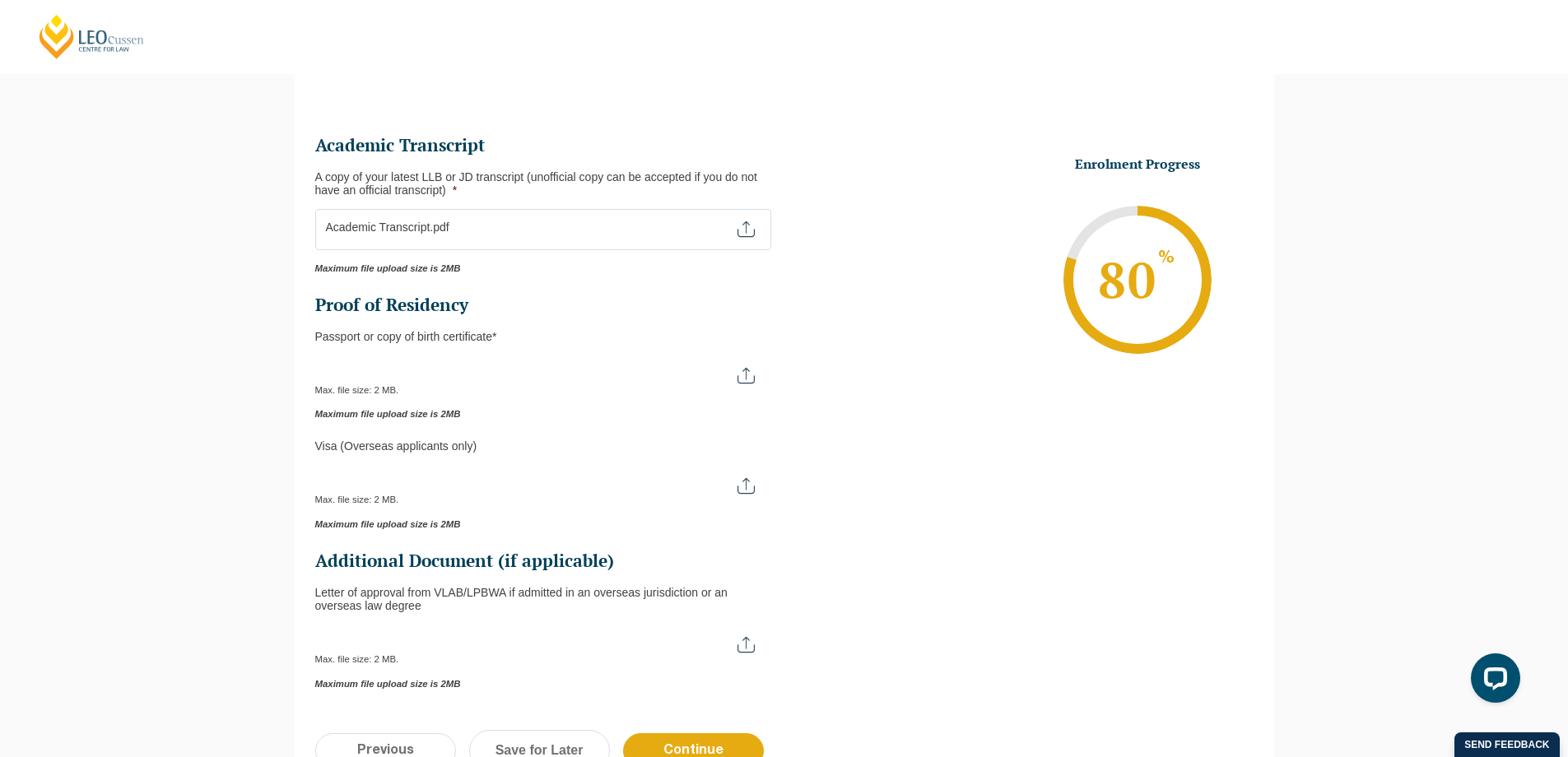
scroll to position [281, 0]
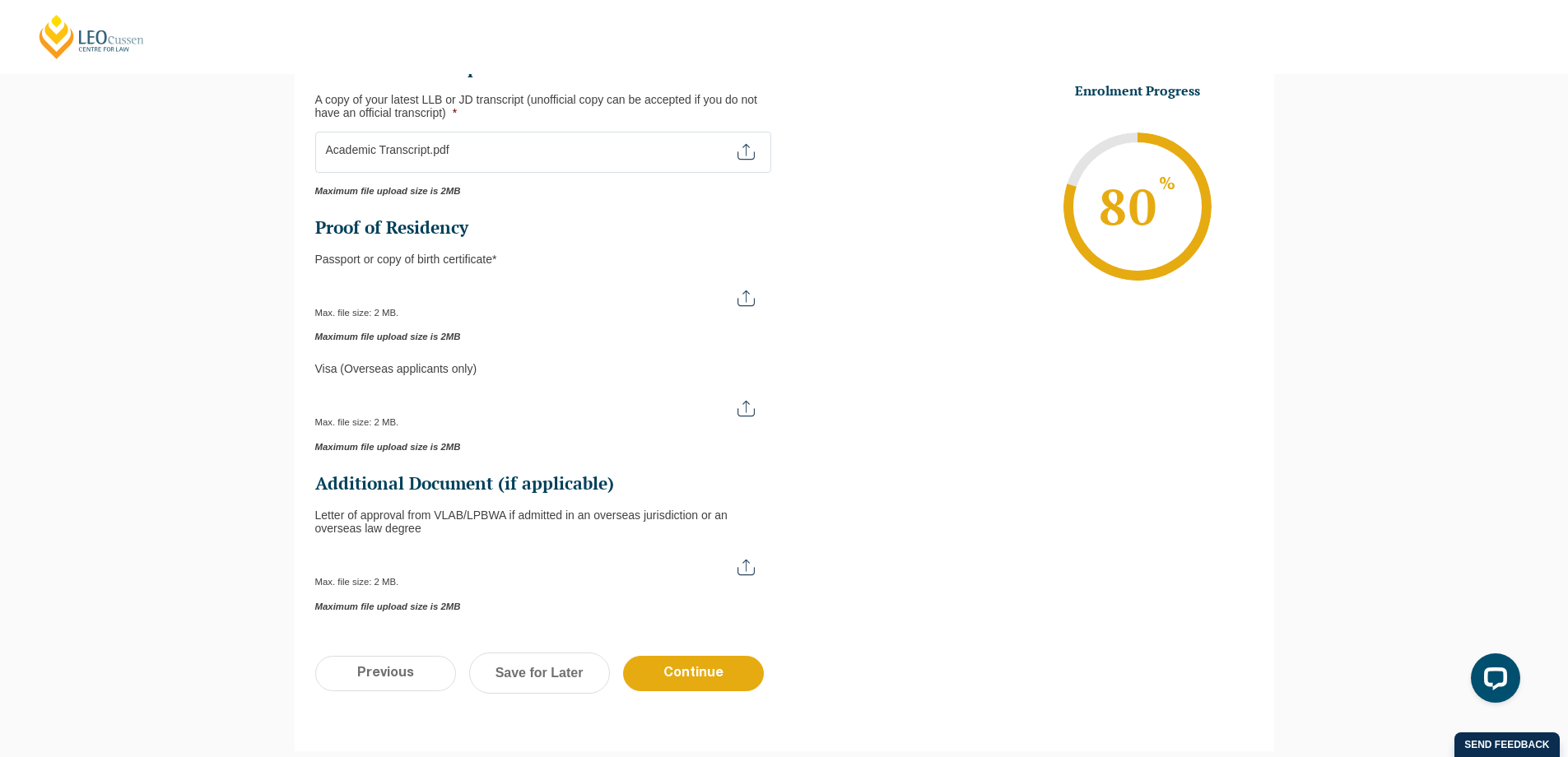
click at [571, 296] on input "Passport or Copy of Birth Certificate *" at bounding box center [542, 292] width 456 height 28
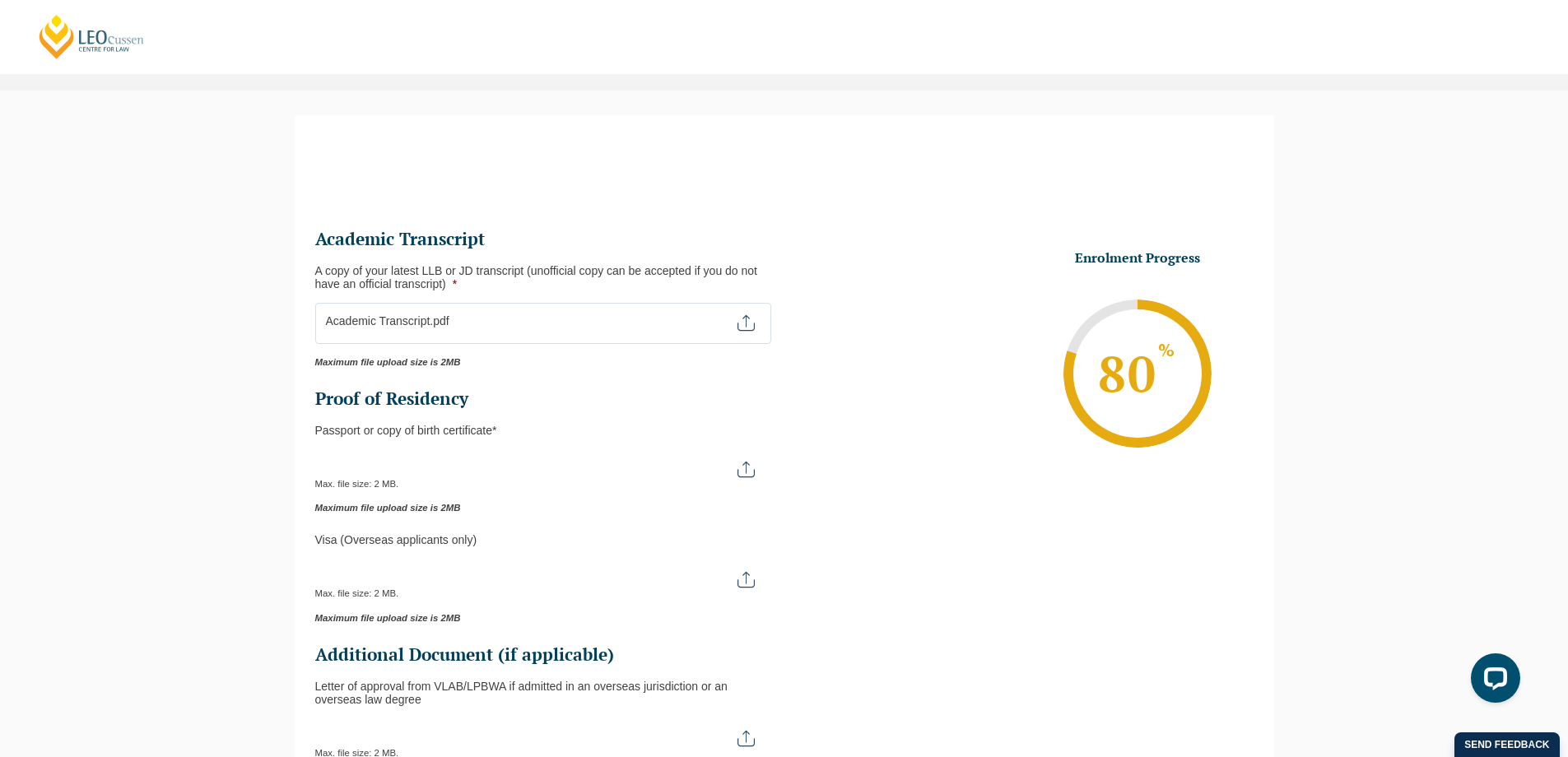
scroll to position [261, 0]
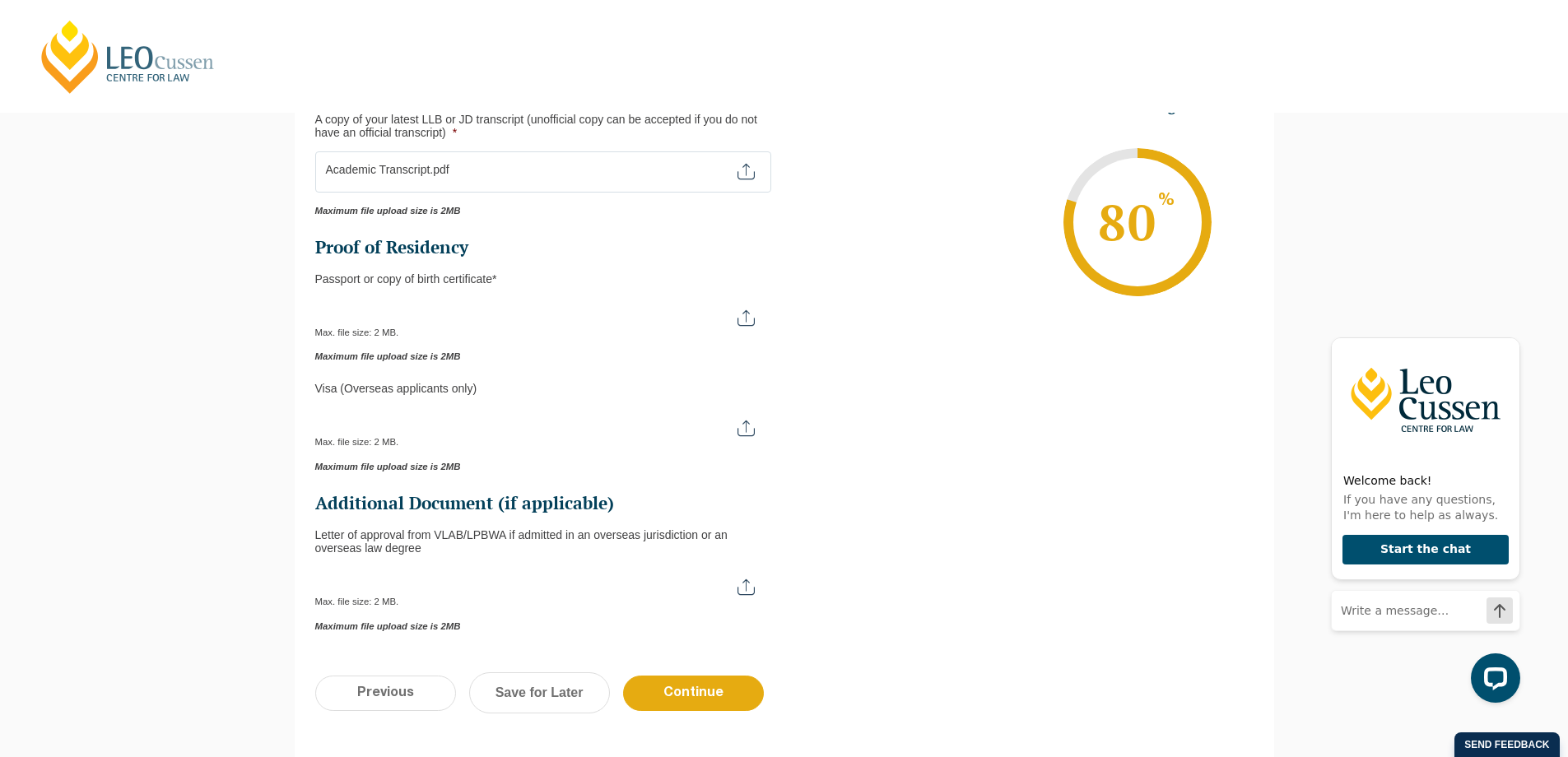
click at [512, 319] on input "Passport or Copy of Birth Certificate *" at bounding box center [542, 311] width 456 height 28
click at [1121, 394] on ul "This field is hidden when viewing the form Are you* This field is hidden when v…" at bounding box center [784, 343] width 938 height 577
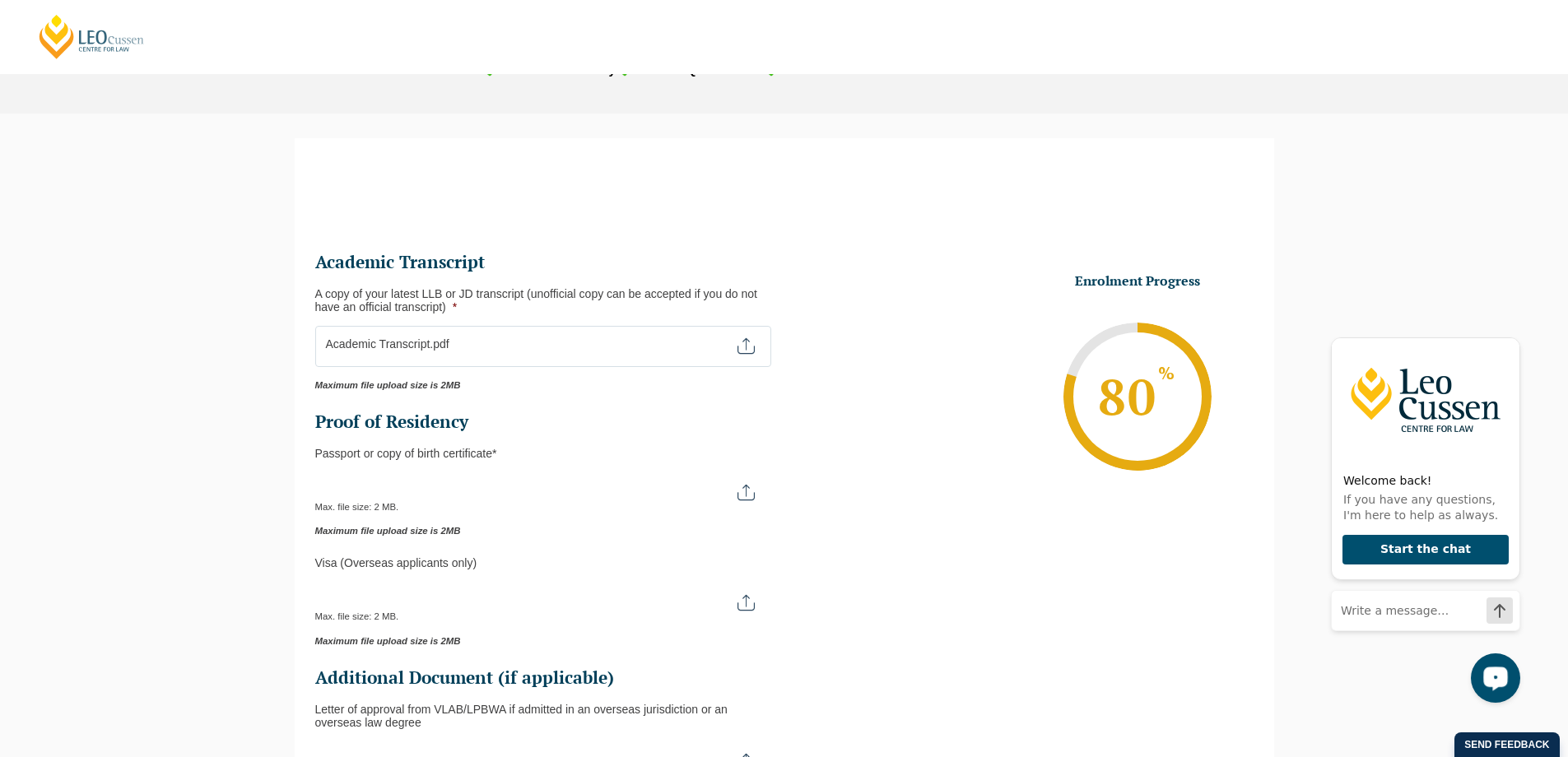
scroll to position [129, 0]
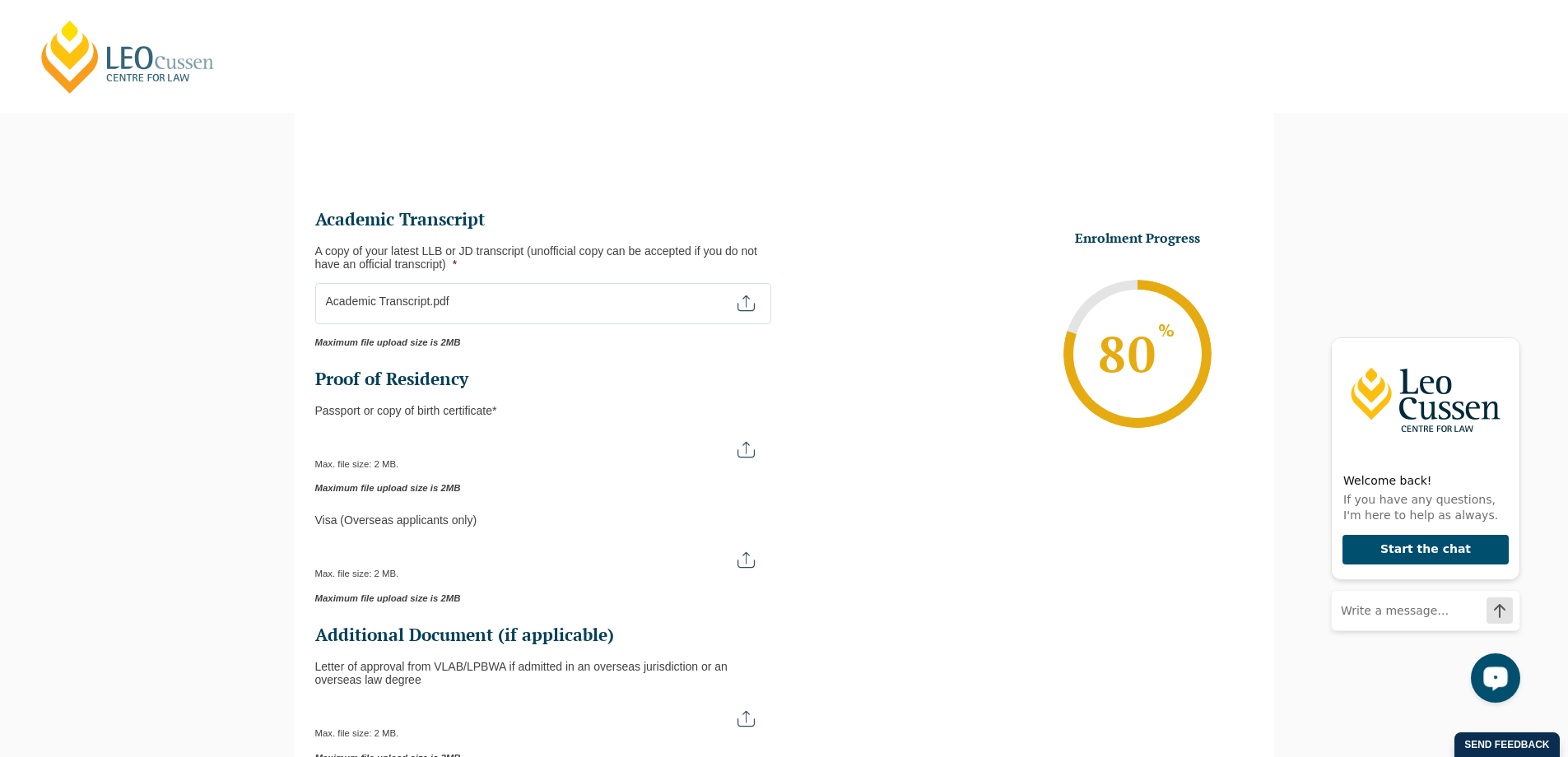
click at [750, 448] on input "Passport or Copy of Birth Certificate *" at bounding box center [542, 443] width 456 height 28
type input "C:\fakepath\Australian Passport Page.pdf"
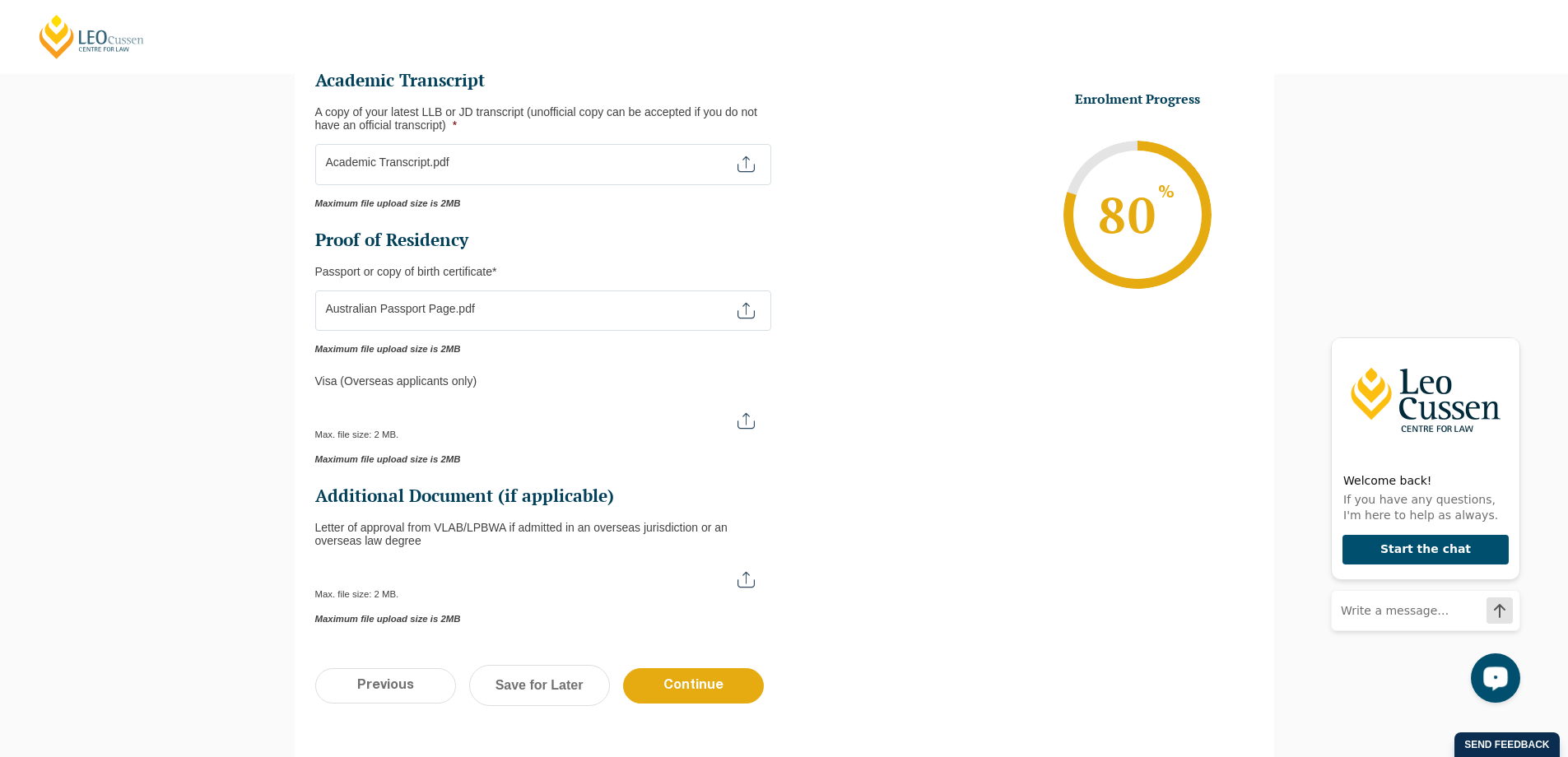
scroll to position [279, 0]
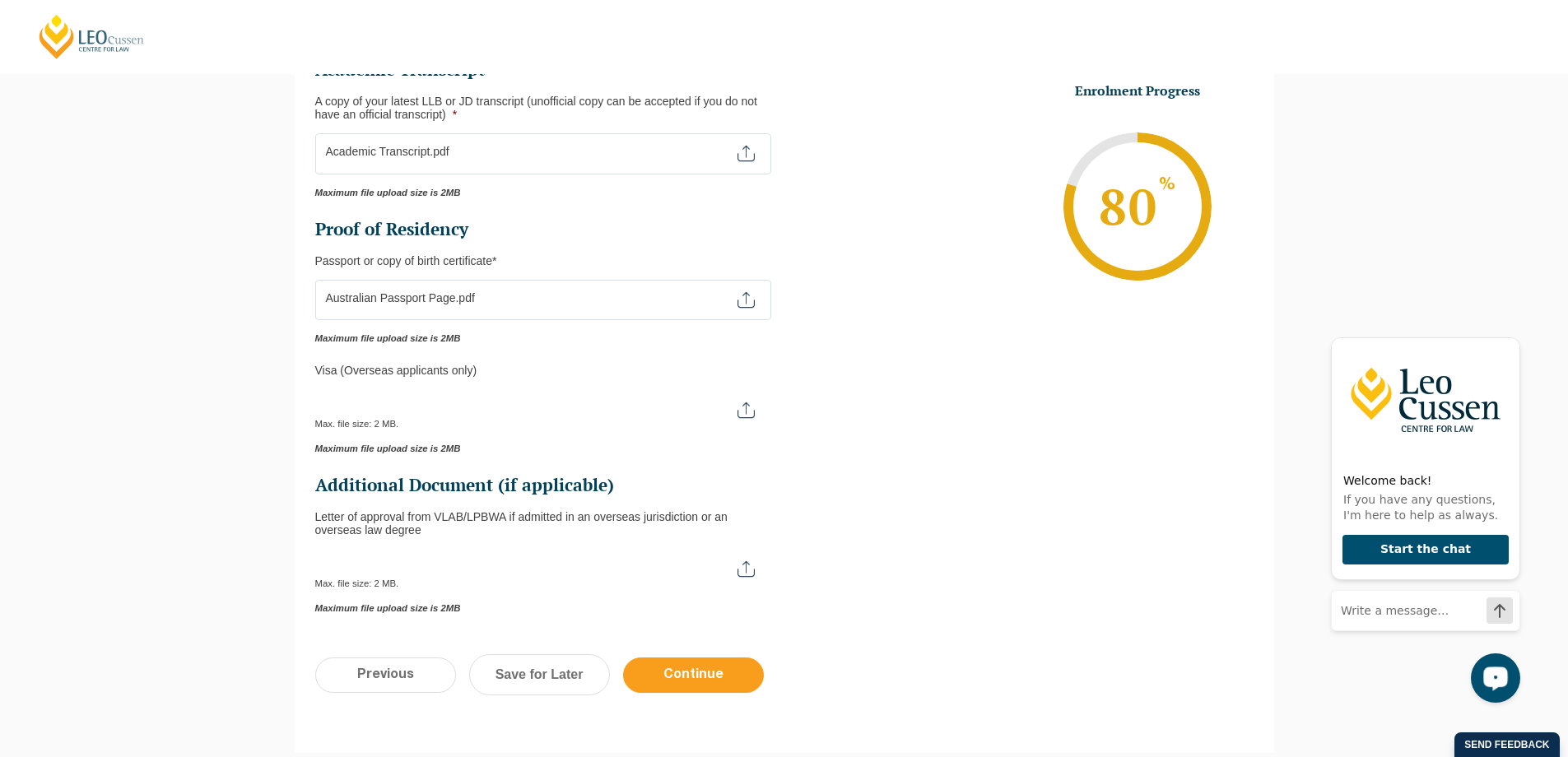
click at [719, 663] on input "Continue" at bounding box center [693, 676] width 141 height 36
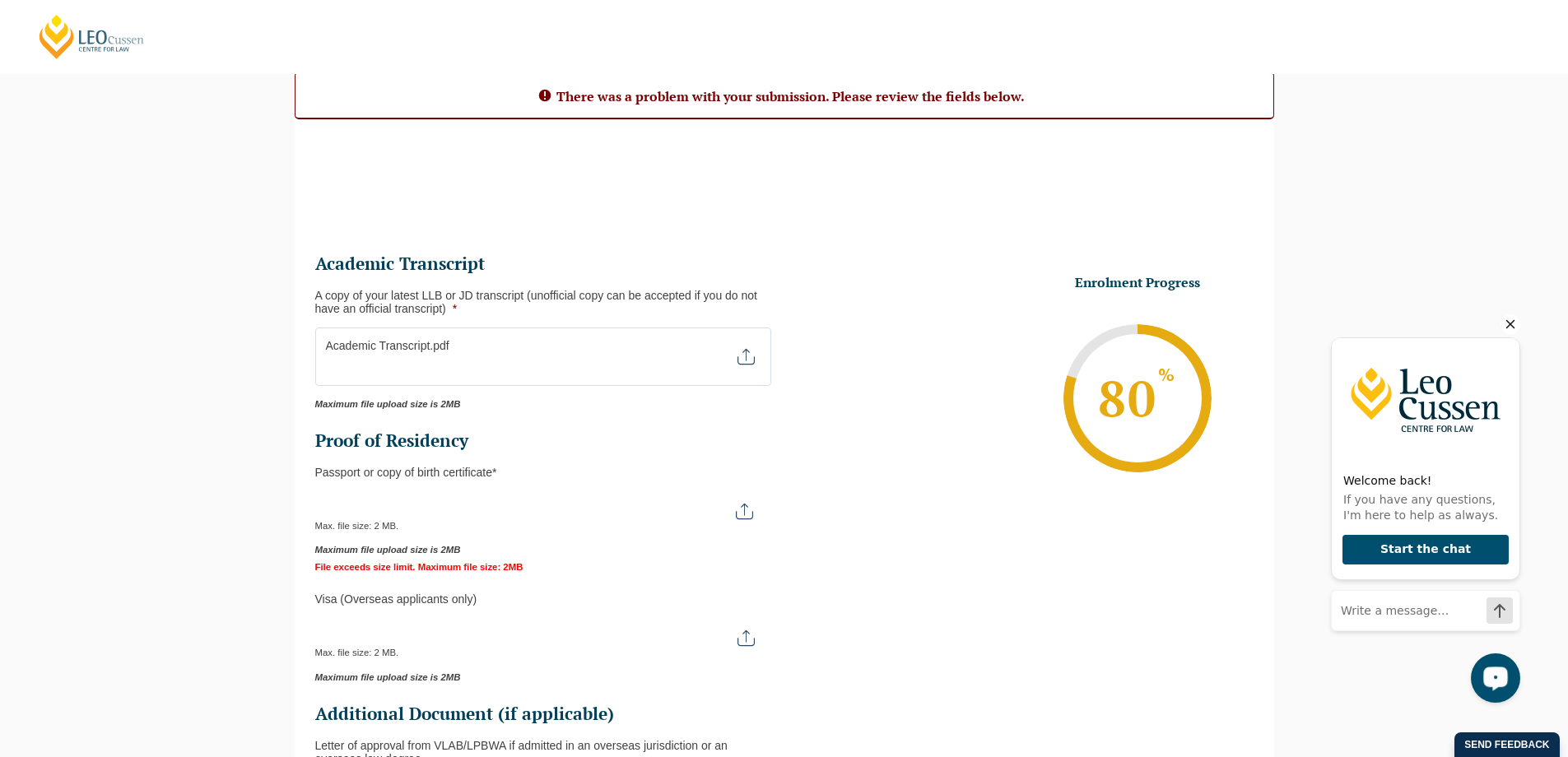
scroll to position [149, 0]
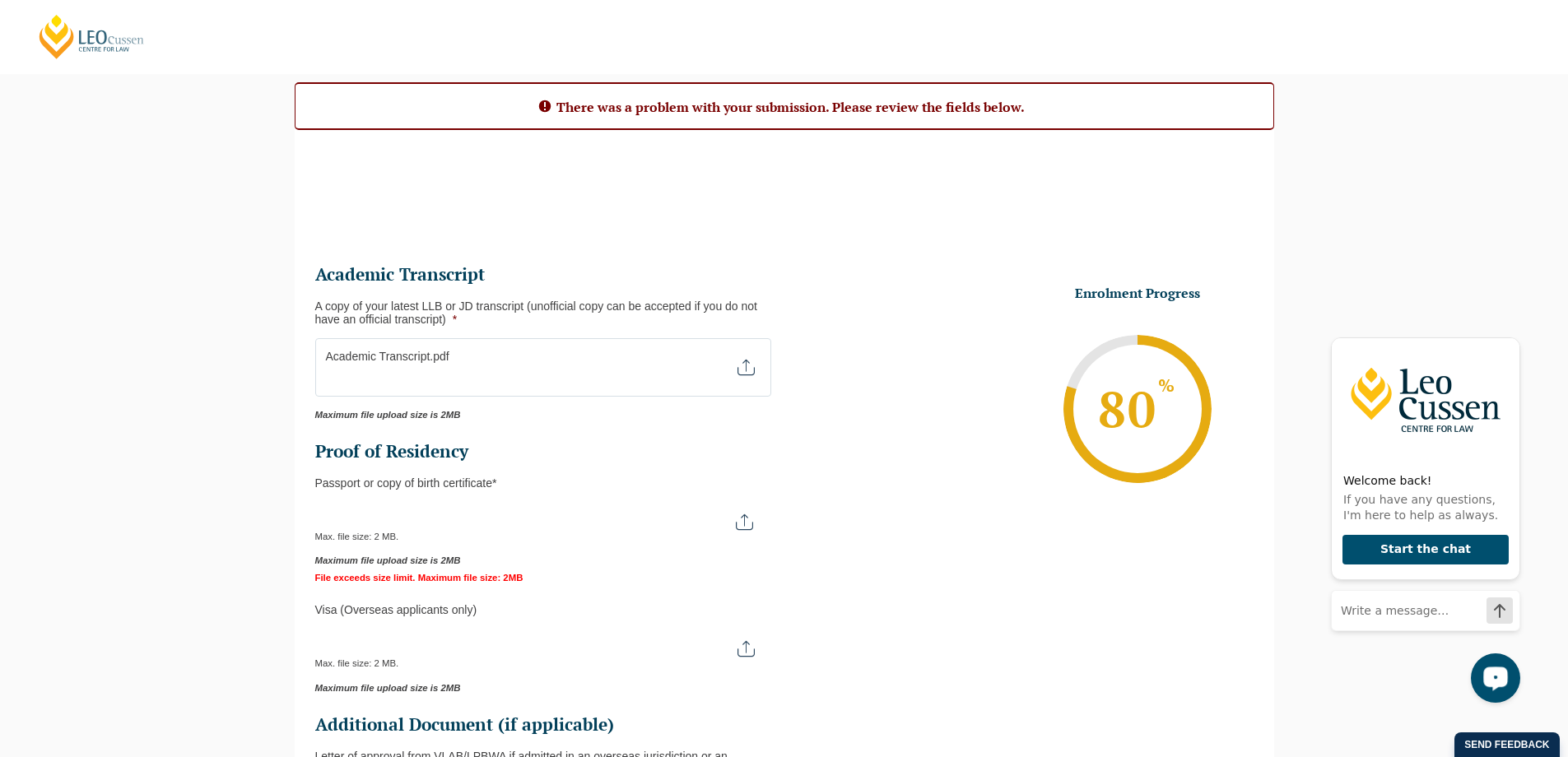
click at [733, 515] on input "Passport or Copy of Birth Certificate *" at bounding box center [542, 515] width 455 height 28
type input "C:\fakepath\Australian Passport Page.pdf"
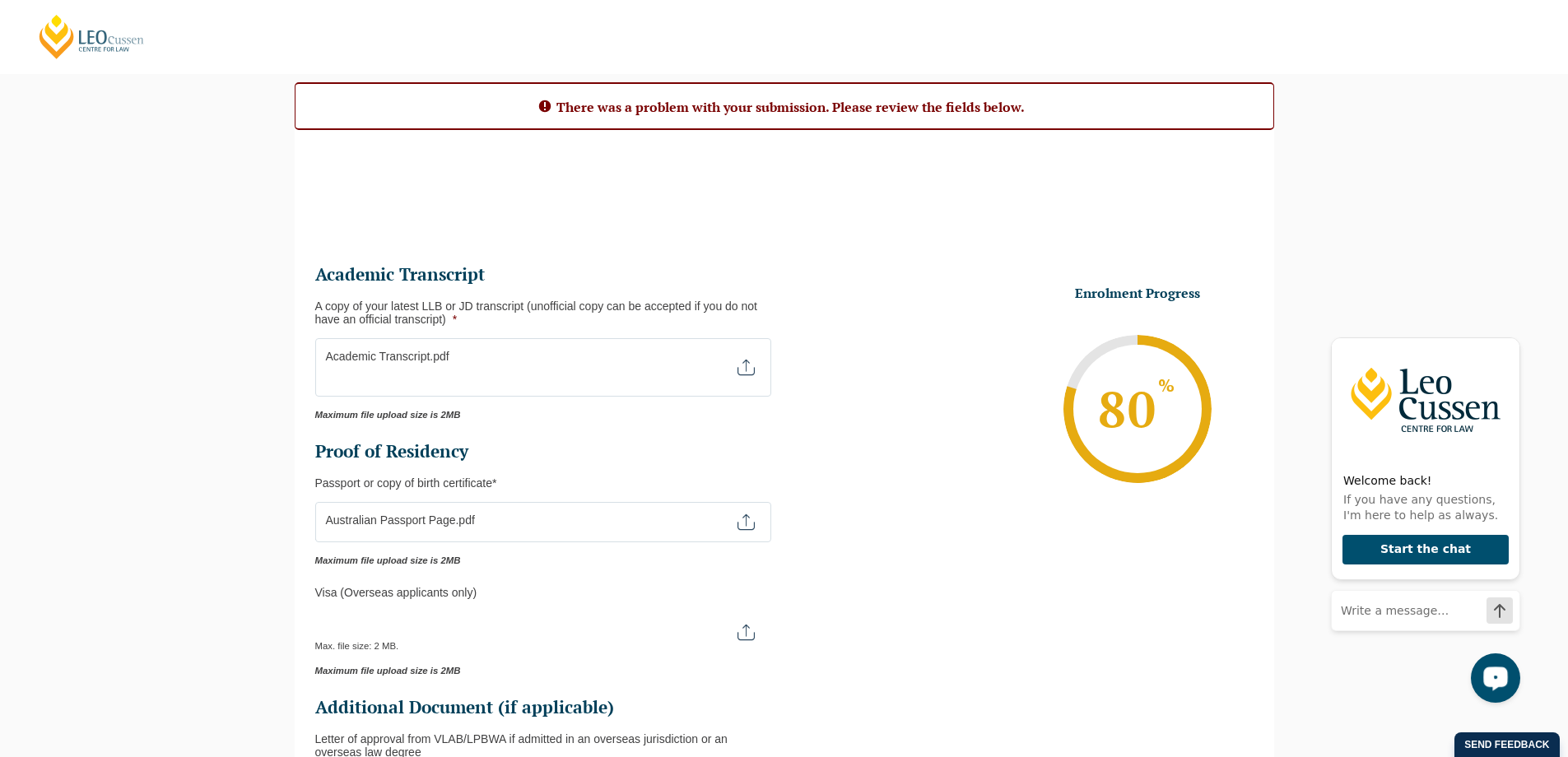
scroll to position [546, 0]
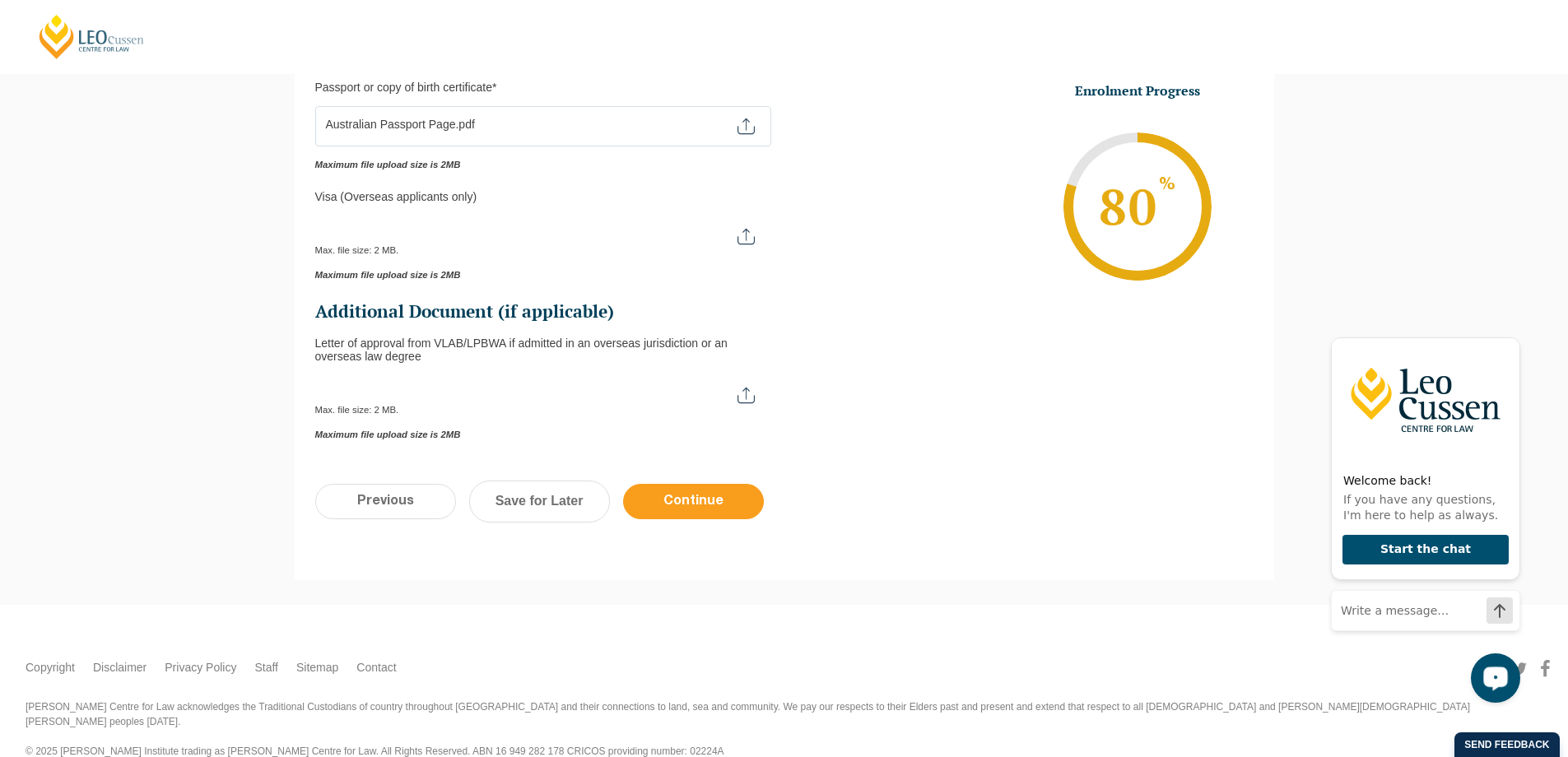
click at [686, 502] on input "Continue" at bounding box center [693, 502] width 141 height 36
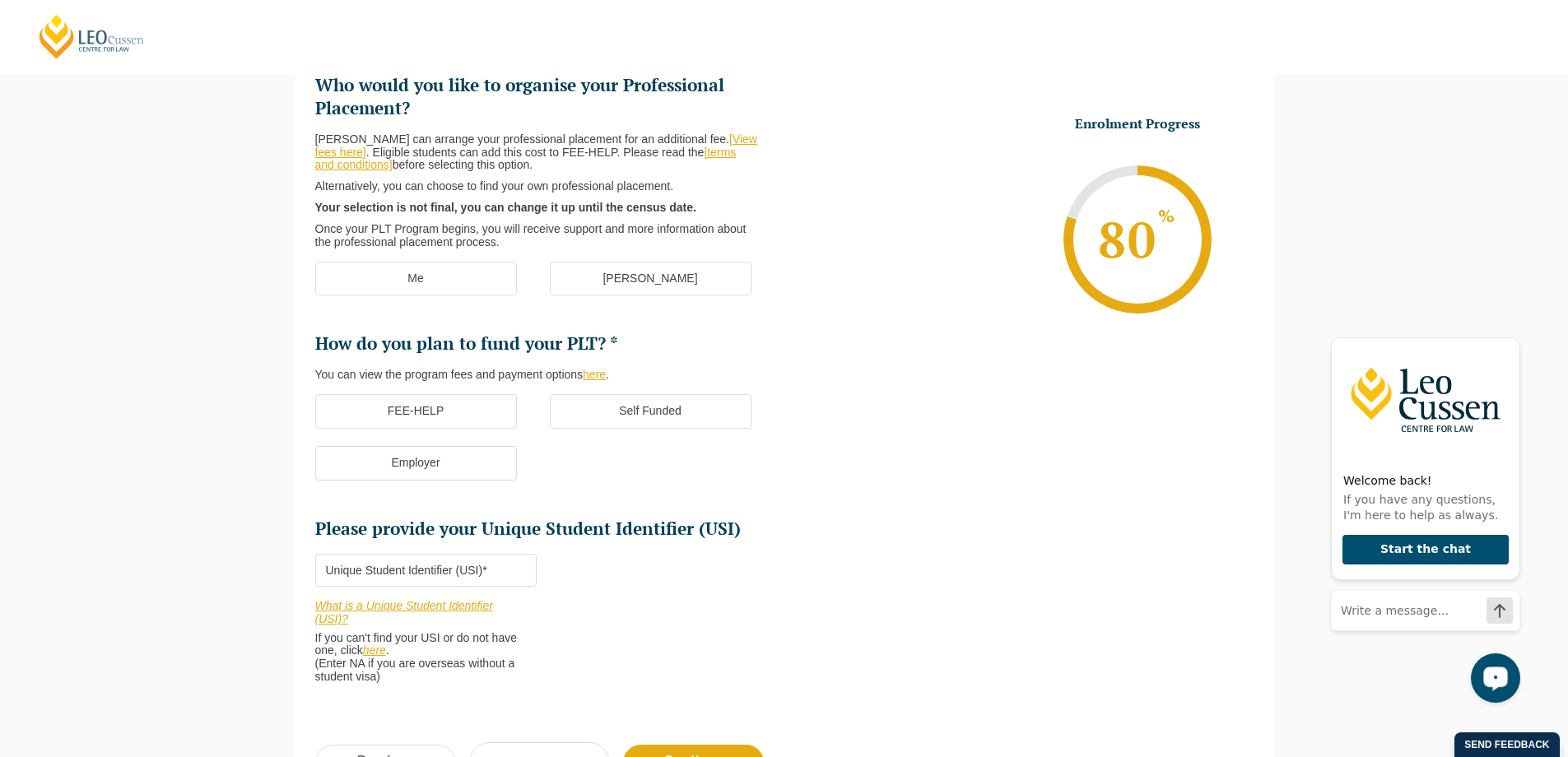
scroll to position [142, 0]
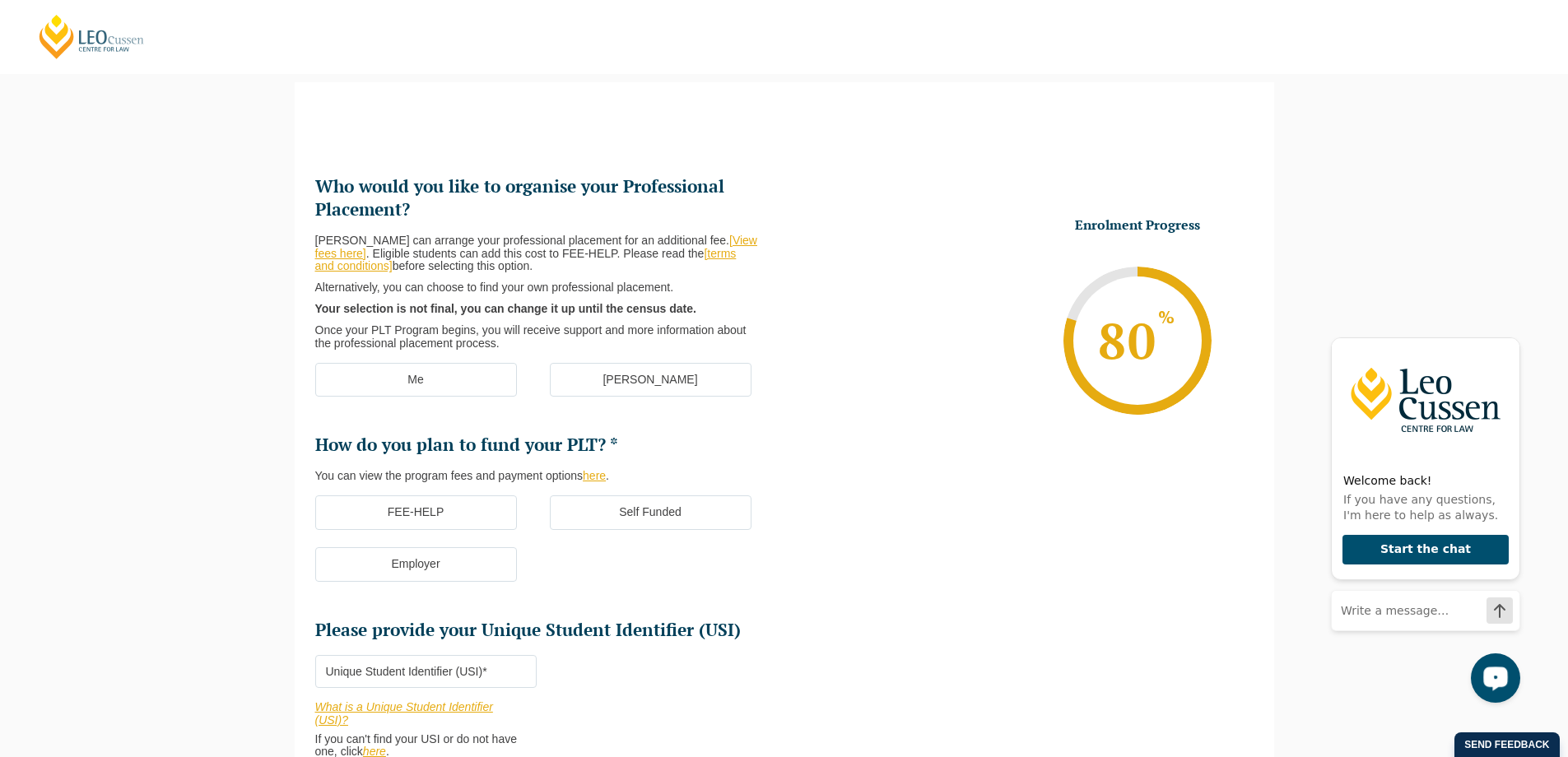
click at [446, 384] on label "Me" at bounding box center [415, 380] width 201 height 35
click at [0, 0] on input "Me" at bounding box center [0, 0] width 0 height 0
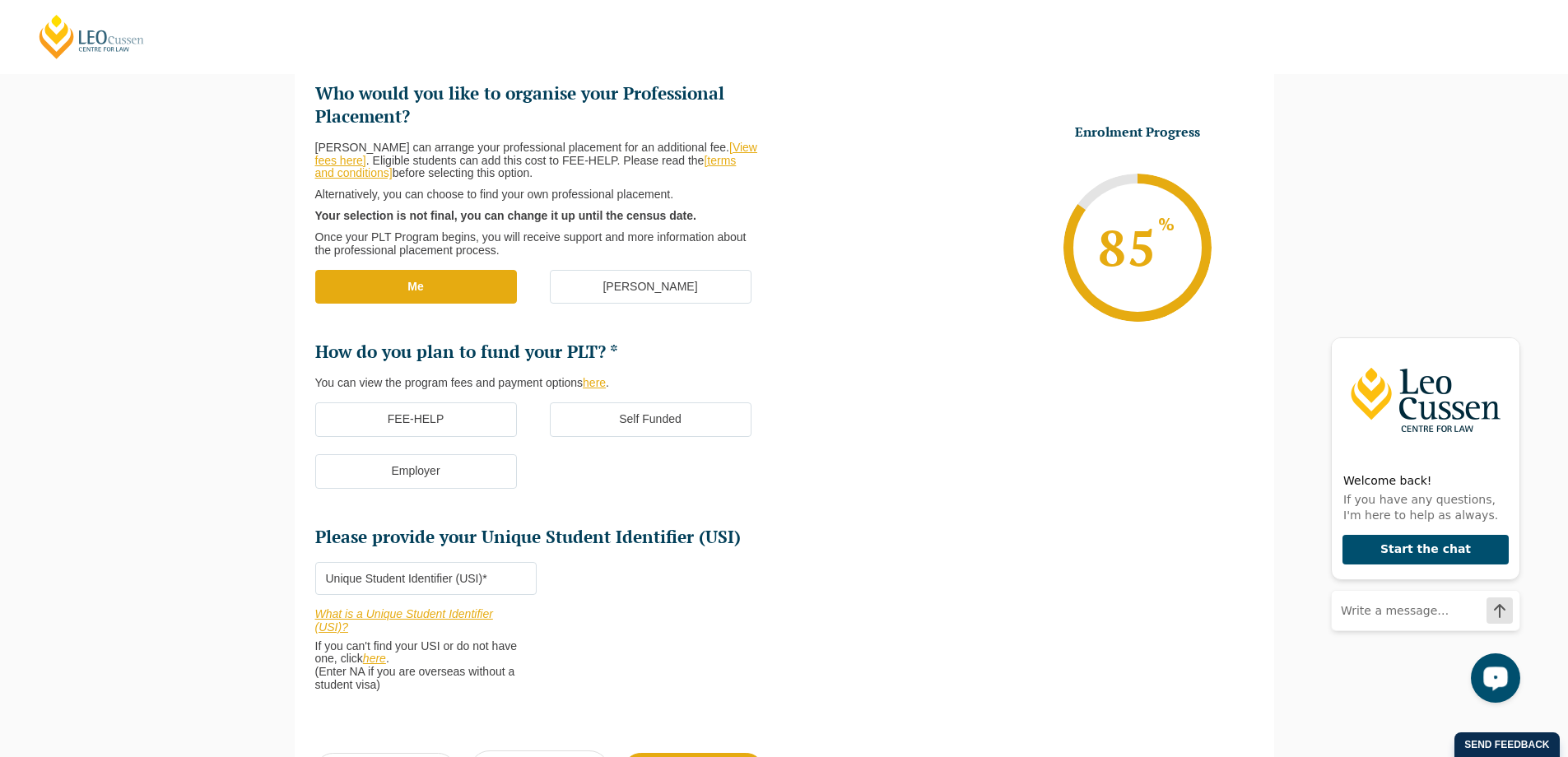
scroll to position [246, 0]
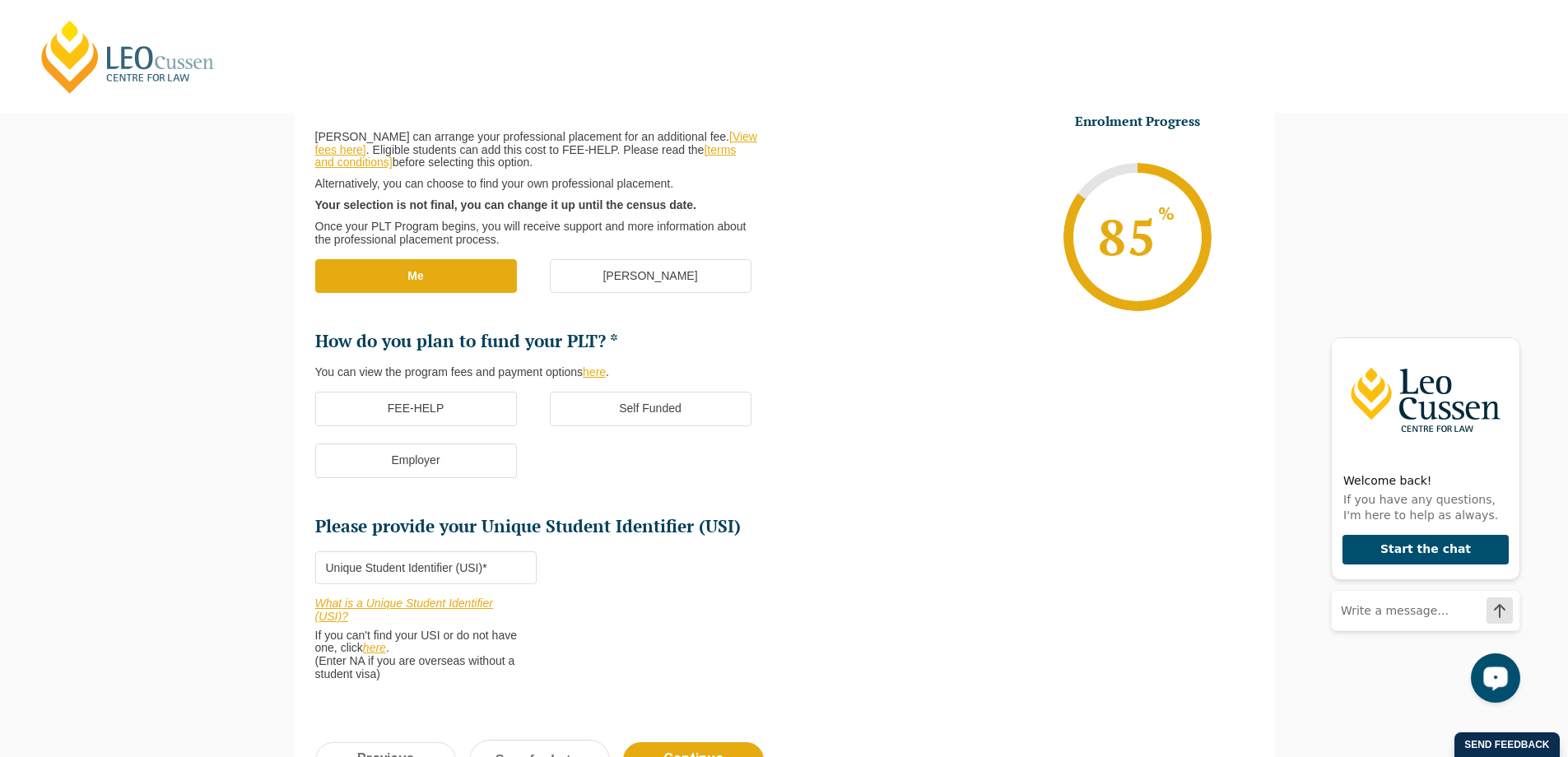
click at [695, 412] on label "Self Funded" at bounding box center [650, 409] width 201 height 35
click at [0, 0] on input "Self Funded" at bounding box center [0, 0] width 0 height 0
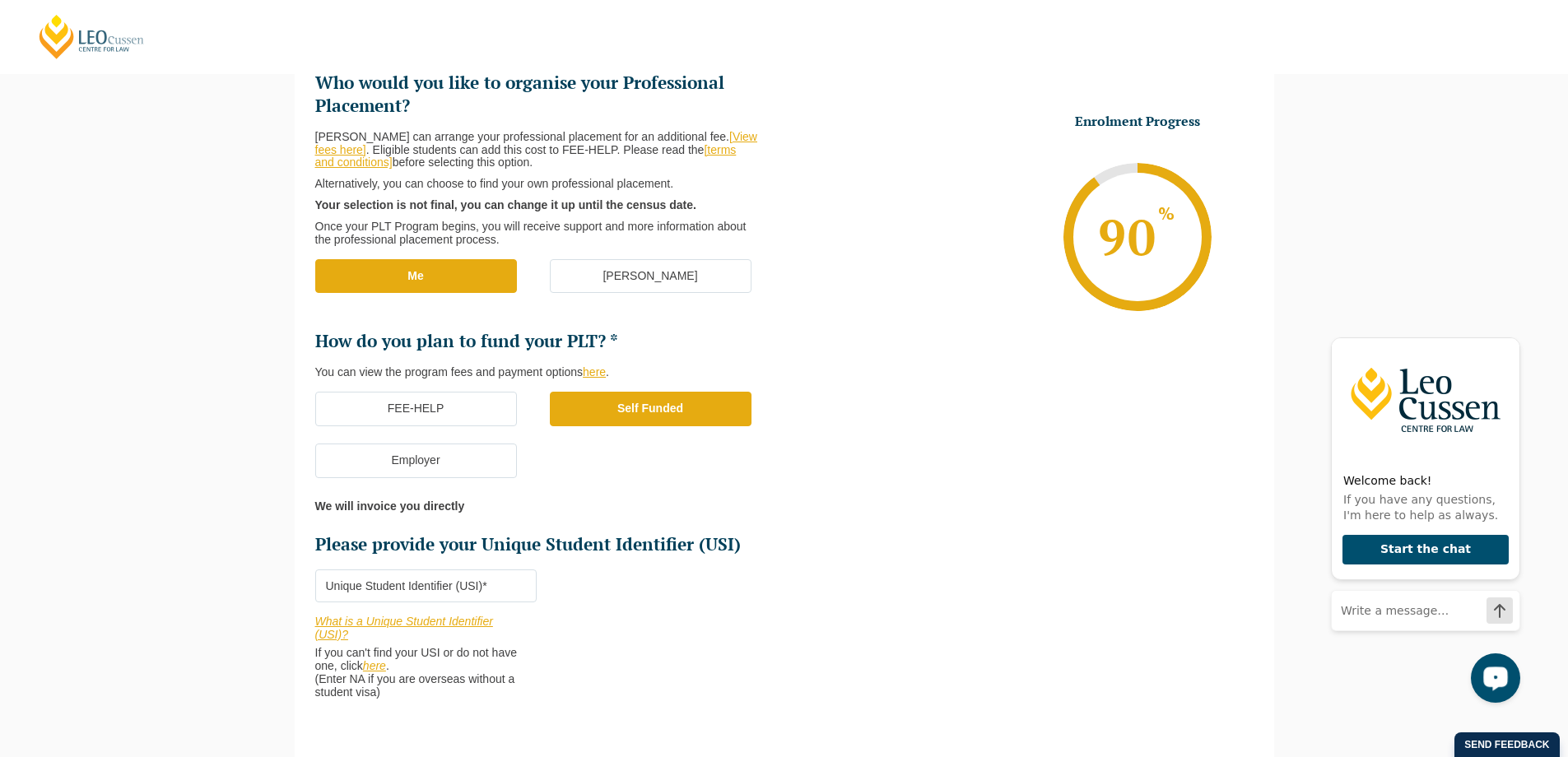
scroll to position [328, 0]
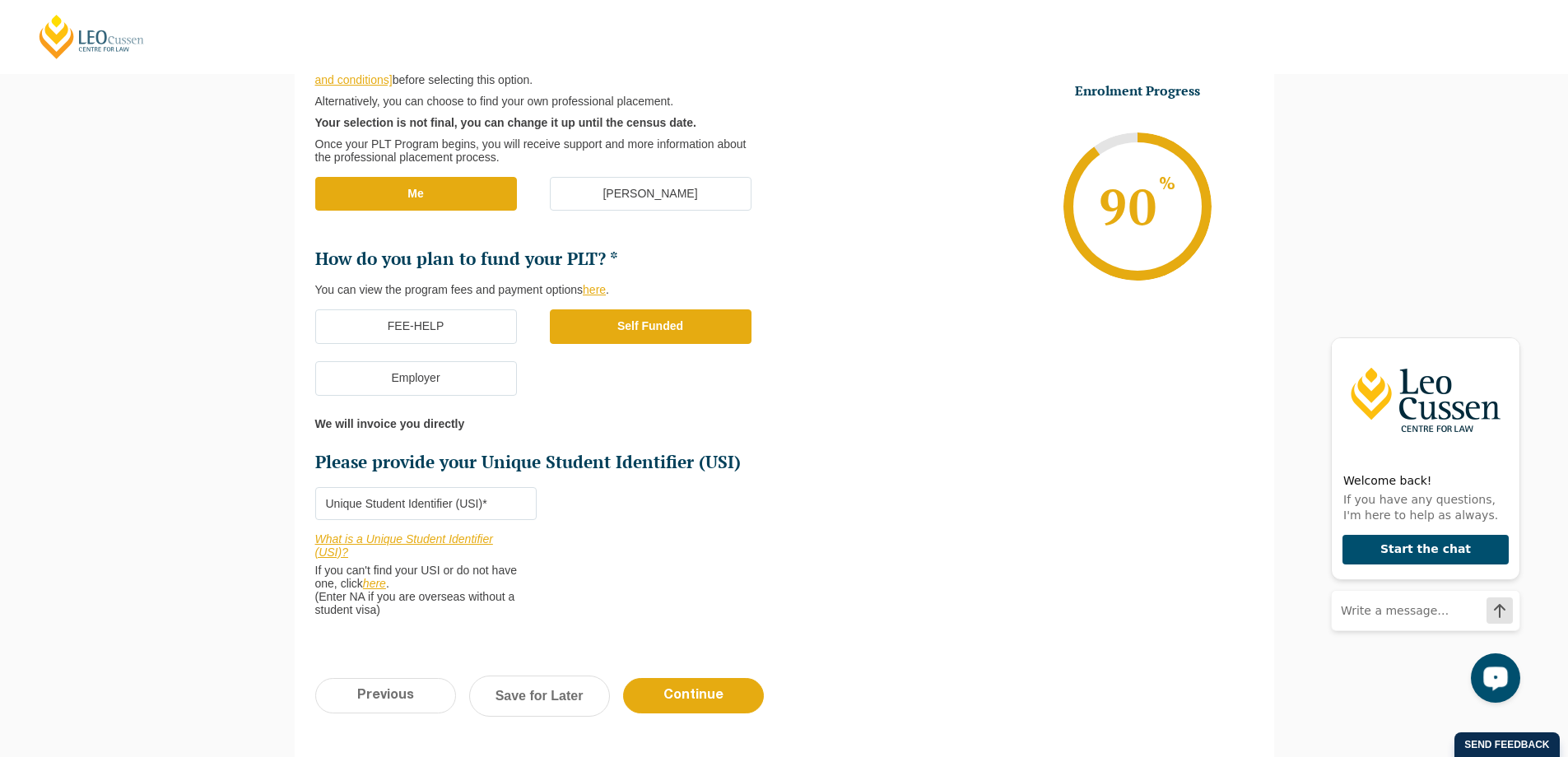
click at [484, 504] on input "Please provide your Unique Student Identifier (USI) *" at bounding box center [425, 503] width 221 height 33
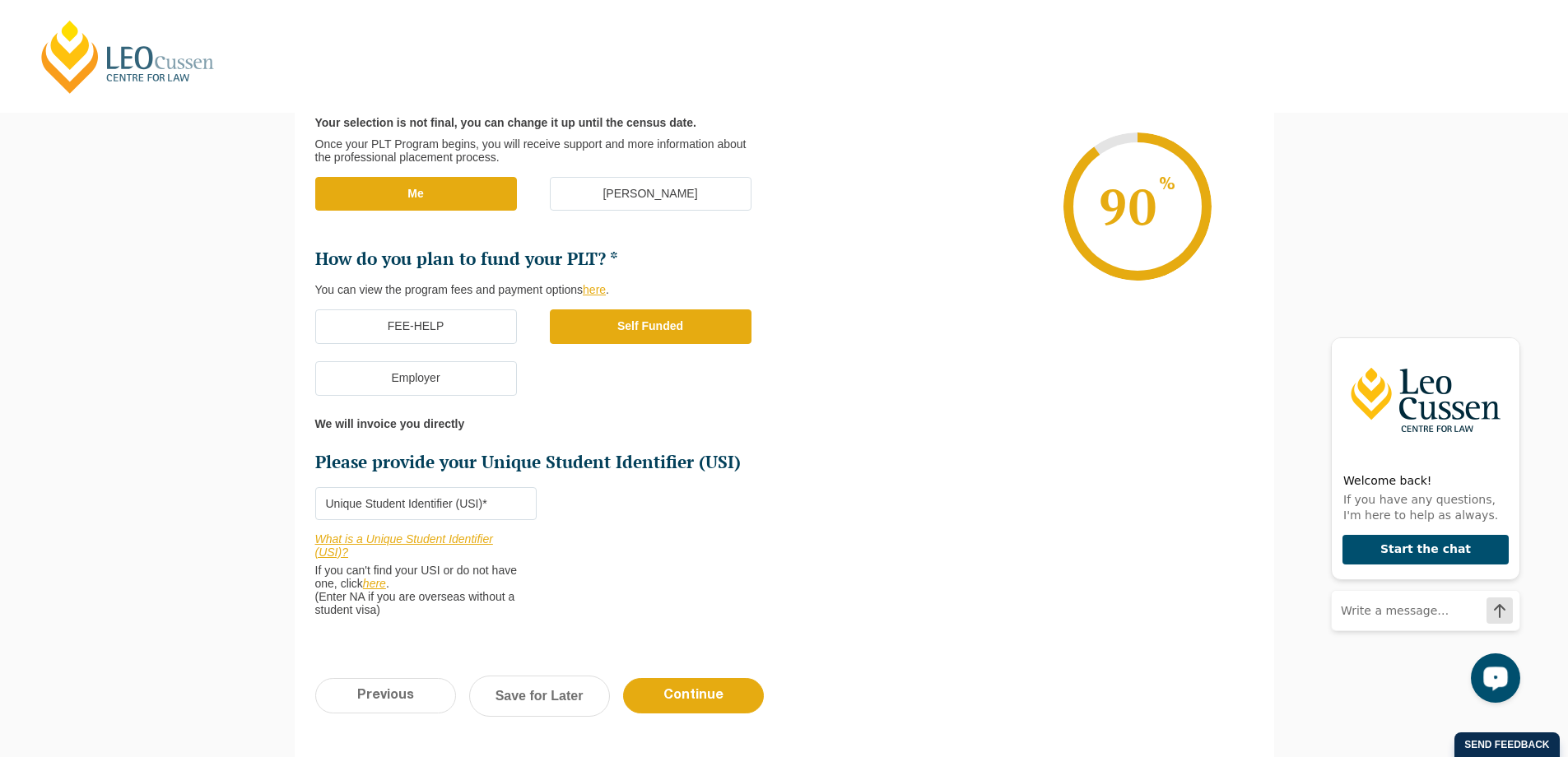
click at [476, 491] on input "Please provide your Unique Student Identifier (USI) *" at bounding box center [425, 503] width 221 height 33
click at [396, 491] on input "Please provide your Unique Student Identifier (USI) *" at bounding box center [425, 503] width 221 height 33
paste input "AK9CJVJZXJ"
type input "AK9CJVJZXJ"
click at [718, 682] on input "Continue" at bounding box center [693, 696] width 141 height 36
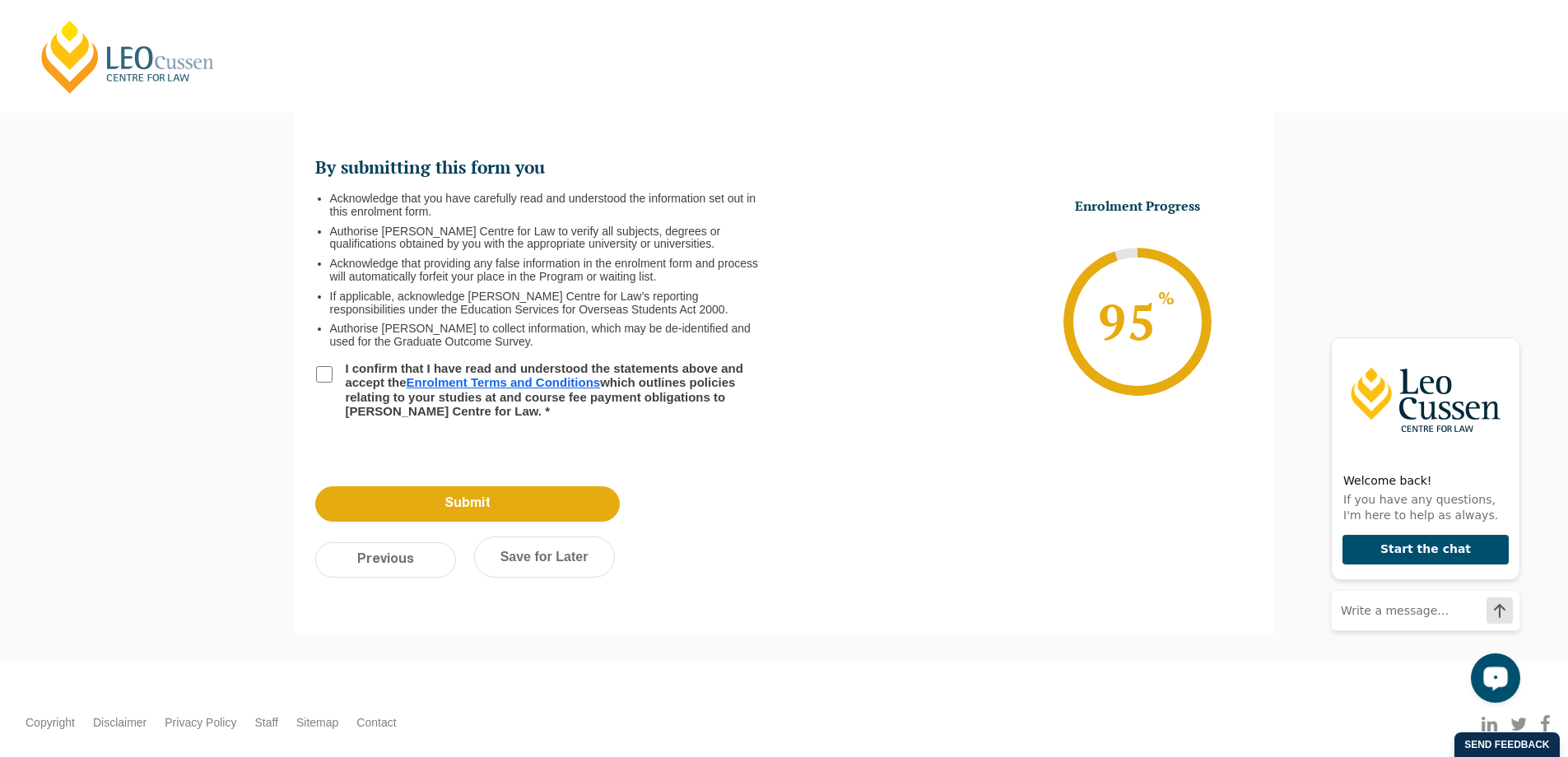
scroll to position [142, 0]
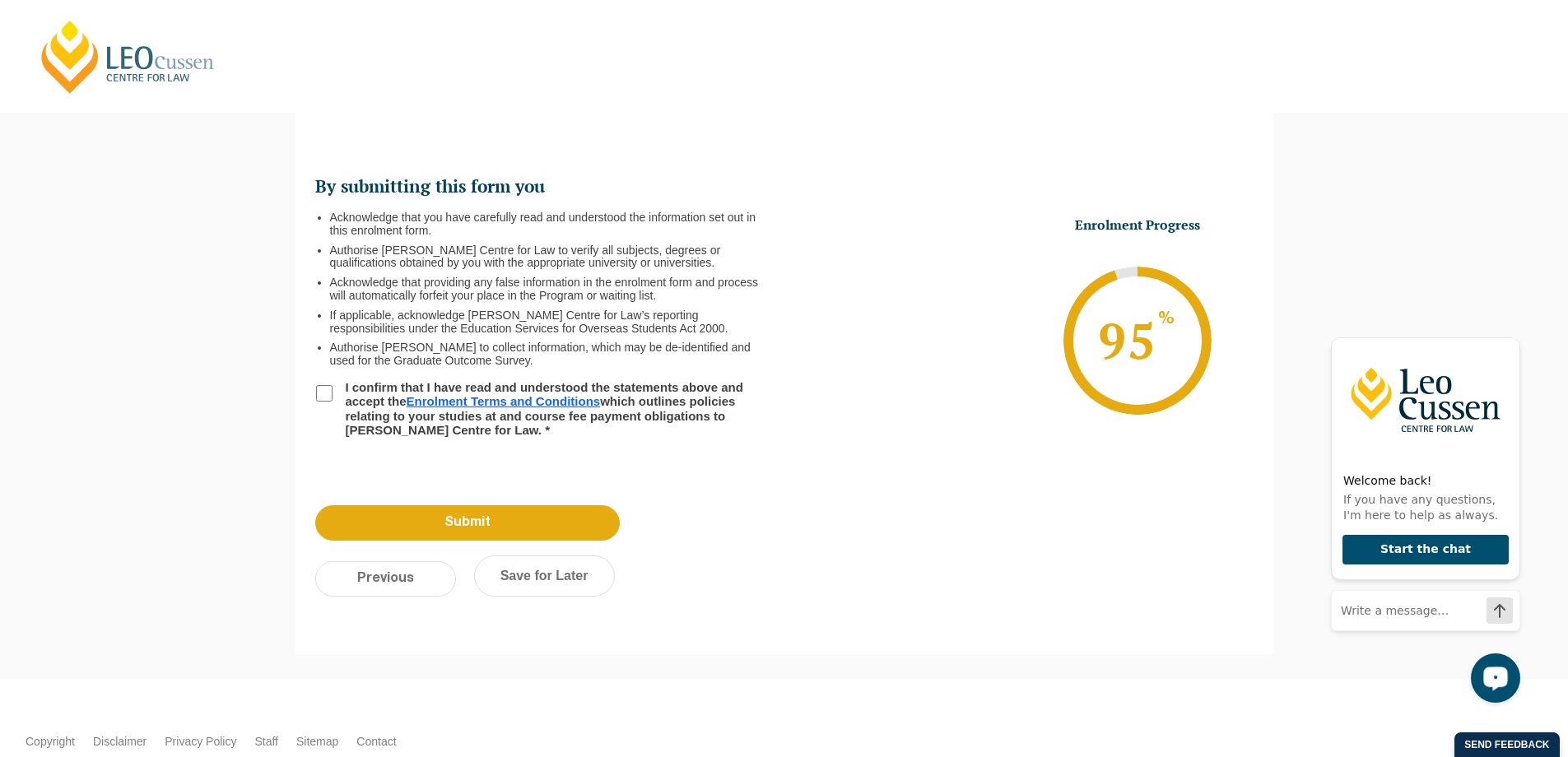
click at [327, 391] on input "I confirm that I have read and understood the statements above and accept the E…" at bounding box center [324, 393] width 16 height 16
checkbox input "true"
click at [497, 534] on input "Submit" at bounding box center [467, 523] width 304 height 36
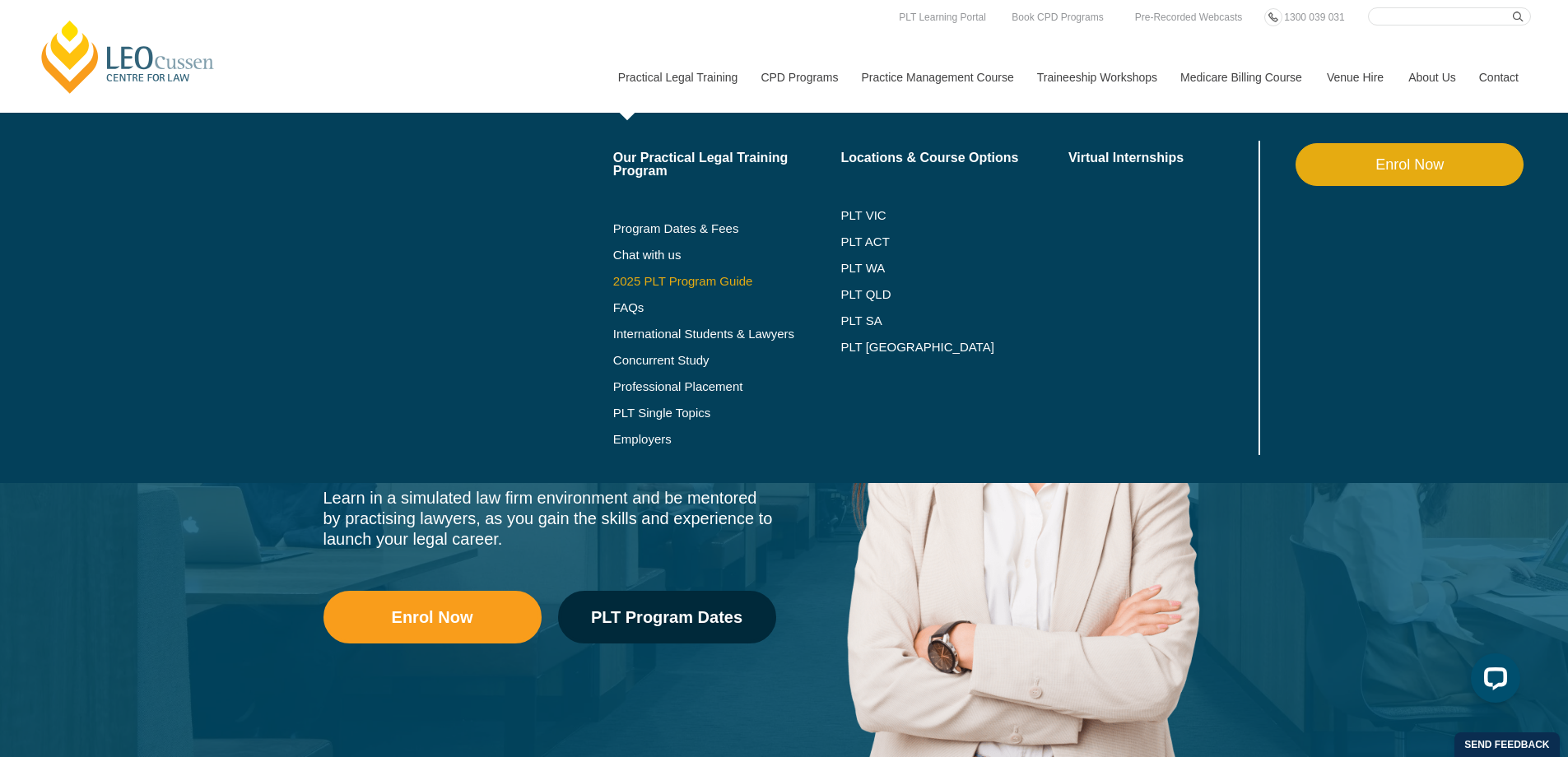
click at [707, 278] on link "2025 PLT Program Guide" at bounding box center [706, 281] width 187 height 13
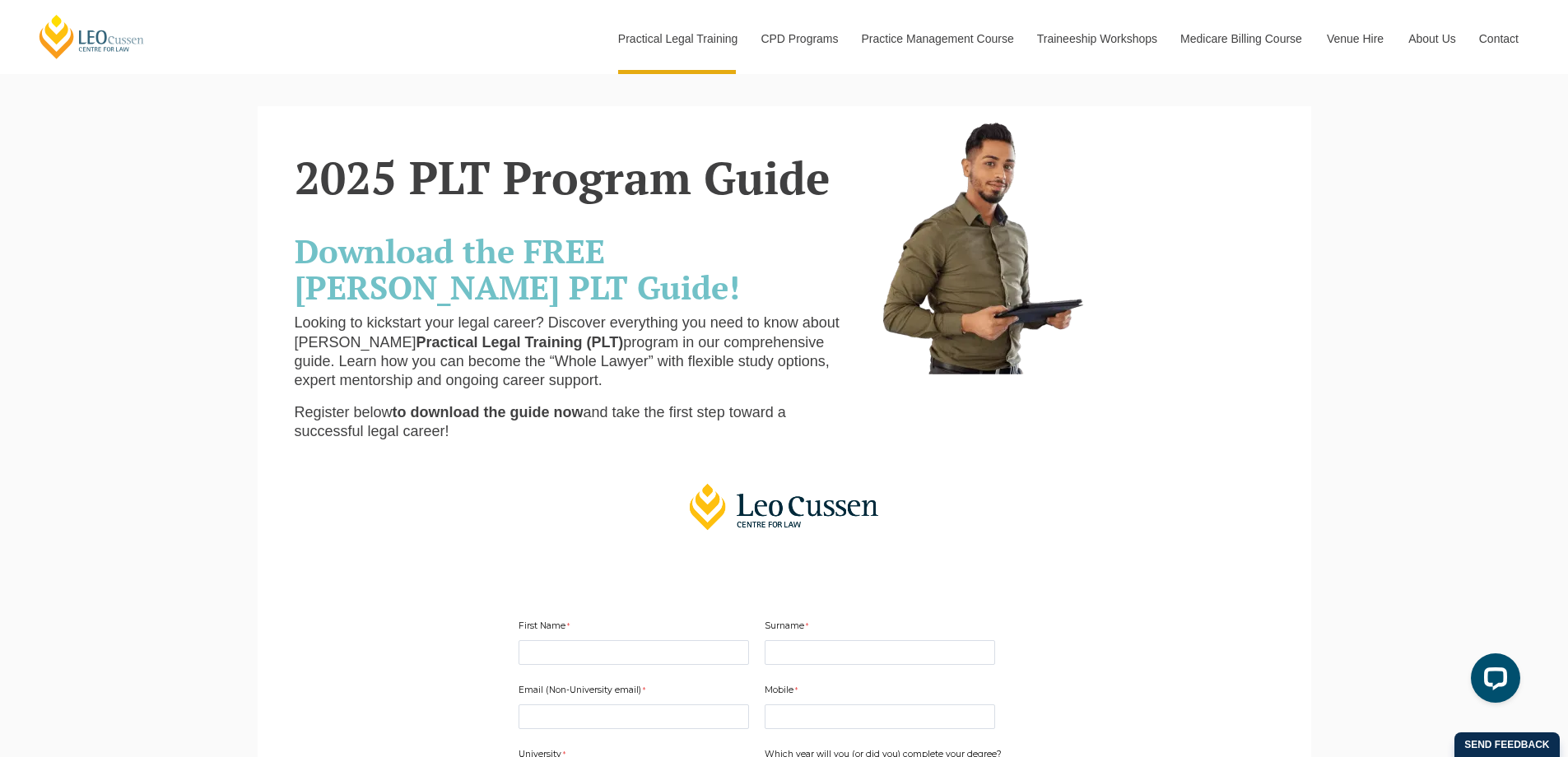
scroll to position [424, 0]
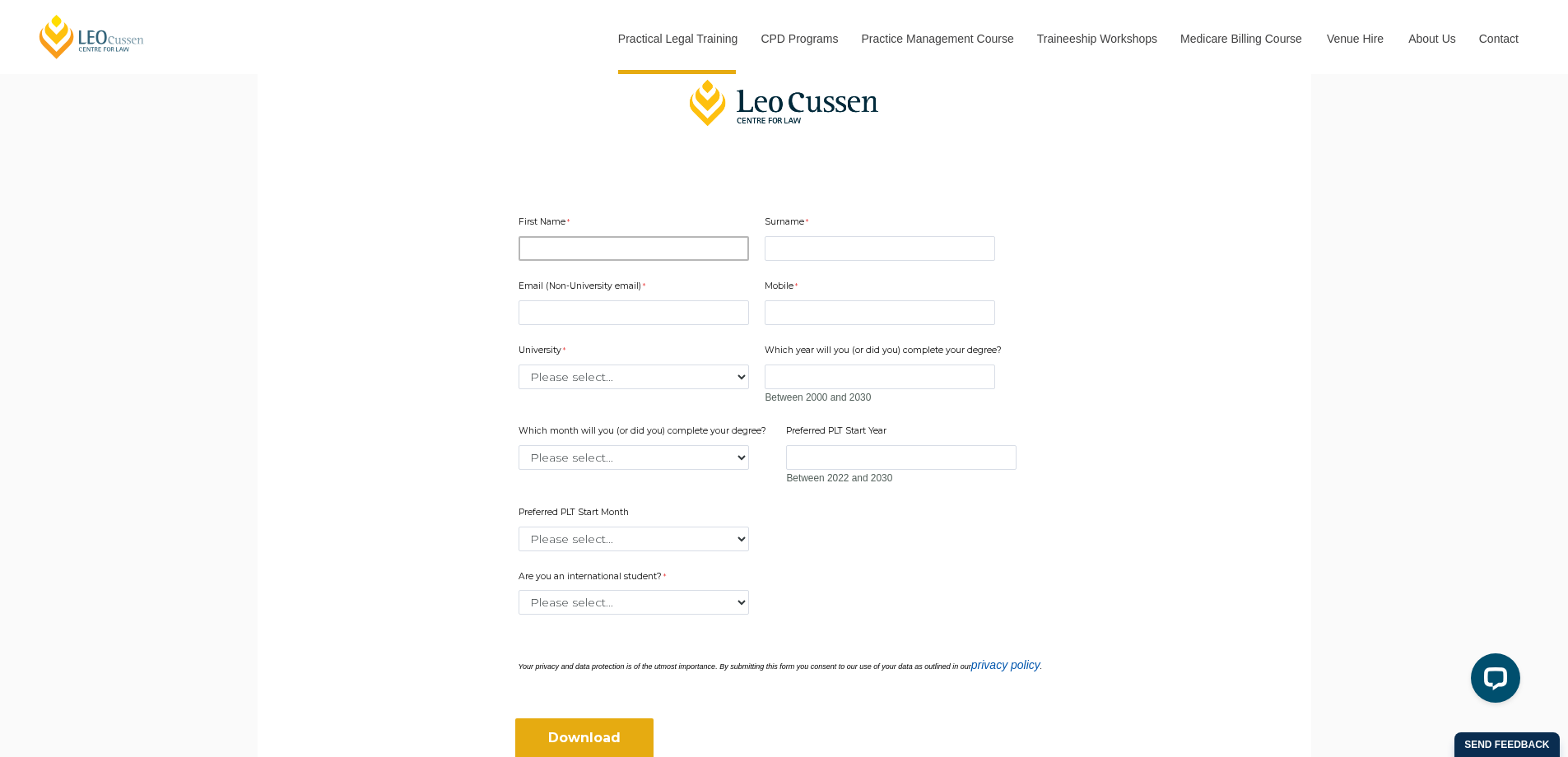
click at [613, 251] on input "First Name" at bounding box center [633, 249] width 230 height 25
type input "[PERSON_NAME]"
type input "Norris"
type input "JamesNorris63@yahoo.co.uk"
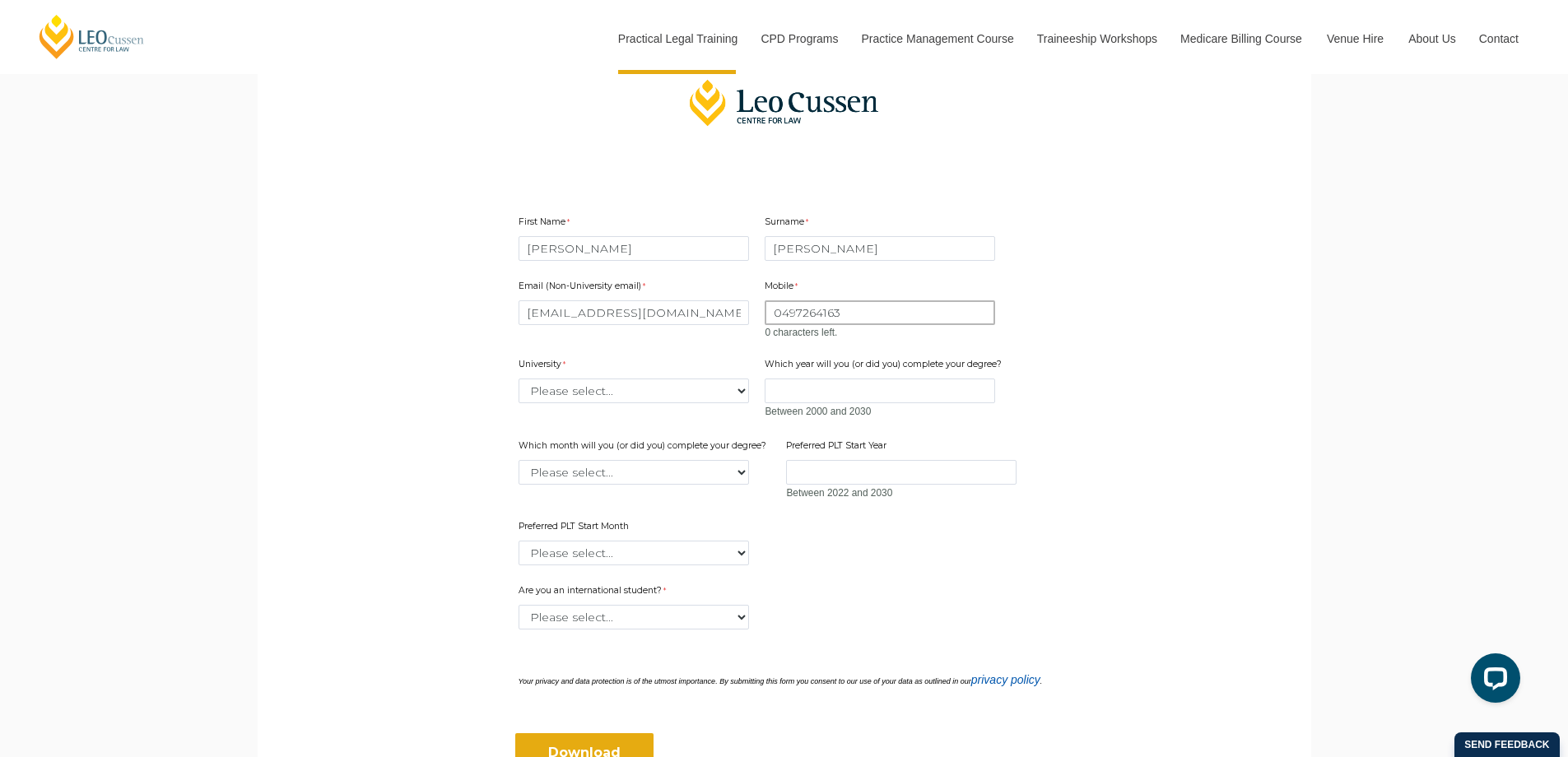
type input "0497264163"
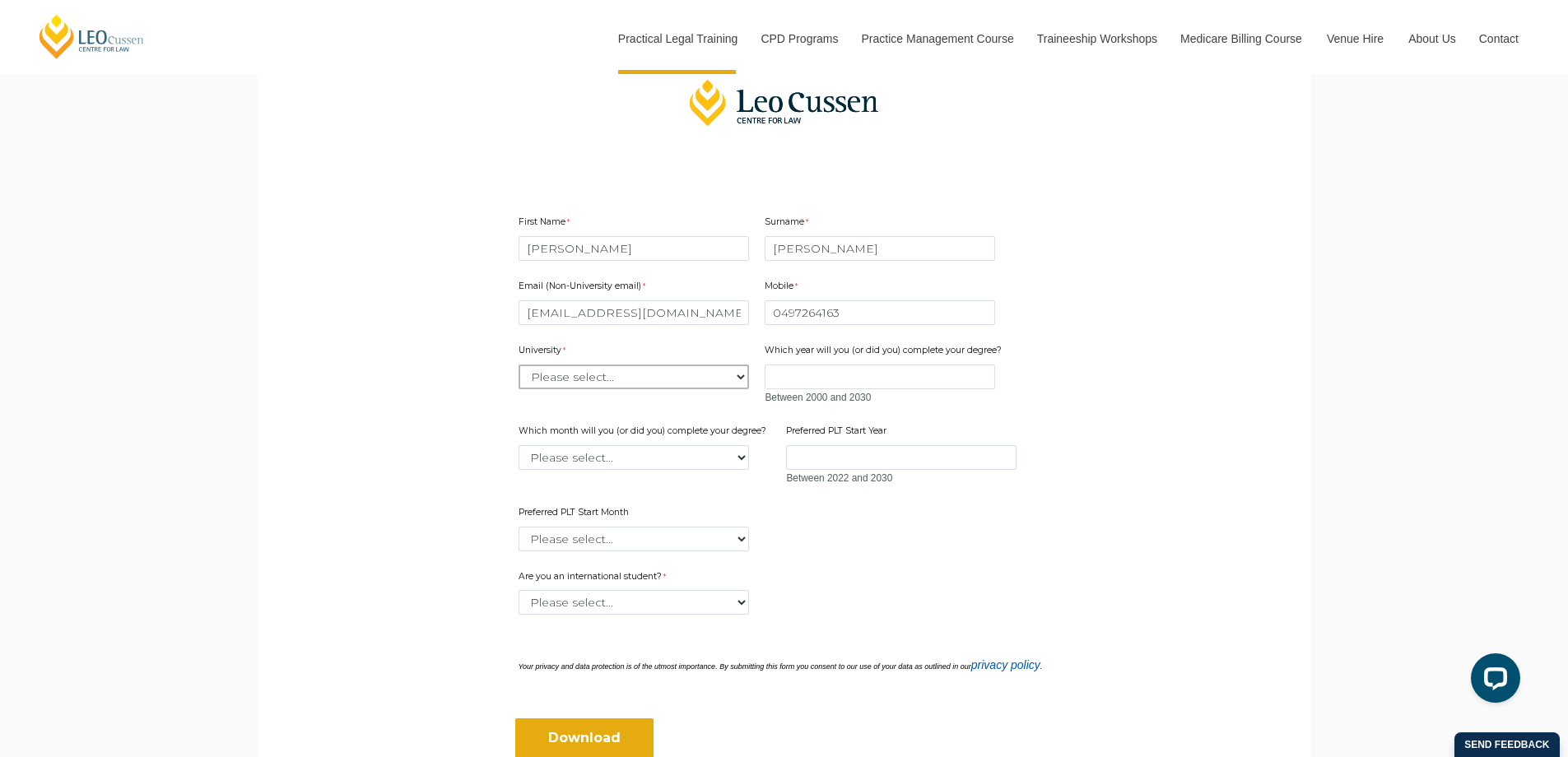
select select "tfa_2215"
click at [817, 364] on input "Which year will you (or did you) complete your degree?" at bounding box center [879, 377] width 230 height 25
type input "2025"
select select "tfa_2229"
click at [824, 448] on input "Preferred PLT Start Year" at bounding box center [900, 458] width 230 height 25
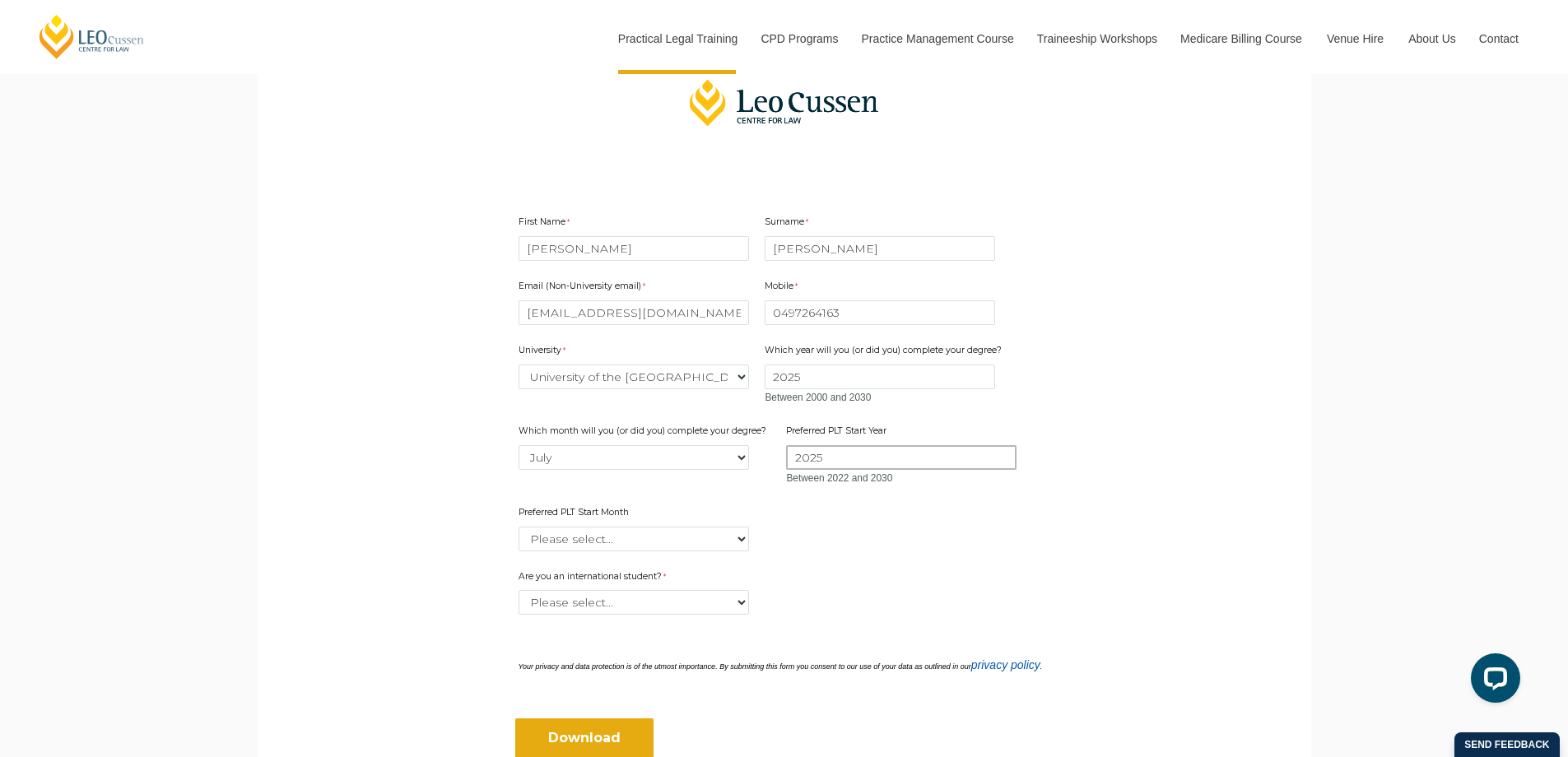
type input "2025"
select select "tfa_2343"
select select "tfa_60"
click at [623, 728] on input "Download" at bounding box center [584, 738] width 138 height 39
